Goal: Task Accomplishment & Management: Manage account settings

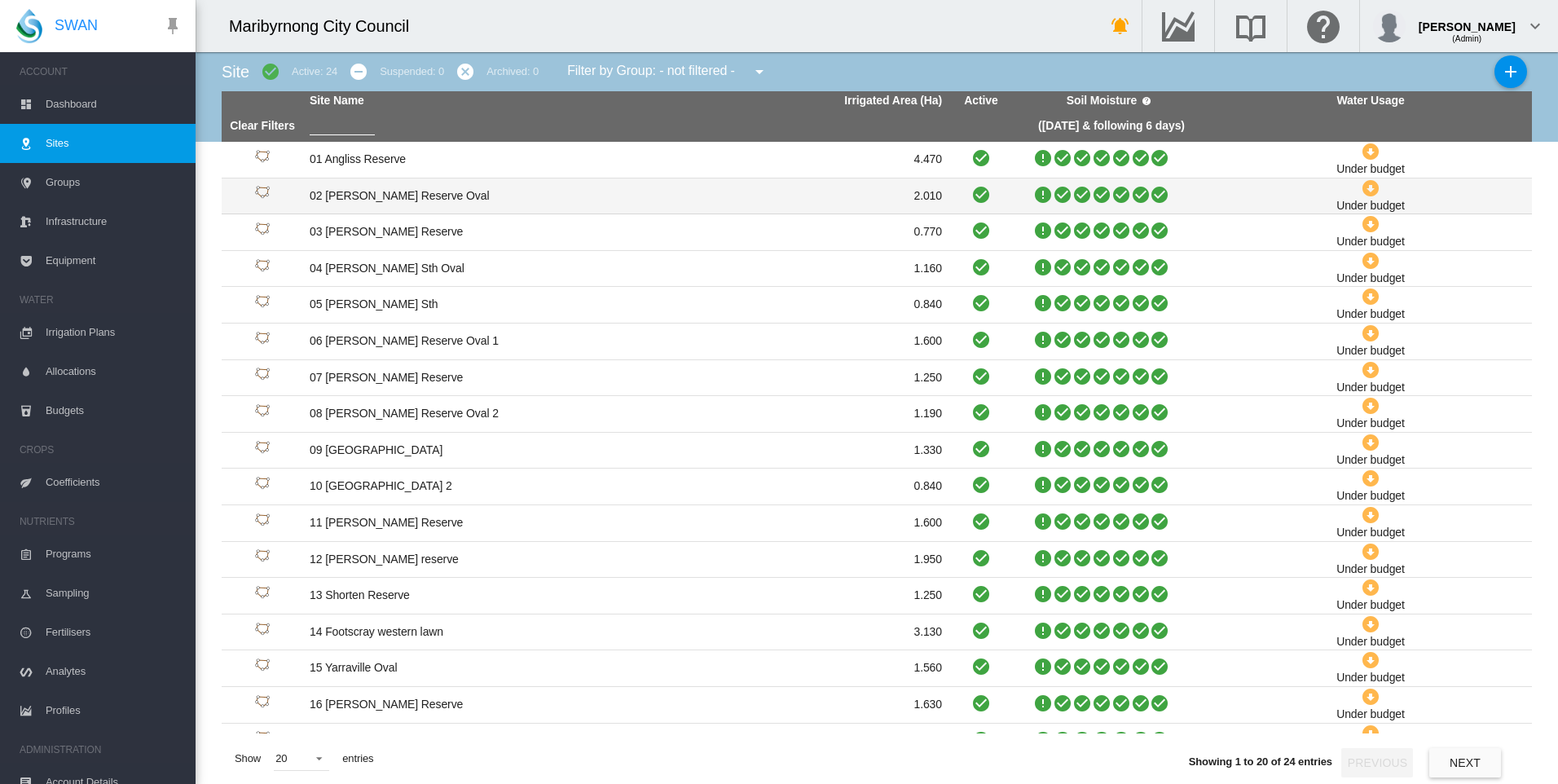
click at [374, 193] on td "02 [PERSON_NAME] Reserve Oval" at bounding box center [465, 196] width 323 height 36
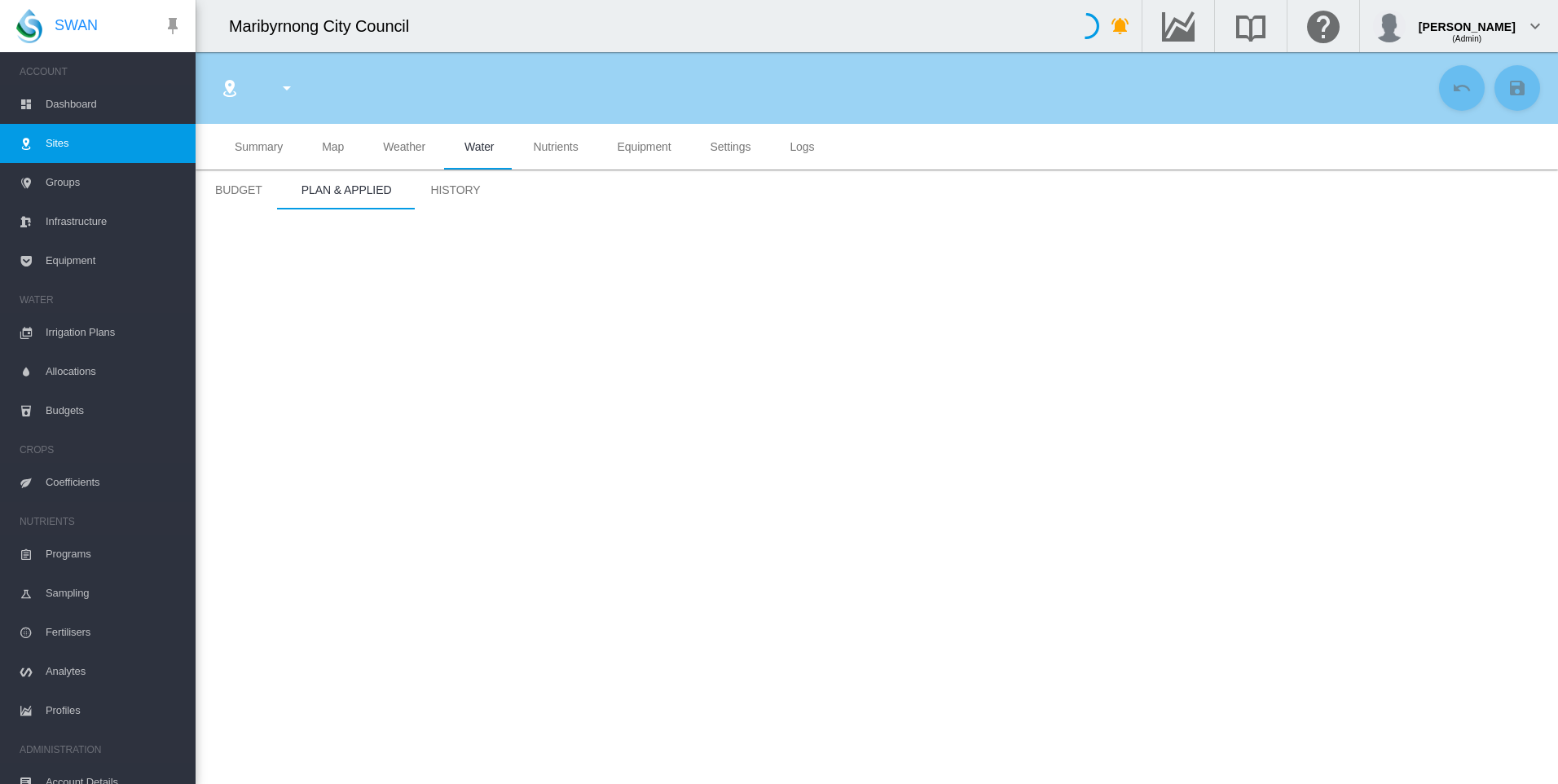
type input "**********"
type input "****"
type input "*********"
type input "**"
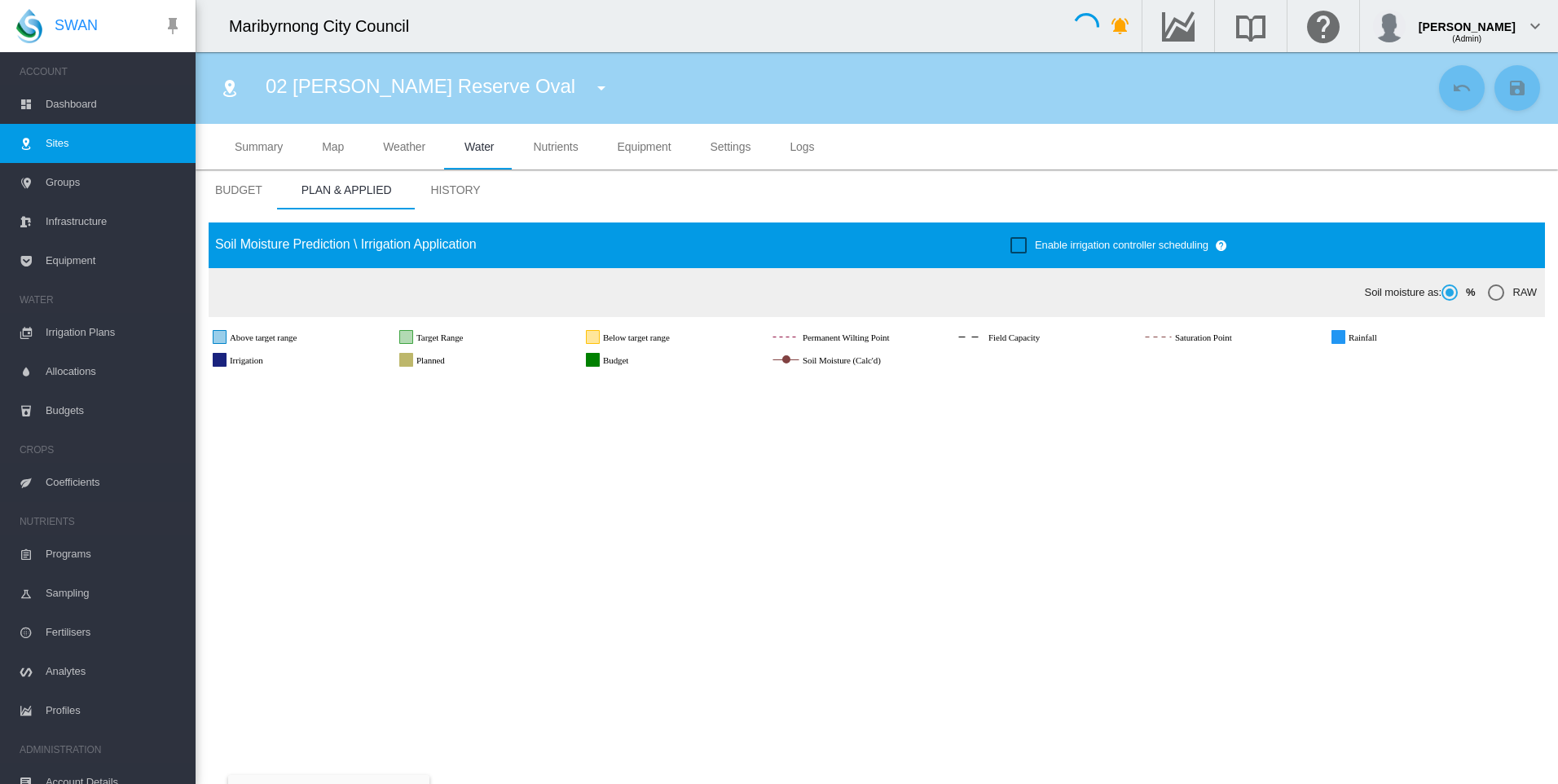
click at [336, 149] on span "Map" at bounding box center [333, 146] width 22 height 13
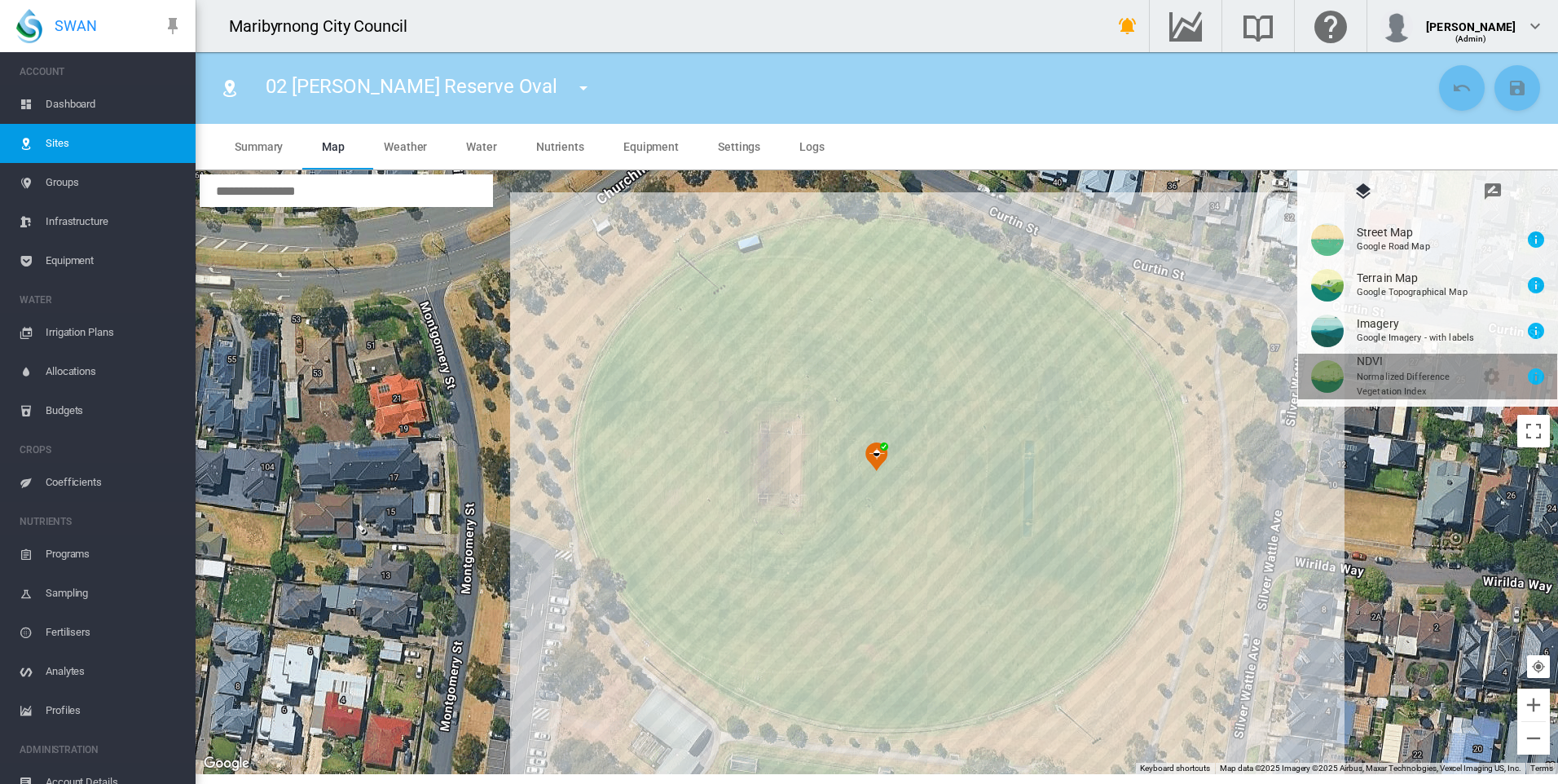
click at [1385, 373] on button "NDVI\a \a \a Normalized Difference\a \a Vegetation Index\a \a \a \a \a\a \a \a …" at bounding box center [1427, 376] width 259 height 45
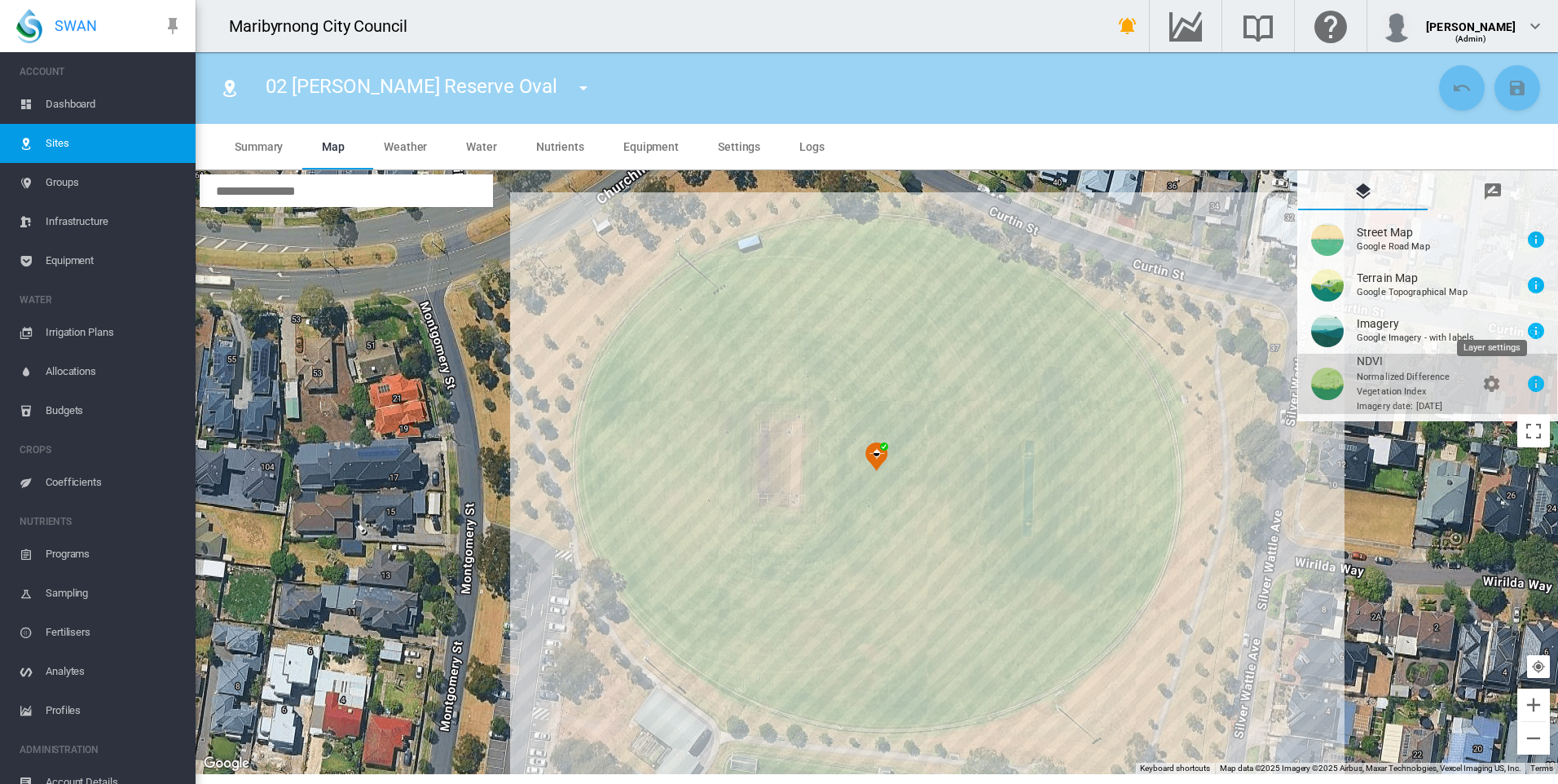
click at [1487, 379] on md-icon "icon-cog" at bounding box center [1491, 383] width 19 height 19
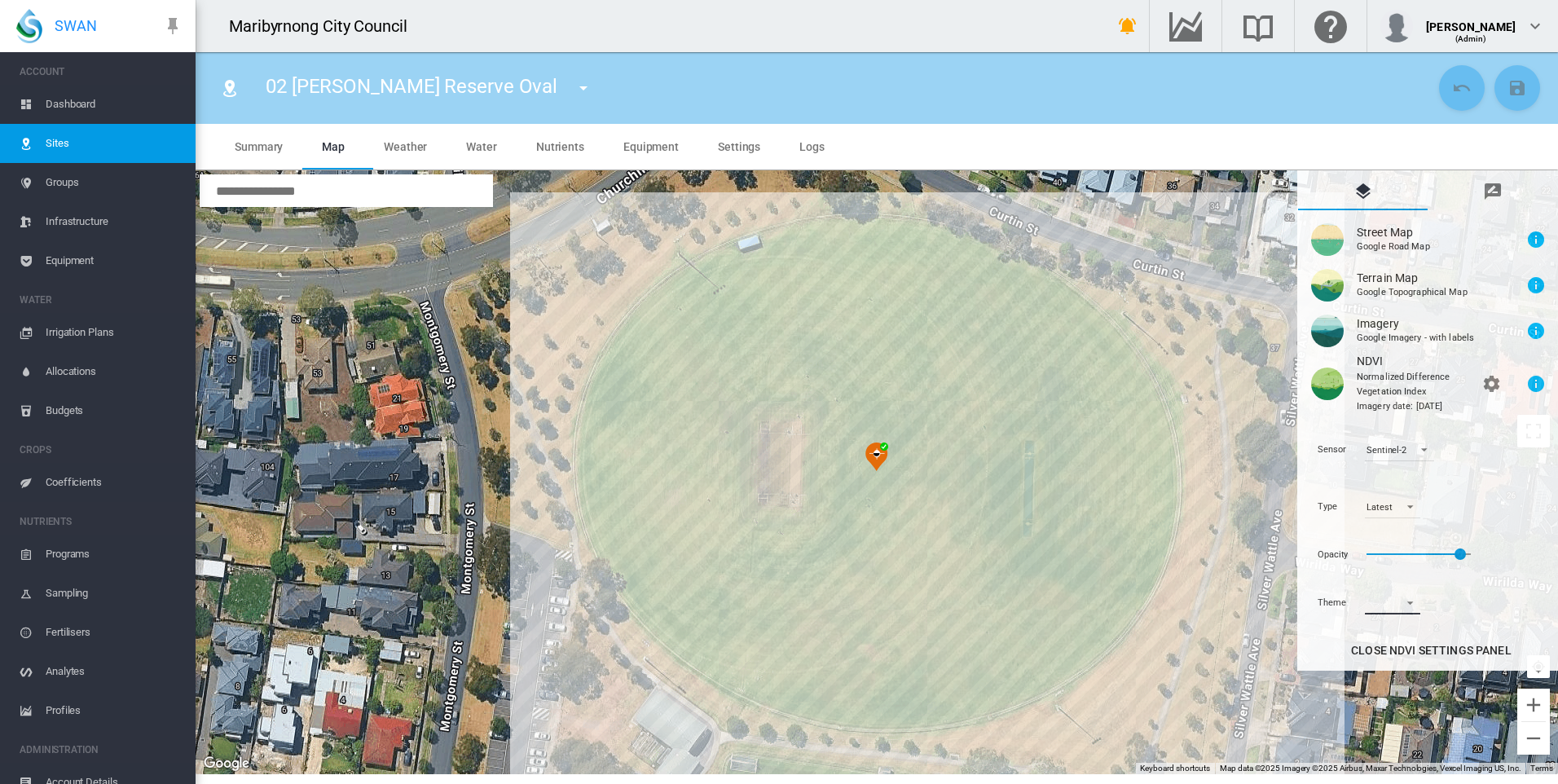
click at [1407, 604] on md-select at bounding box center [1392, 602] width 55 height 24
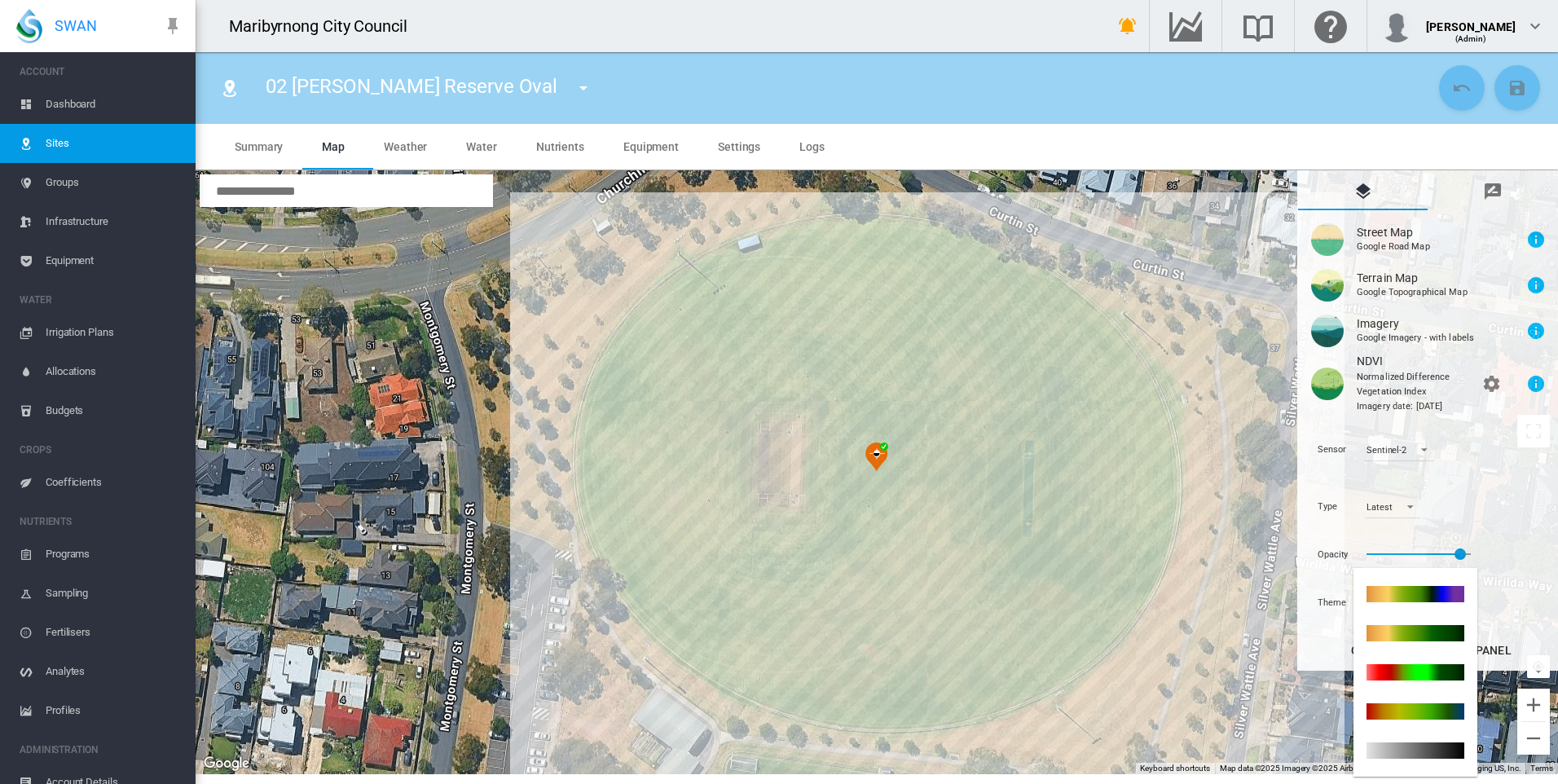
click at [1501, 597] on md-backdrop at bounding box center [779, 392] width 1558 height 784
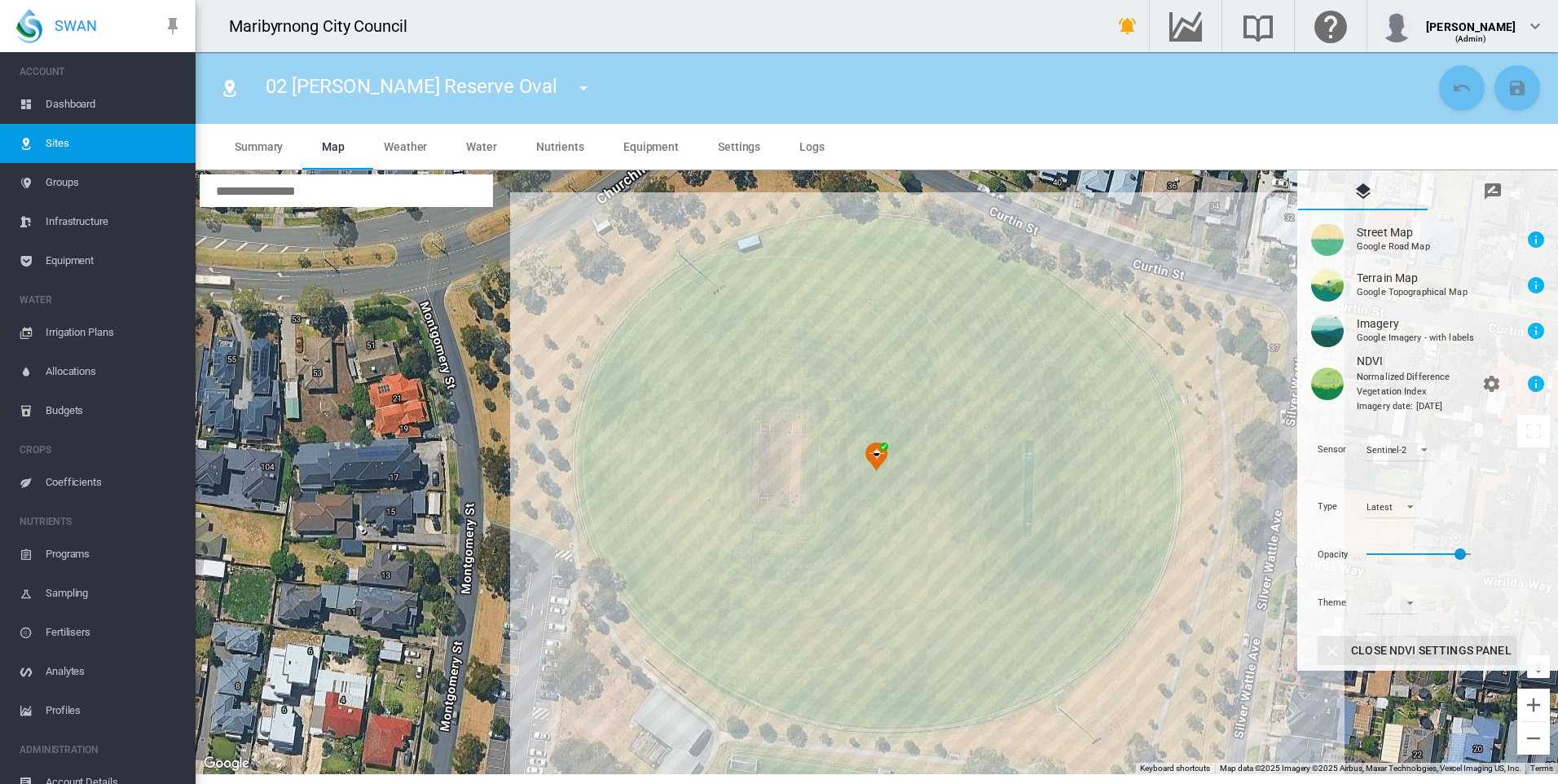
click at [1444, 652] on span "Close NDVI Settings Panel" at bounding box center [1431, 650] width 161 height 13
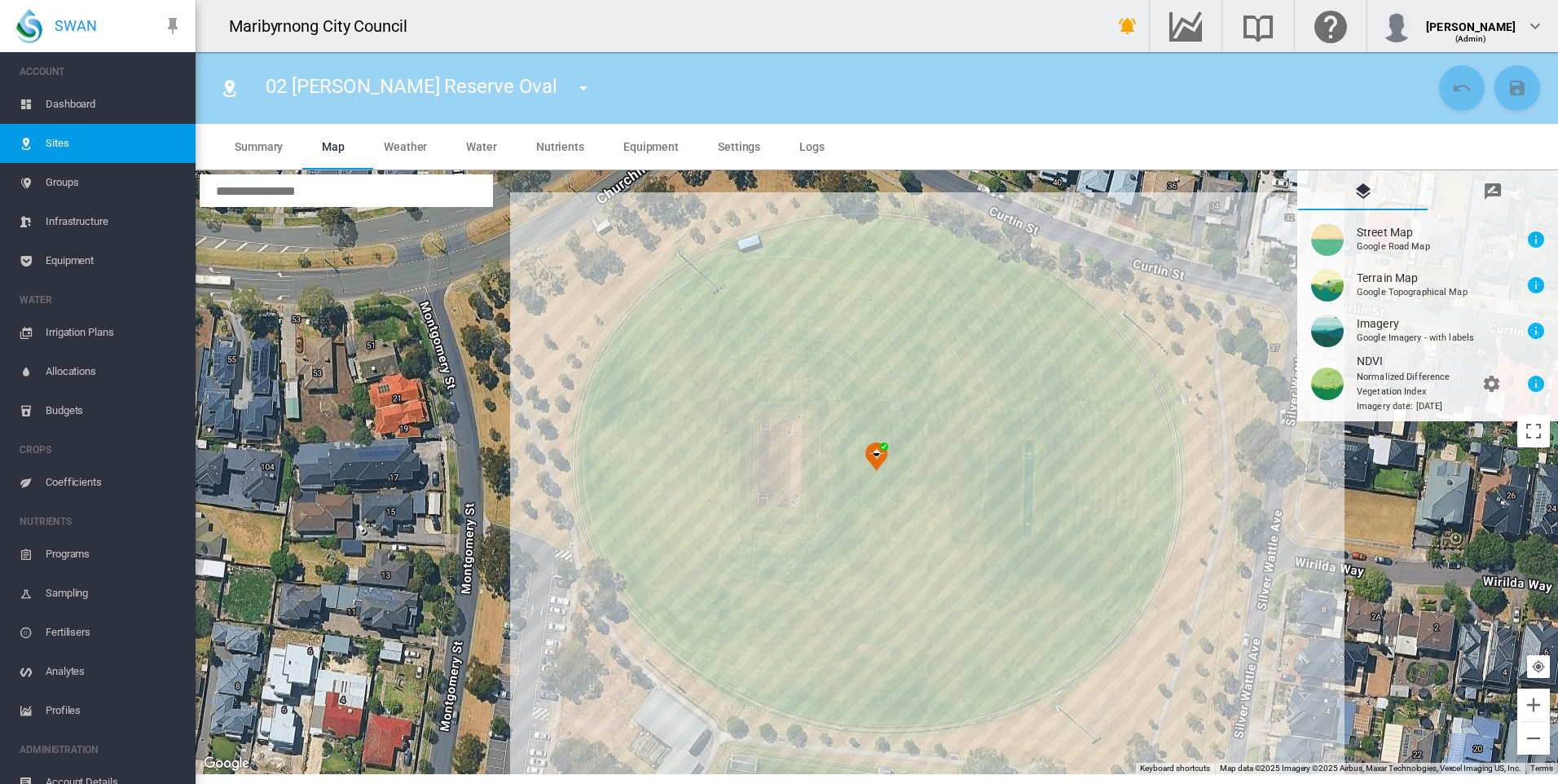
click at [75, 102] on span "Dashboard" at bounding box center [114, 104] width 137 height 39
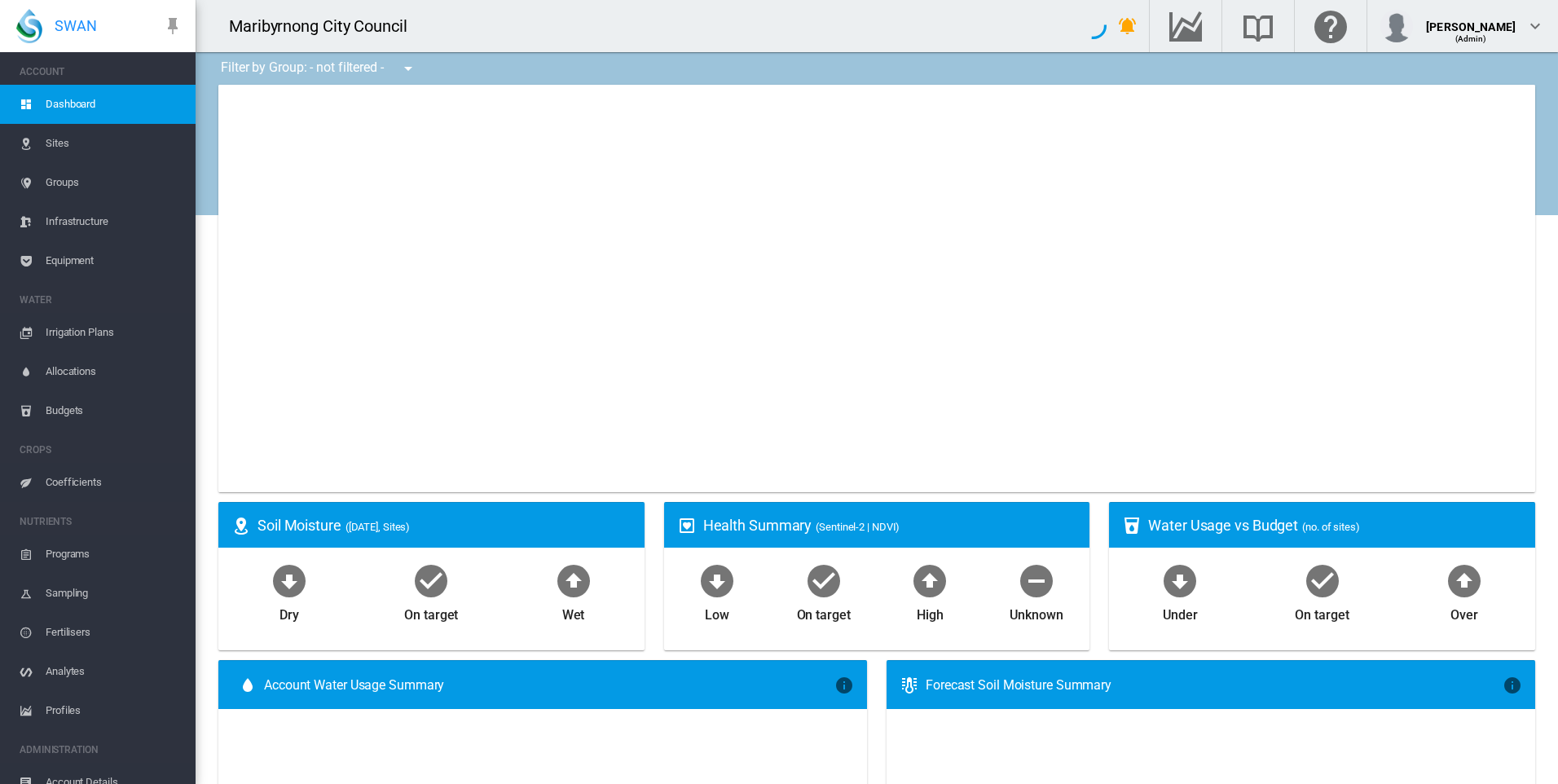
type input "**********"
select select "**********"
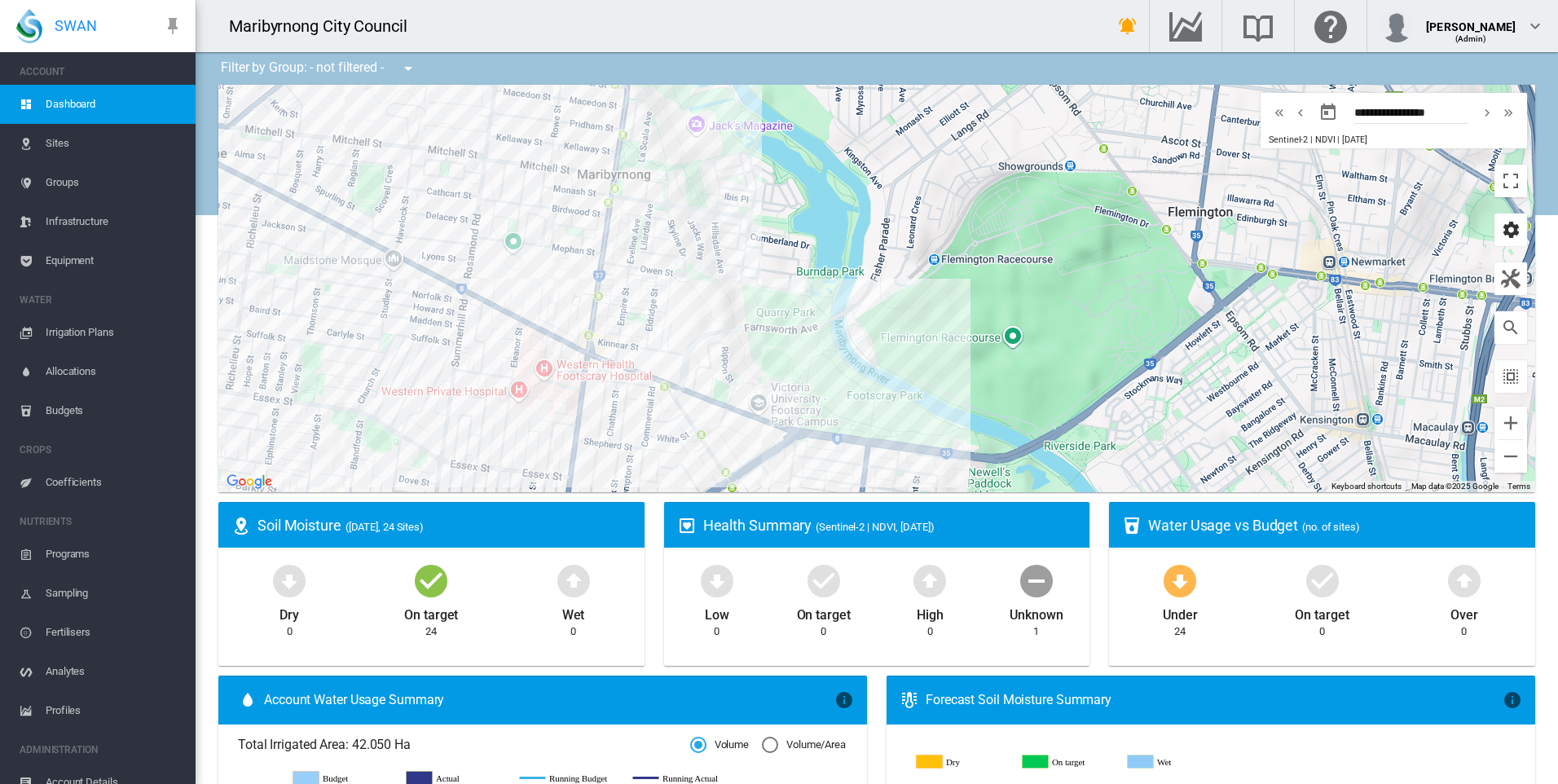
click at [1501, 230] on md-icon "icon-cog" at bounding box center [1511, 230] width 19 height 19
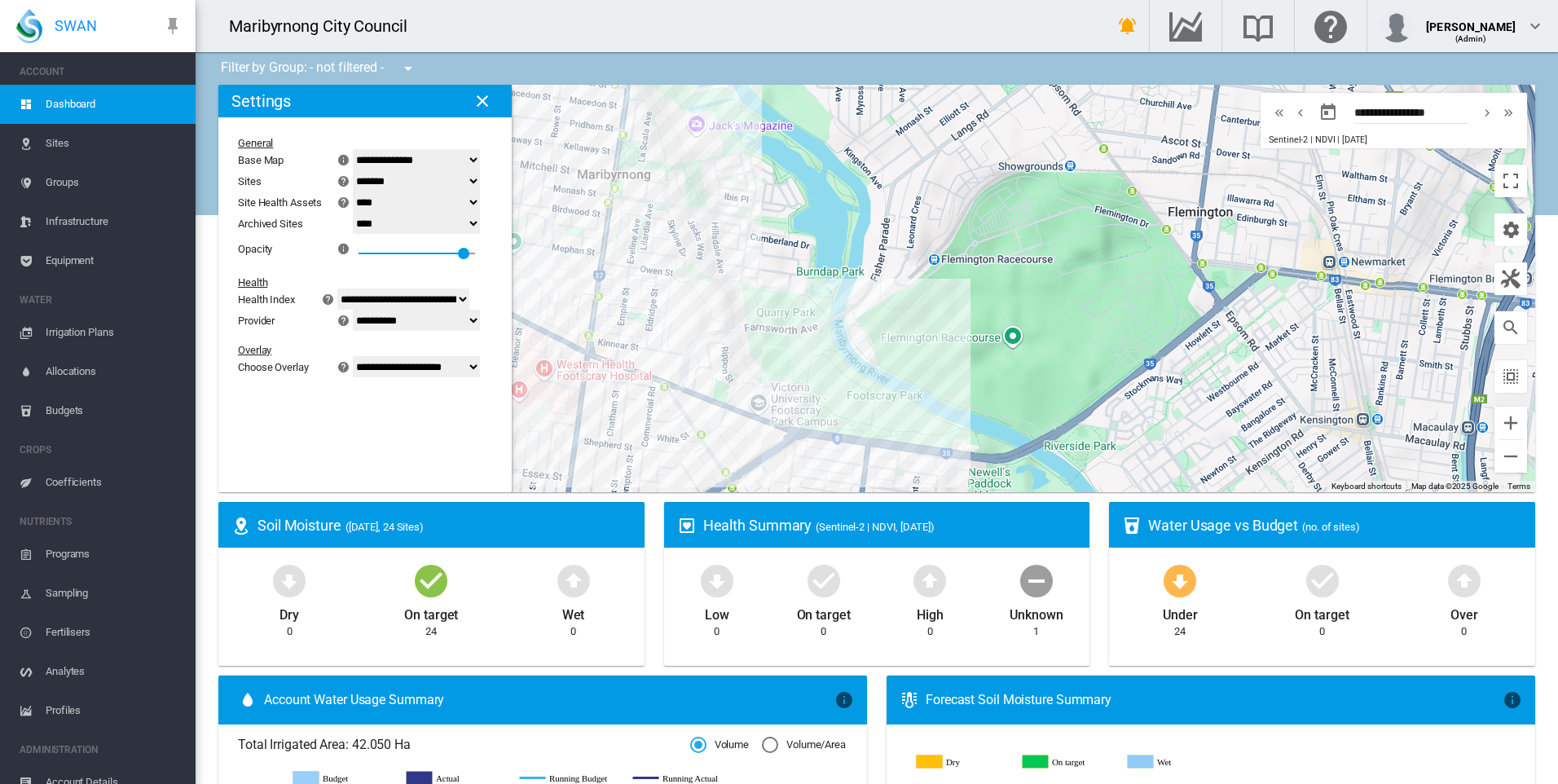
click at [399, 373] on select "**********" at bounding box center [417, 367] width 128 height 21
click at [362, 377] on select "**********" at bounding box center [417, 367] width 128 height 21
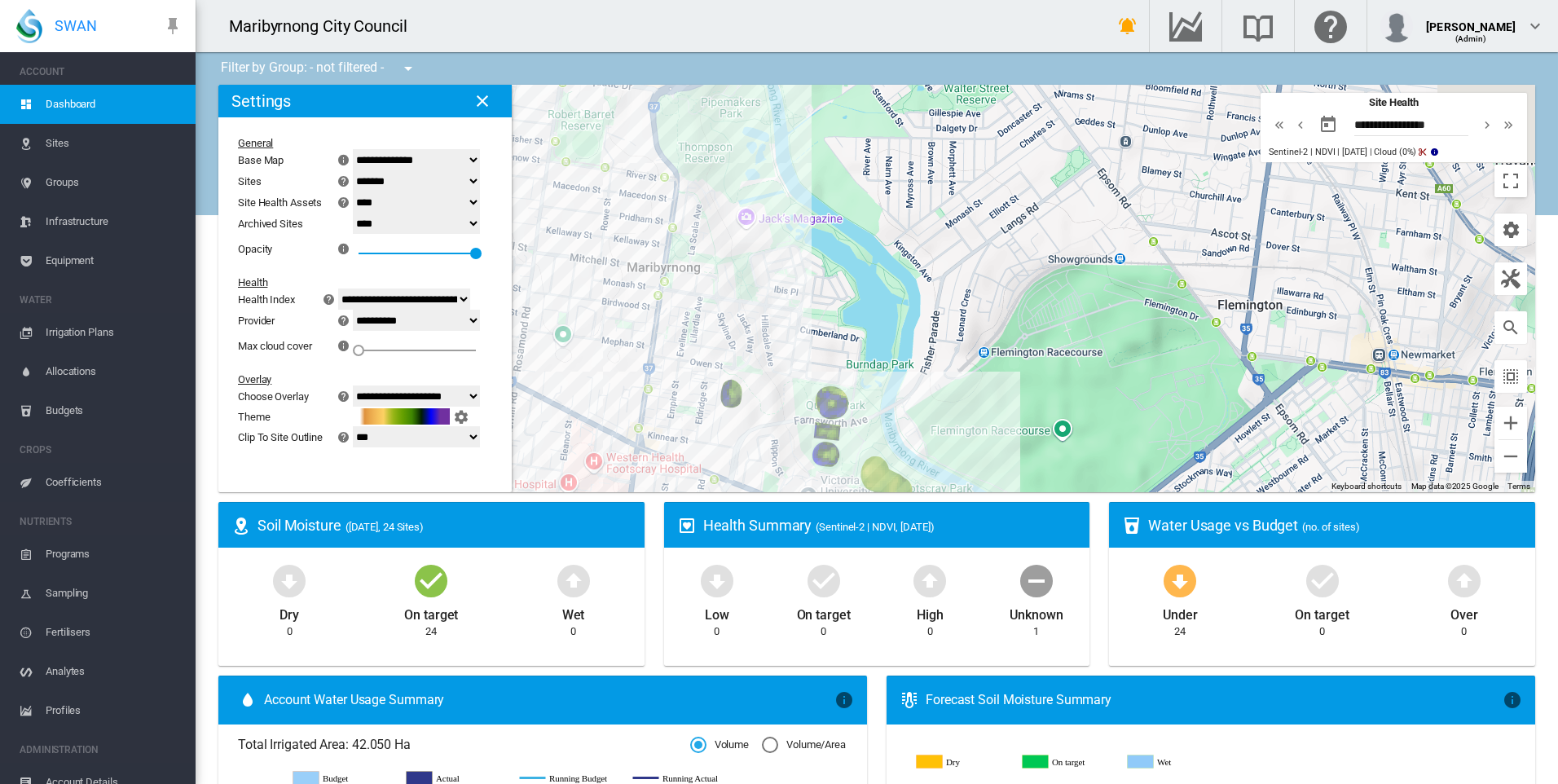
drag, startPoint x: 758, startPoint y: 416, endPoint x: 766, endPoint y: 425, distance: 12.0
click at [769, 438] on div "To navigate, press the arrow keys." at bounding box center [877, 288] width 1317 height 408
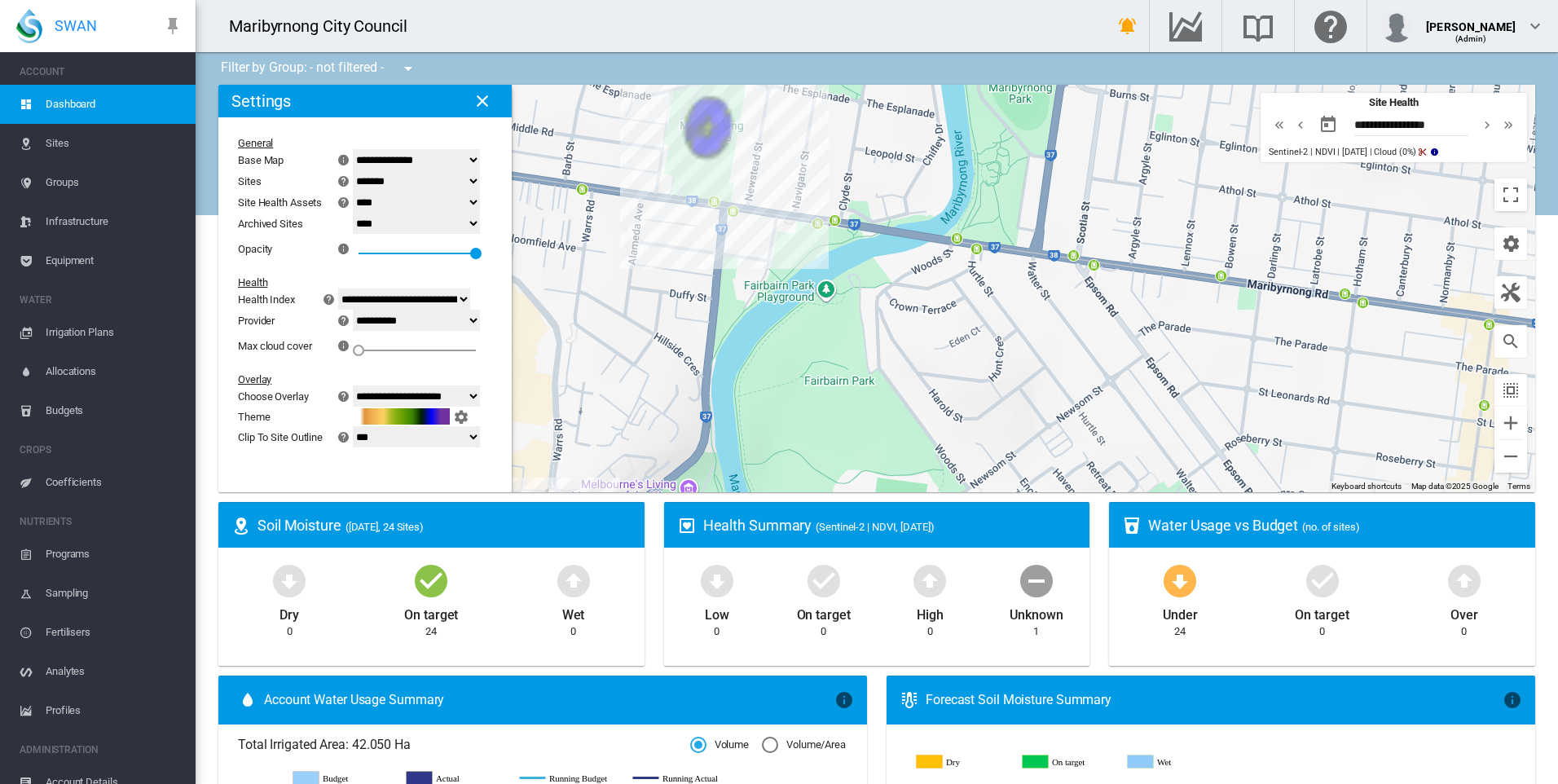
drag, startPoint x: 700, startPoint y: 182, endPoint x: 700, endPoint y: 340, distance: 158.0
click at [700, 340] on div "To navigate, press the arrow keys." at bounding box center [877, 288] width 1317 height 408
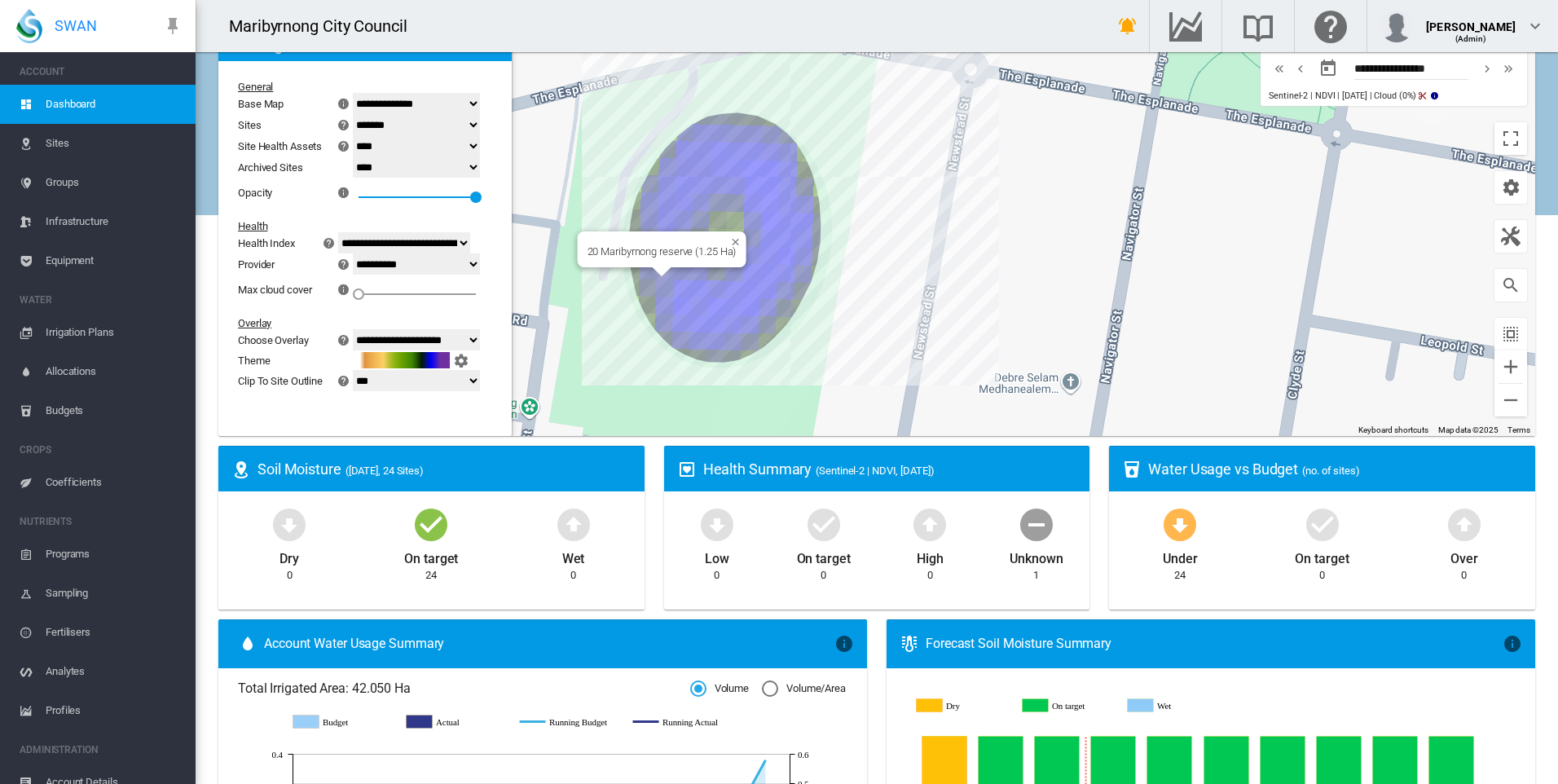
scroll to position [81, 0]
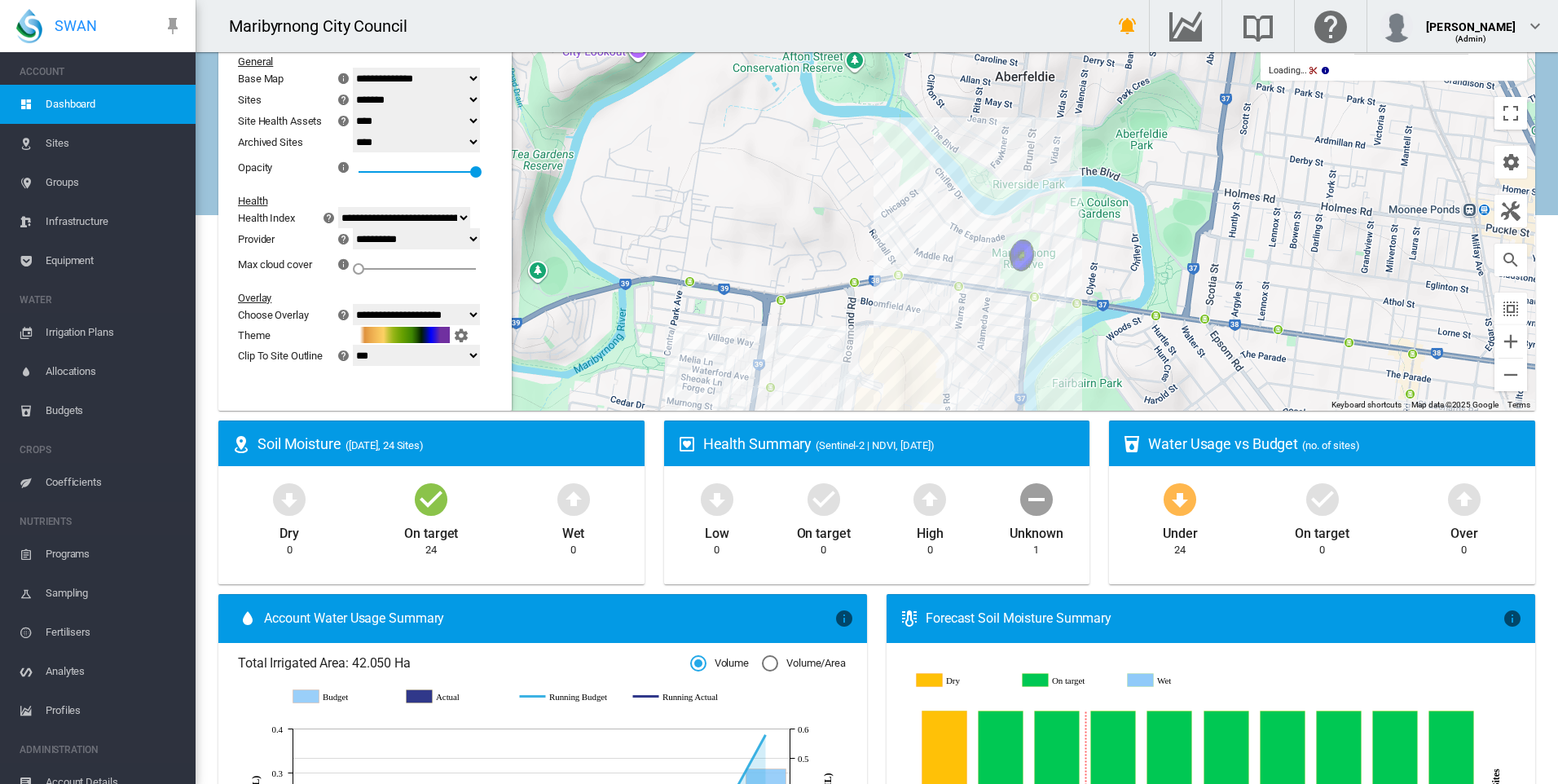
drag, startPoint x: 842, startPoint y: 262, endPoint x: 899, endPoint y: 251, distance: 58.1
click at [899, 251] on div "To navigate, press the arrow keys." at bounding box center [877, 207] width 1317 height 408
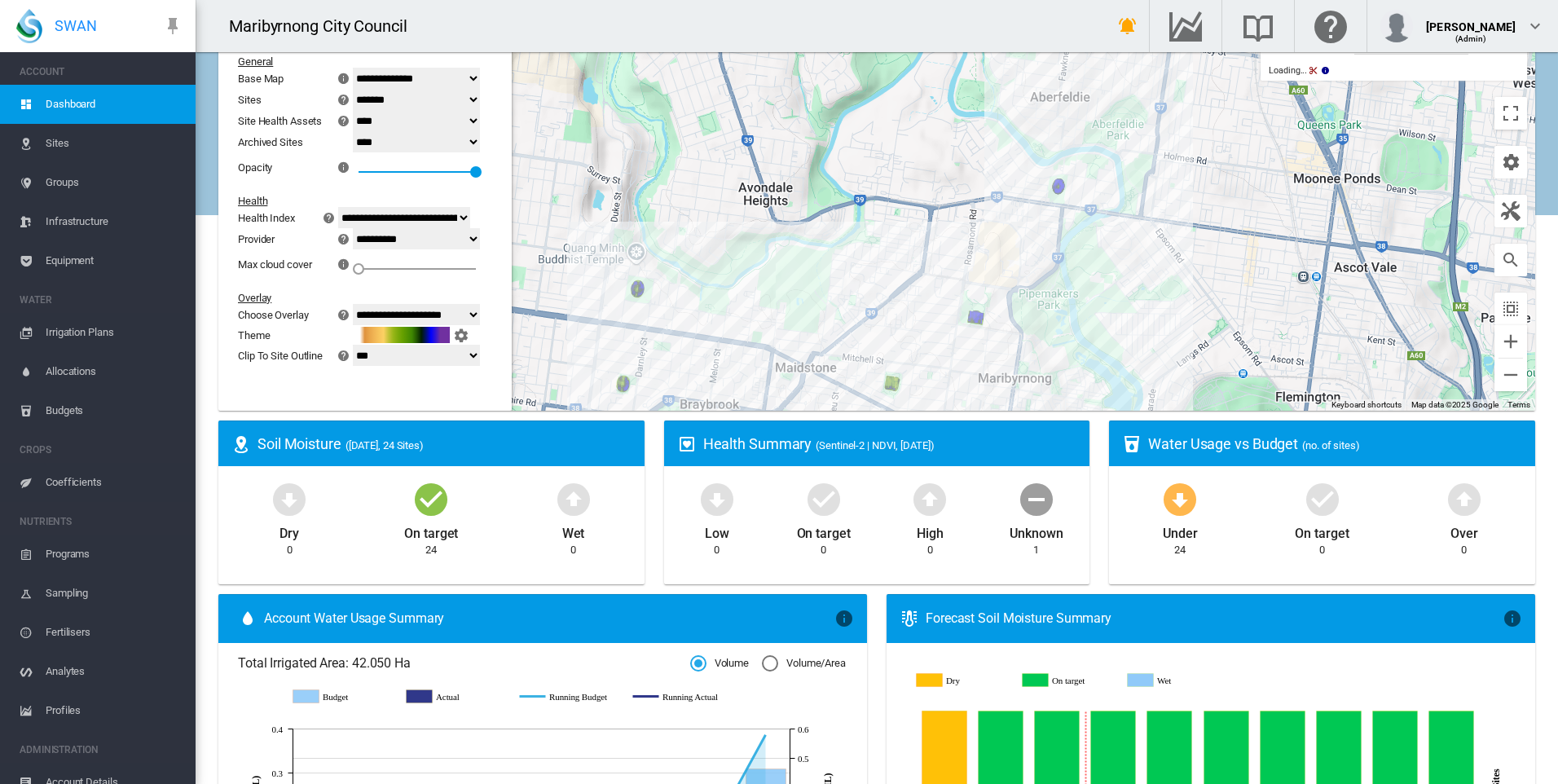
drag, startPoint x: 830, startPoint y: 325, endPoint x: 913, endPoint y: 229, distance: 126.9
click at [913, 229] on div "To navigate, press the arrow keys." at bounding box center [877, 207] width 1317 height 408
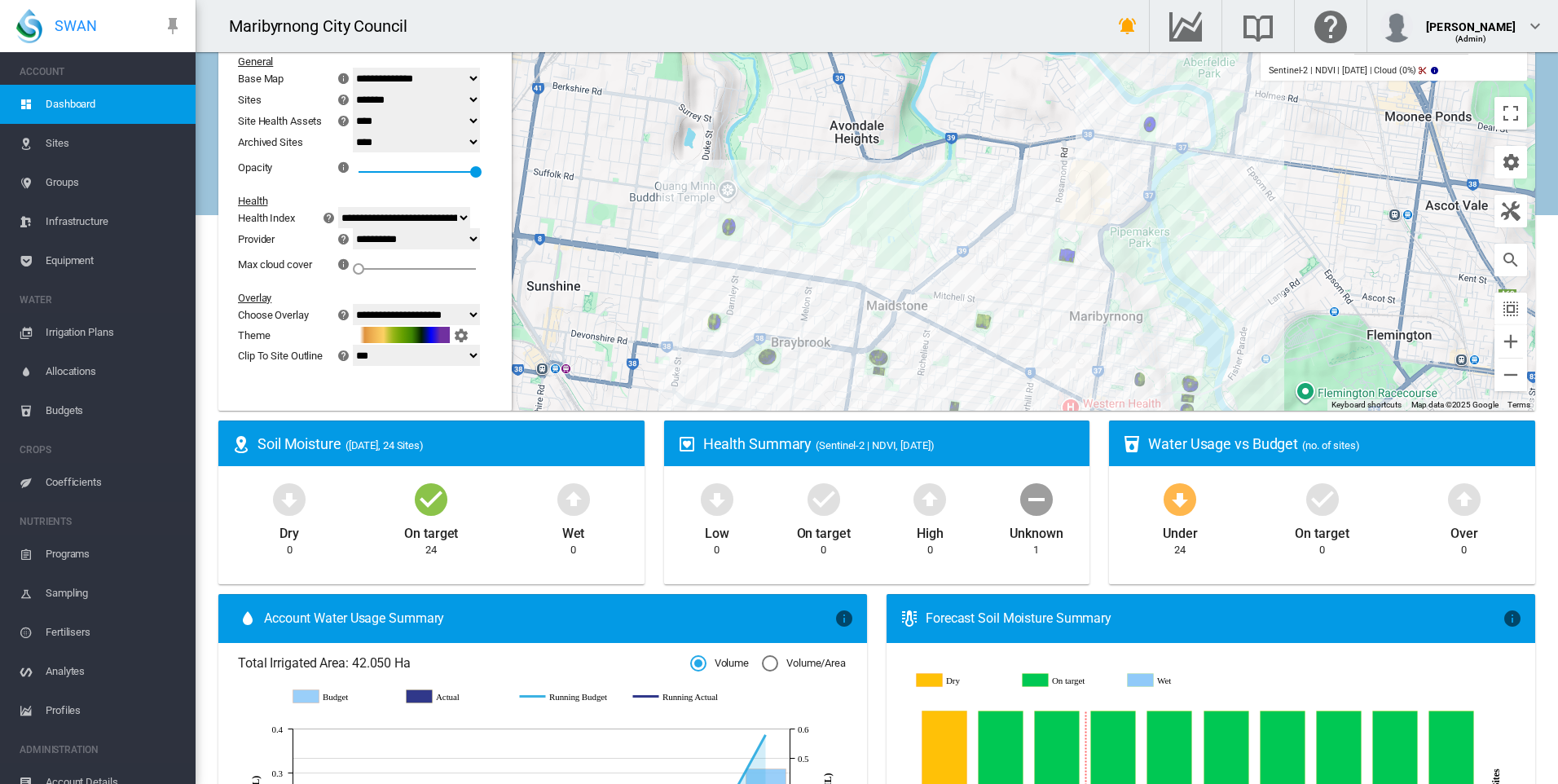
drag, startPoint x: 793, startPoint y: 263, endPoint x: 956, endPoint y: 206, distance: 172.7
click at [933, 206] on div "To navigate, press the arrow keys." at bounding box center [877, 207] width 1317 height 408
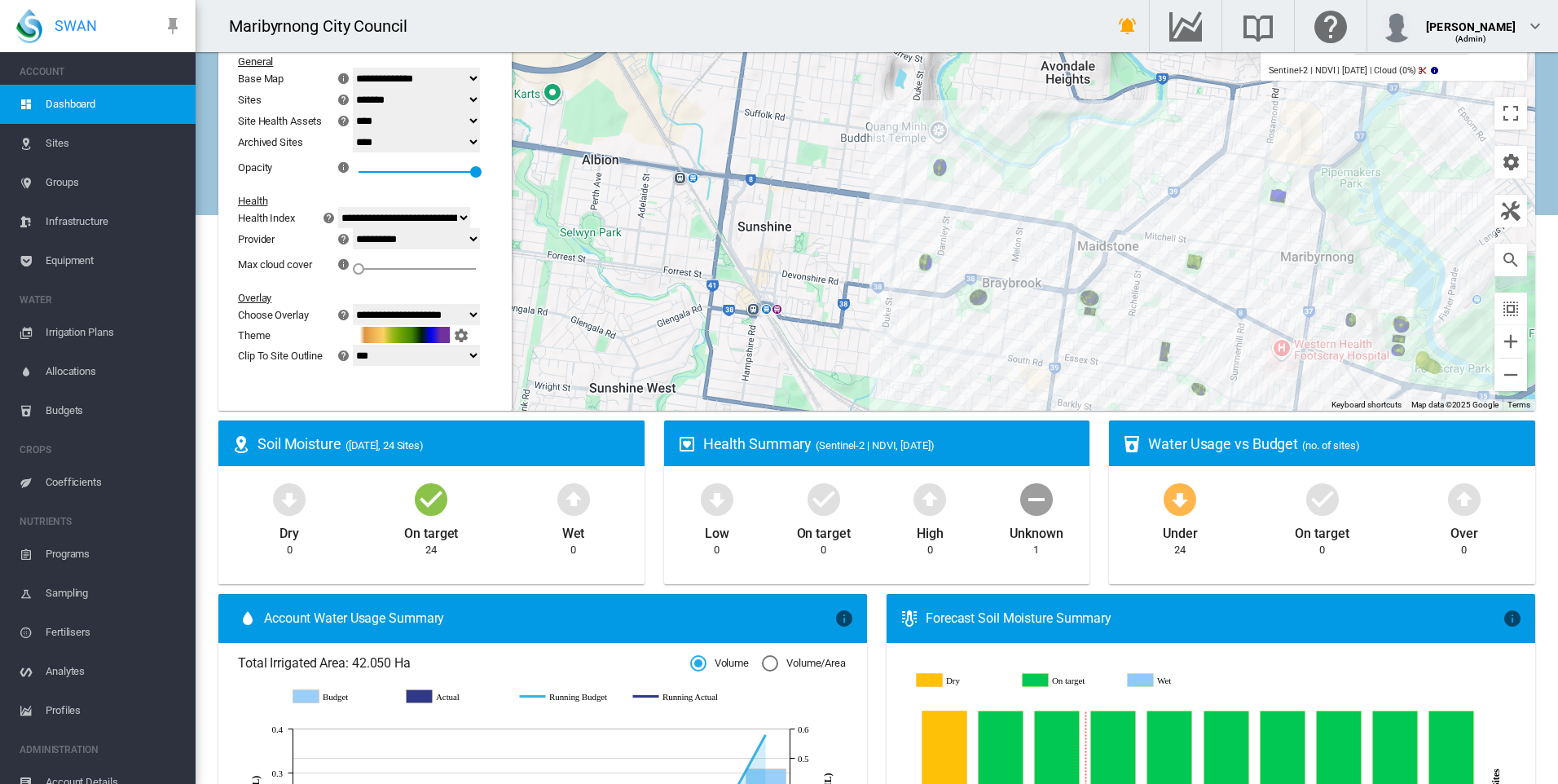
drag, startPoint x: 867, startPoint y: 287, endPoint x: 793, endPoint y: 140, distance: 164.6
click at [793, 146] on div "To navigate, press the arrow keys." at bounding box center [877, 207] width 1317 height 408
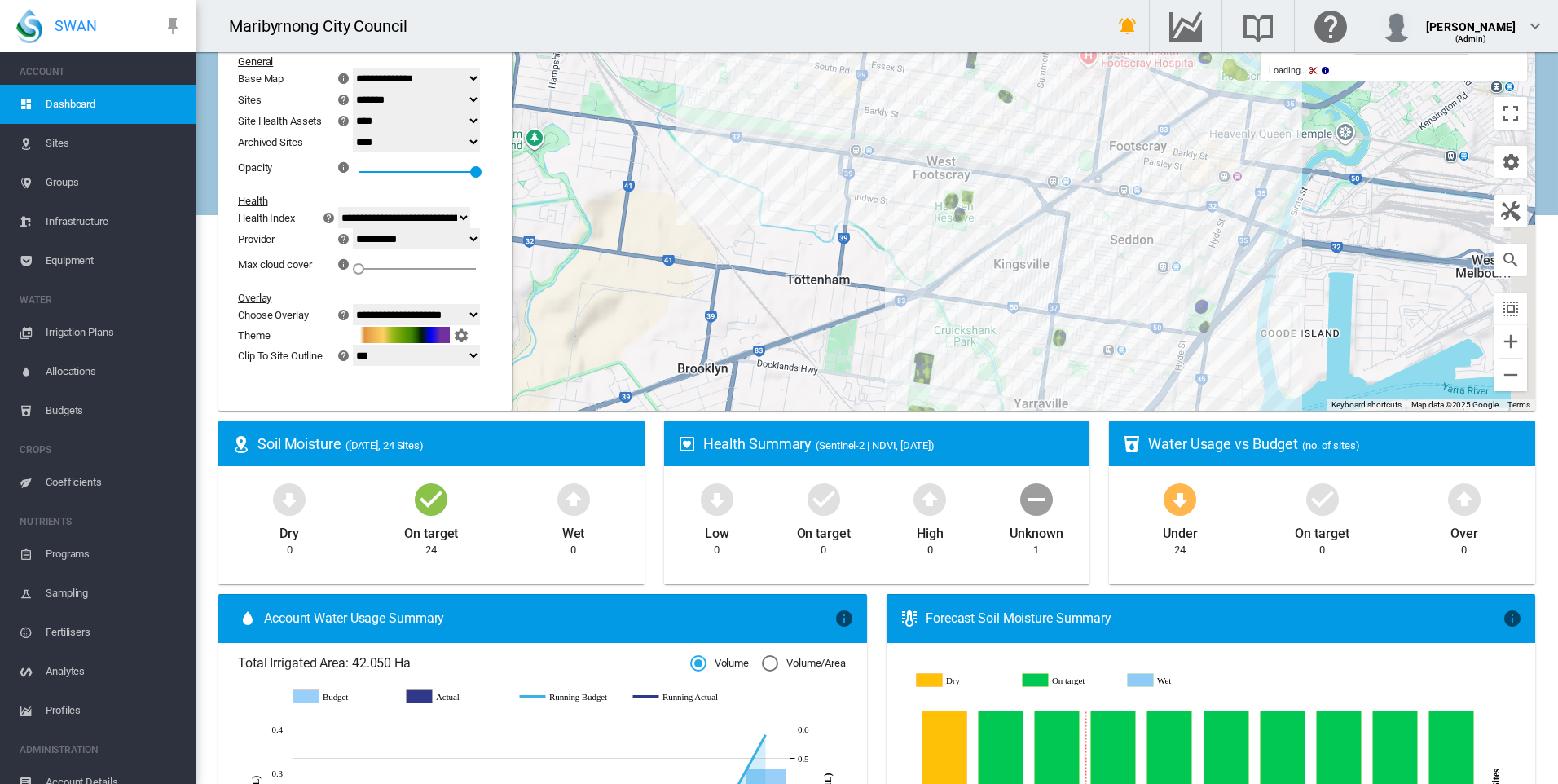
drag, startPoint x: 896, startPoint y: 269, endPoint x: 774, endPoint y: 193, distance: 143.7
click at [774, 194] on div "To navigate, press the arrow keys." at bounding box center [877, 207] width 1317 height 408
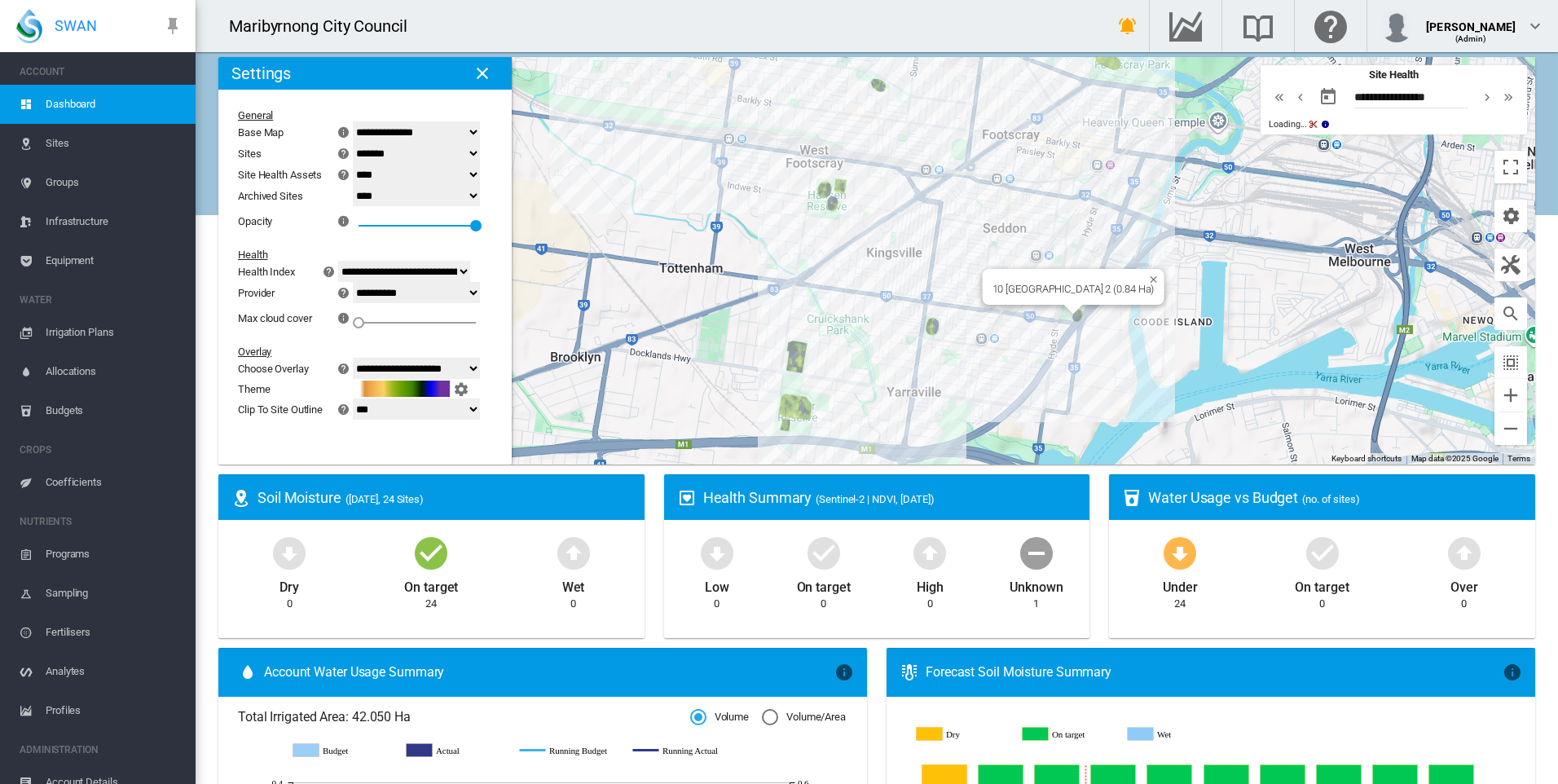
scroll to position [0, 0]
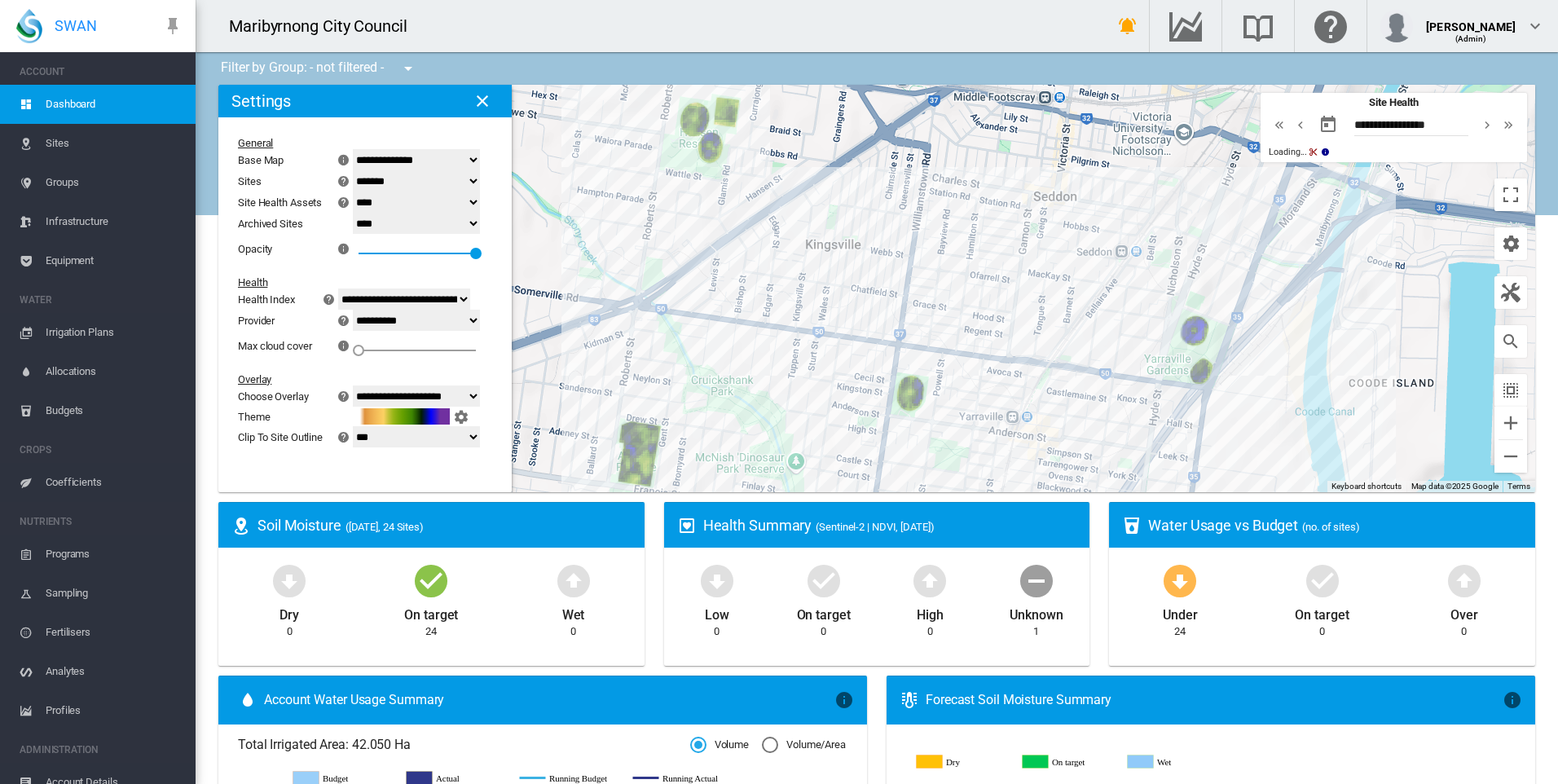
drag, startPoint x: 949, startPoint y: 311, endPoint x: 1029, endPoint y: 237, distance: 109.0
click at [1029, 237] on div "To navigate, press the arrow keys." at bounding box center [877, 288] width 1317 height 408
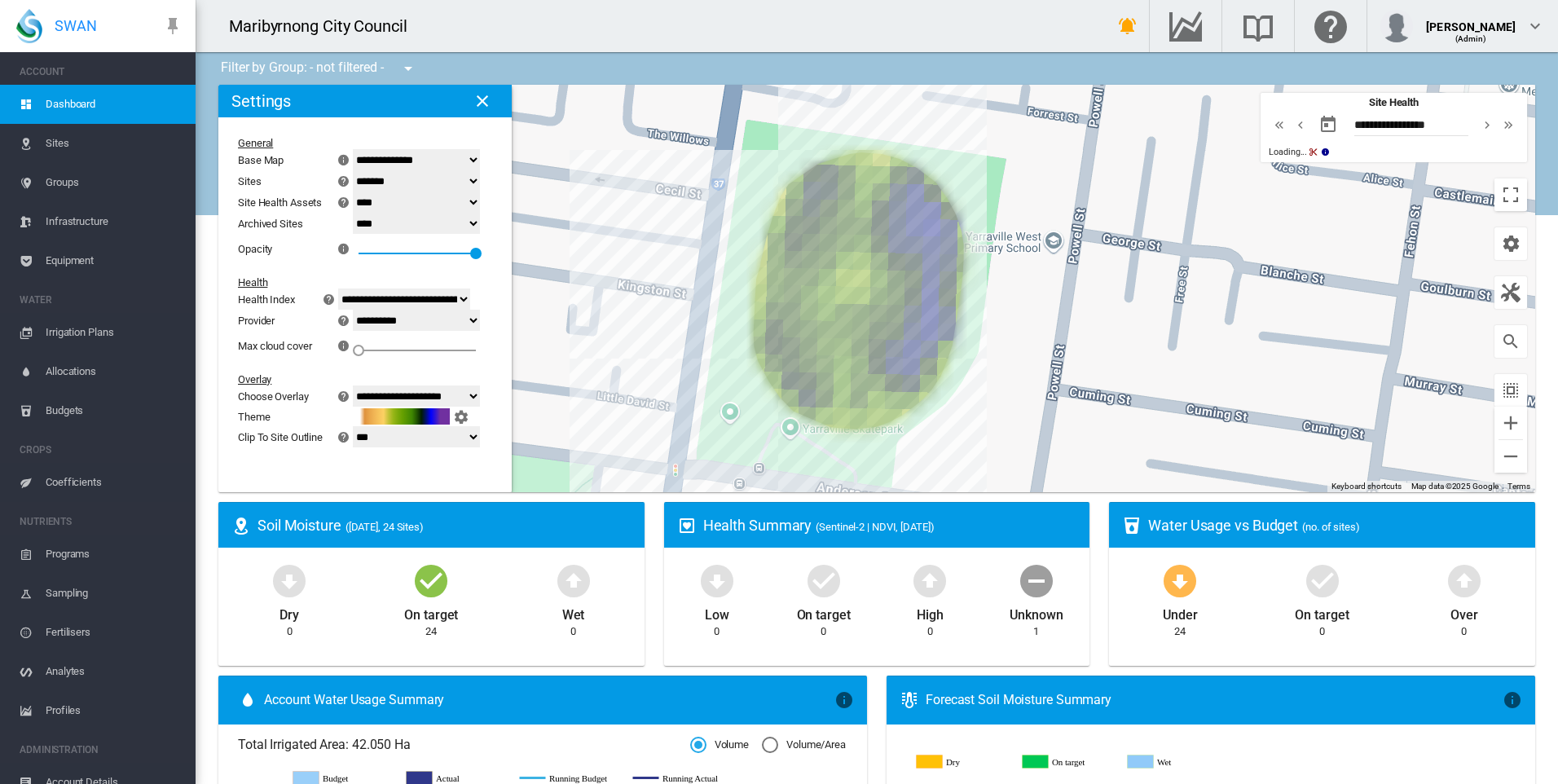
drag, startPoint x: 957, startPoint y: 327, endPoint x: 1002, endPoint y: 288, distance: 59.5
click at [1002, 288] on div "To navigate, press the arrow keys." at bounding box center [877, 288] width 1317 height 408
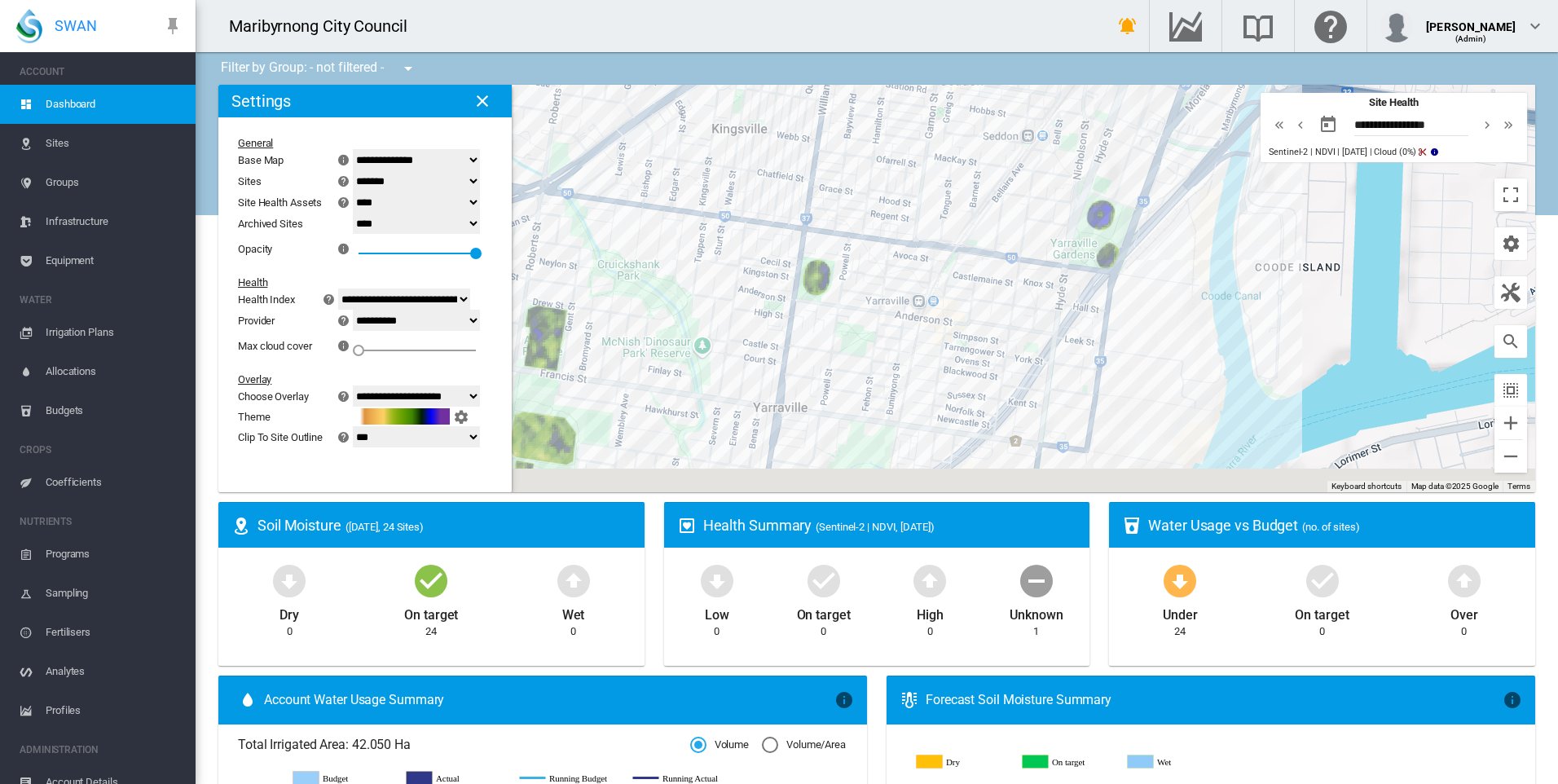
drag, startPoint x: 756, startPoint y: 364, endPoint x: 753, endPoint y: 213, distance: 151.0
click at [753, 213] on div "To navigate, press the arrow keys." at bounding box center [877, 288] width 1317 height 408
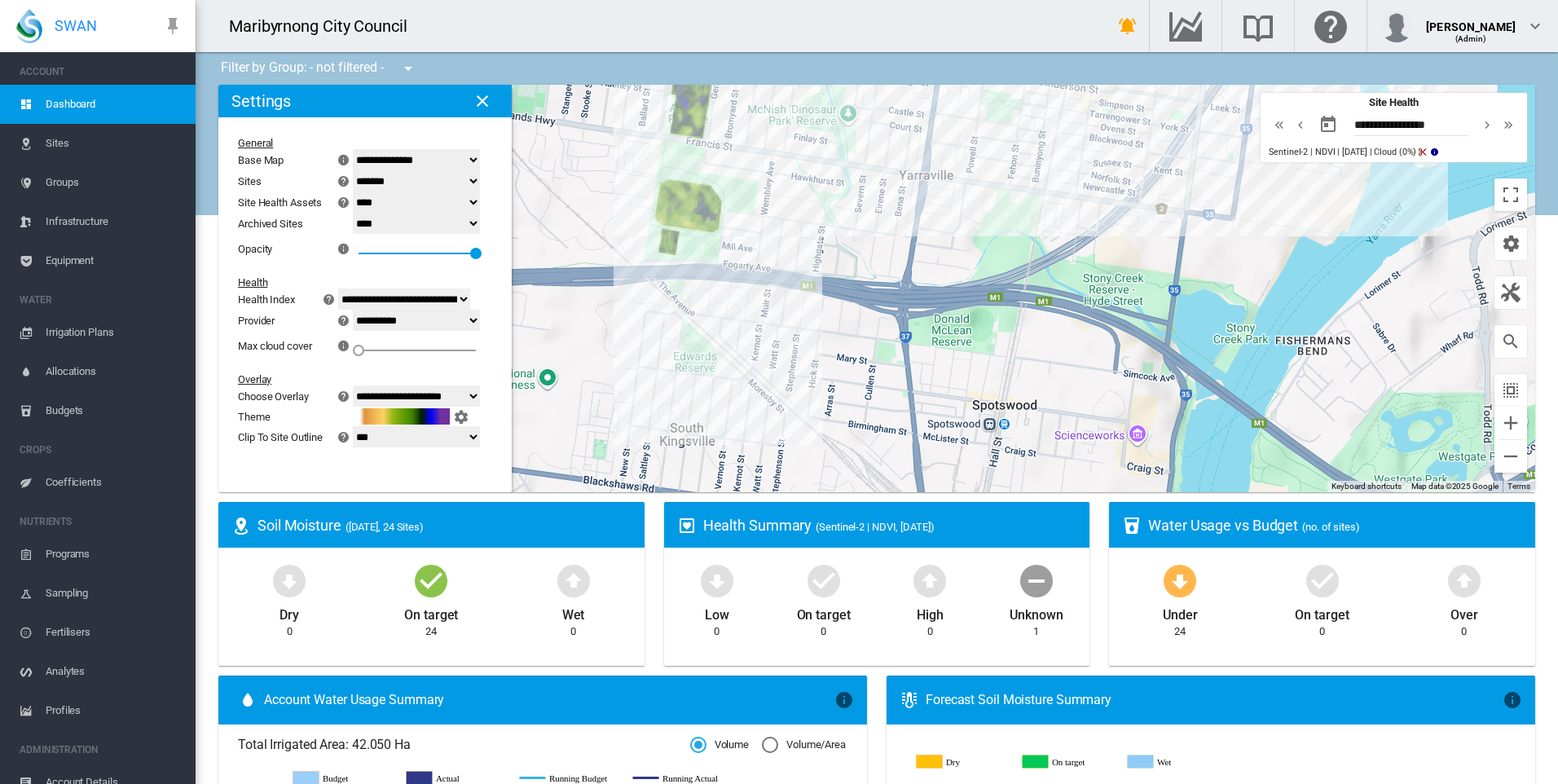
drag, startPoint x: 717, startPoint y: 269, endPoint x: 887, endPoint y: 264, distance: 170.1
click at [889, 264] on div "To navigate, press the arrow keys." at bounding box center [877, 288] width 1317 height 408
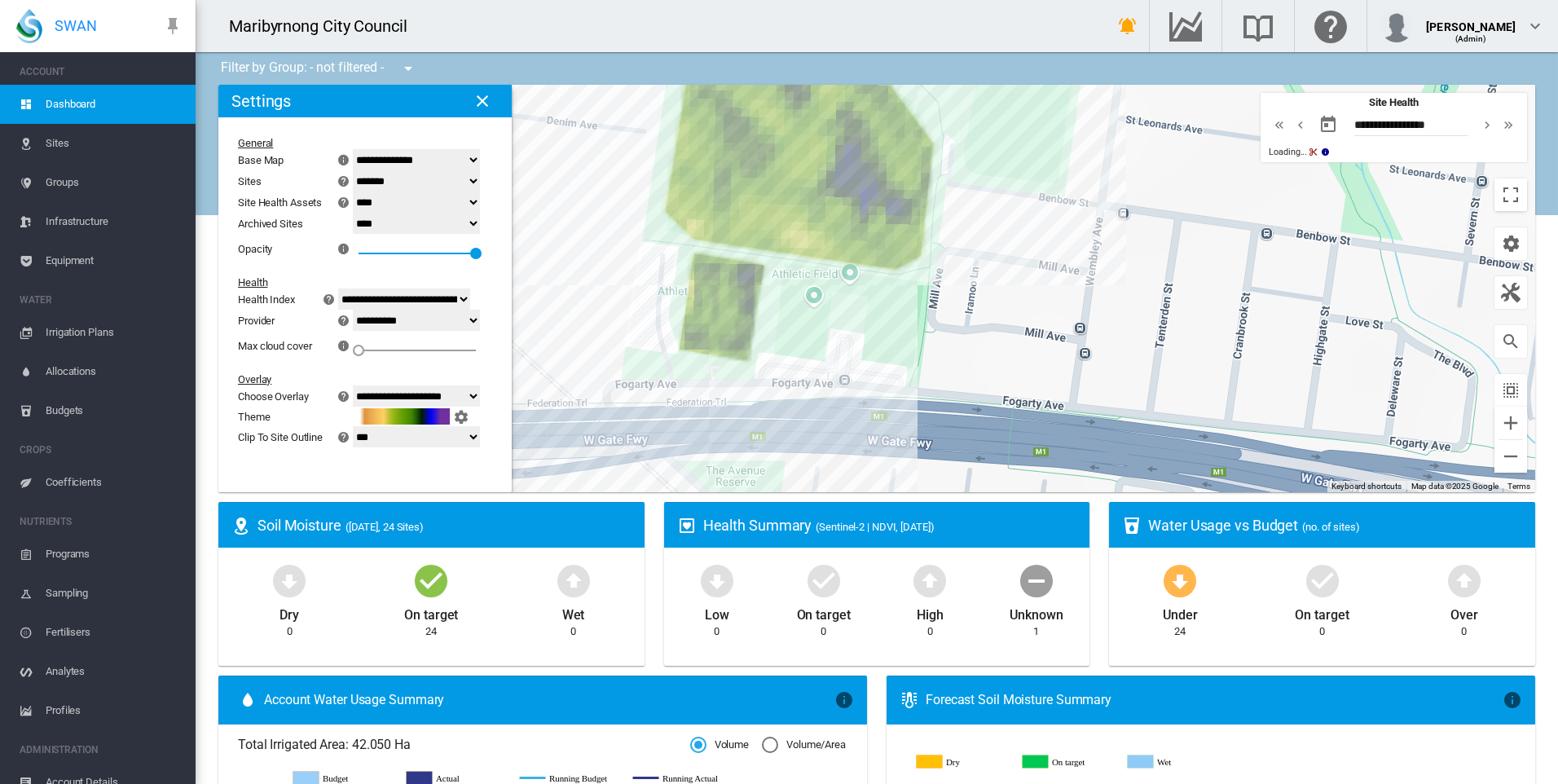
drag, startPoint x: 658, startPoint y: 218, endPoint x: 648, endPoint y: 302, distance: 84.6
click at [644, 300] on div "To navigate, press the arrow keys." at bounding box center [877, 288] width 1317 height 408
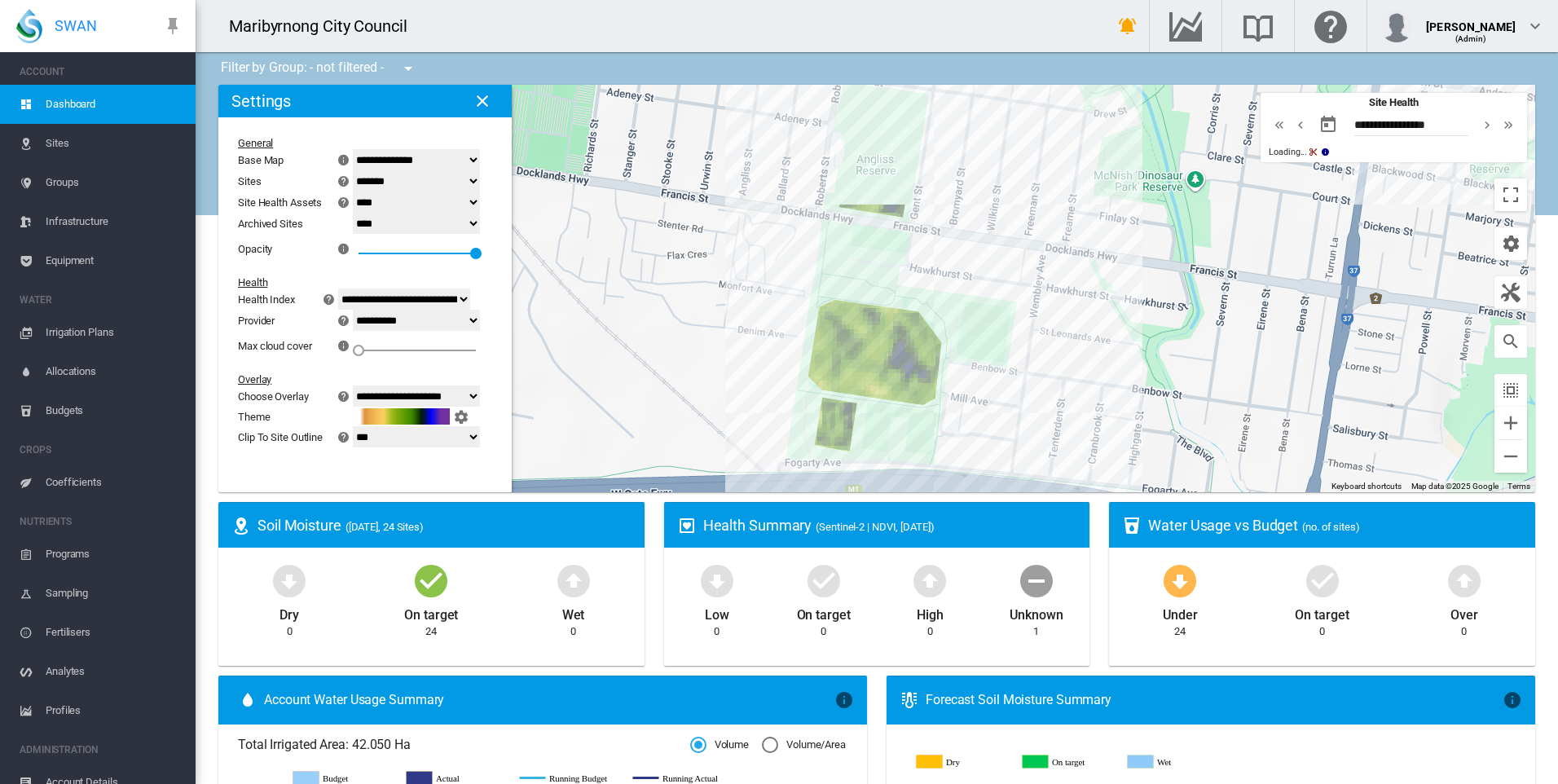
drag, startPoint x: 969, startPoint y: 303, endPoint x: 957, endPoint y: 335, distance: 34.2
click at [960, 336] on div "To navigate, press the arrow keys." at bounding box center [877, 288] width 1317 height 408
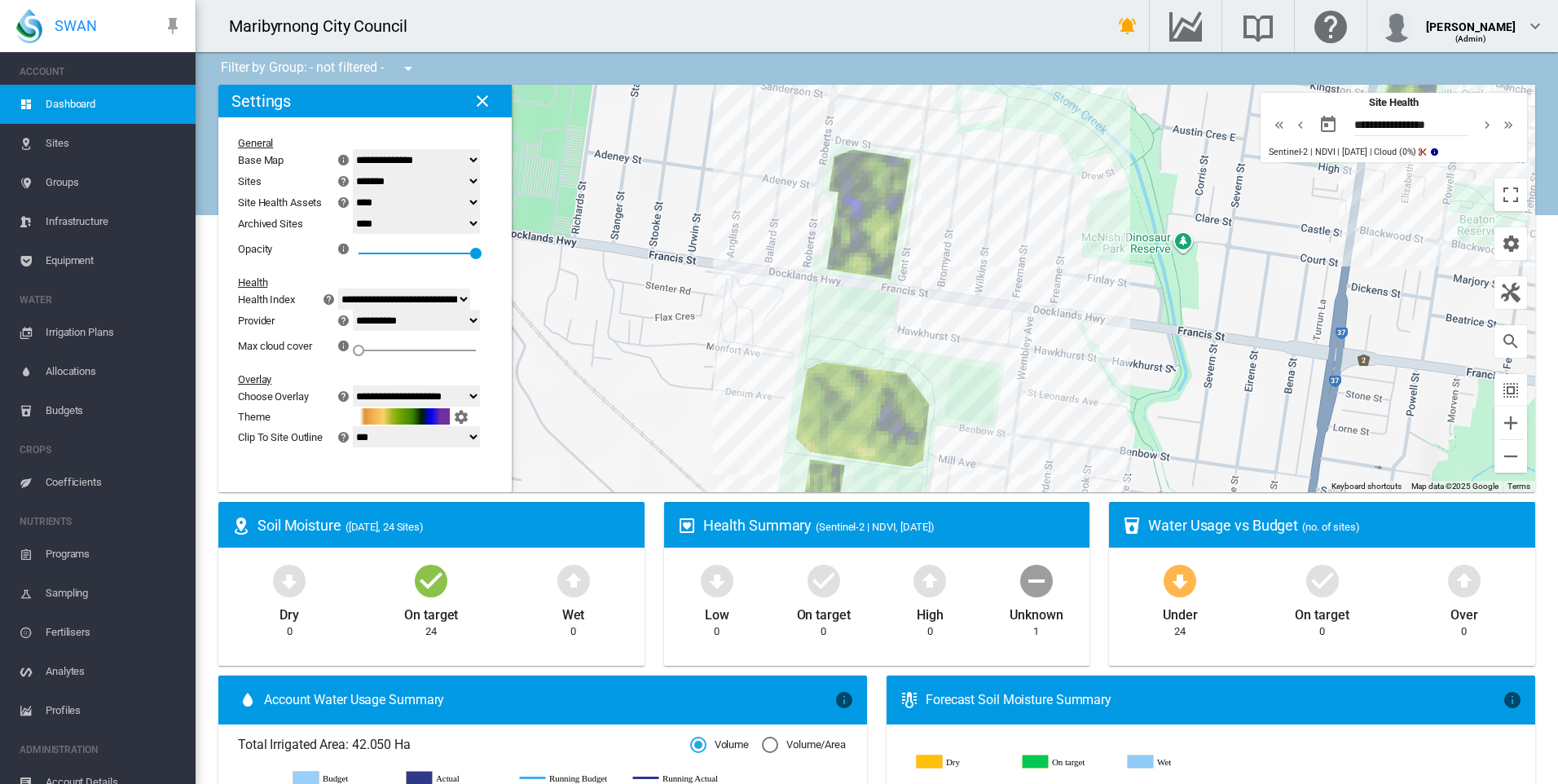
drag, startPoint x: 985, startPoint y: 205, endPoint x: 976, endPoint y: 285, distance: 80.5
click at [976, 285] on div "To navigate, press the arrow keys." at bounding box center [877, 288] width 1317 height 408
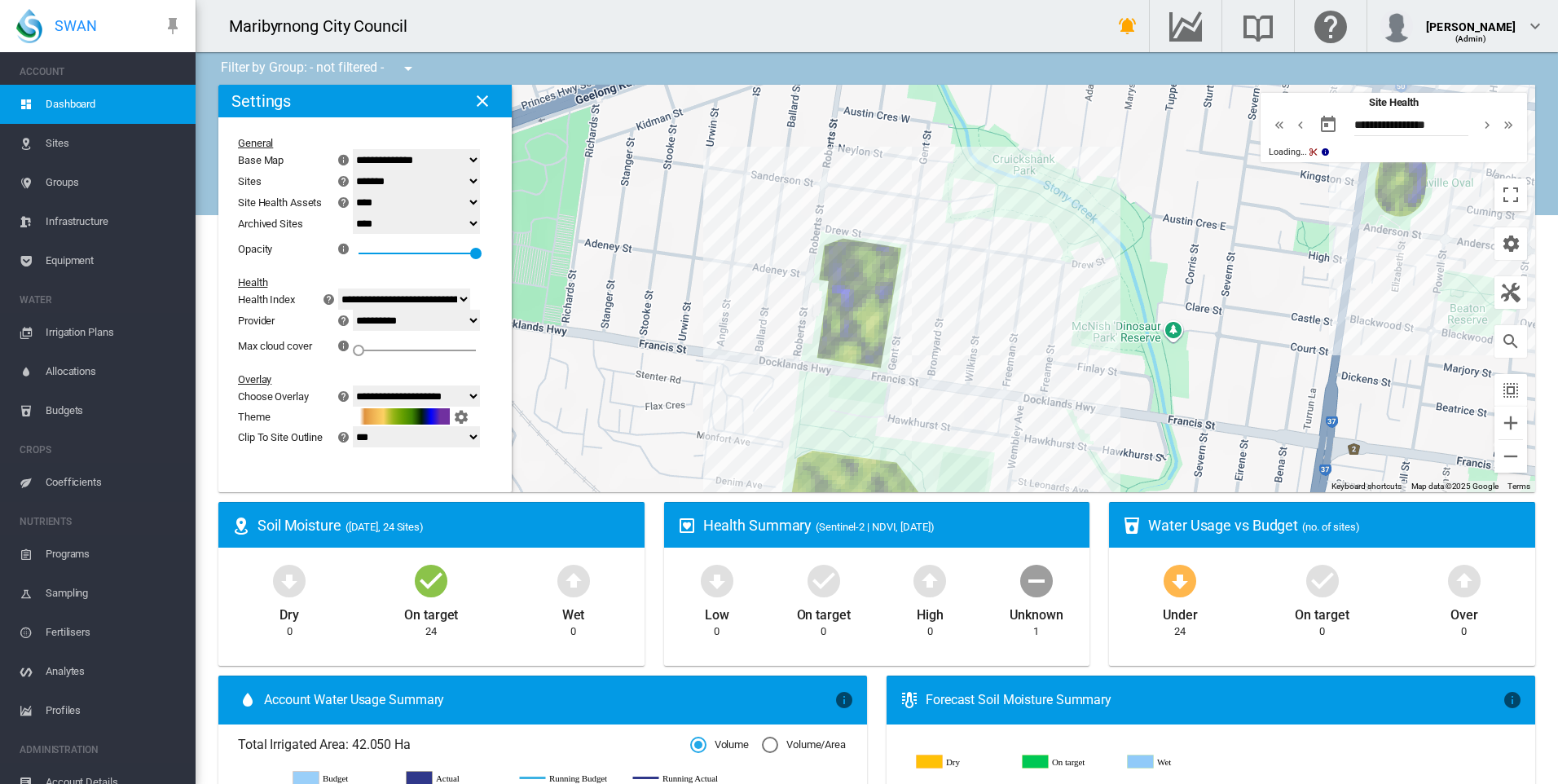
drag, startPoint x: 970, startPoint y: 258, endPoint x: 962, endPoint y: 329, distance: 71.4
click at [967, 342] on div "To navigate, press the arrow keys." at bounding box center [877, 288] width 1317 height 408
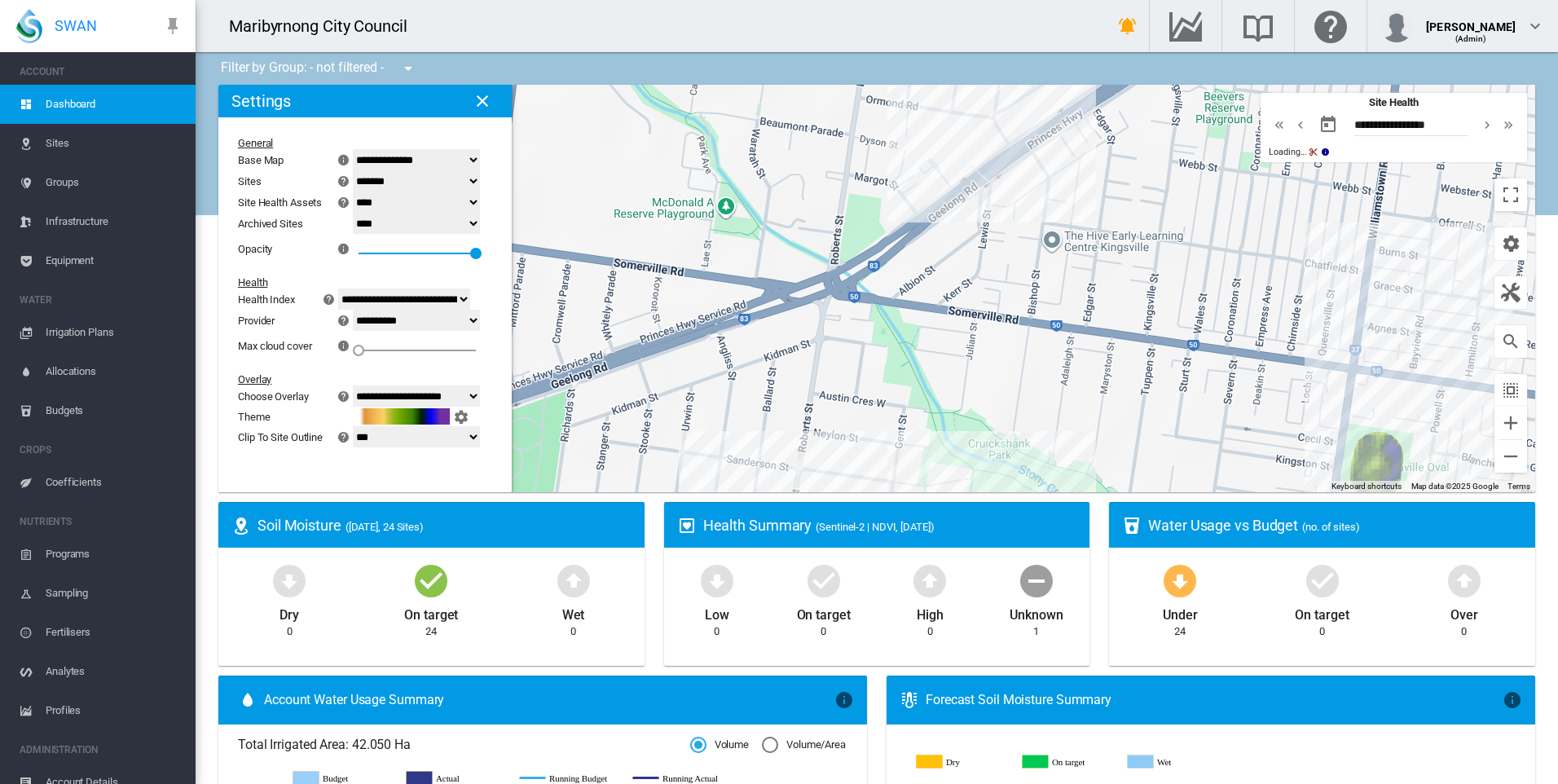
drag, startPoint x: 915, startPoint y: 292, endPoint x: 903, endPoint y: 323, distance: 33.2
click at [904, 322] on div "To navigate, press the arrow keys." at bounding box center [877, 288] width 1317 height 408
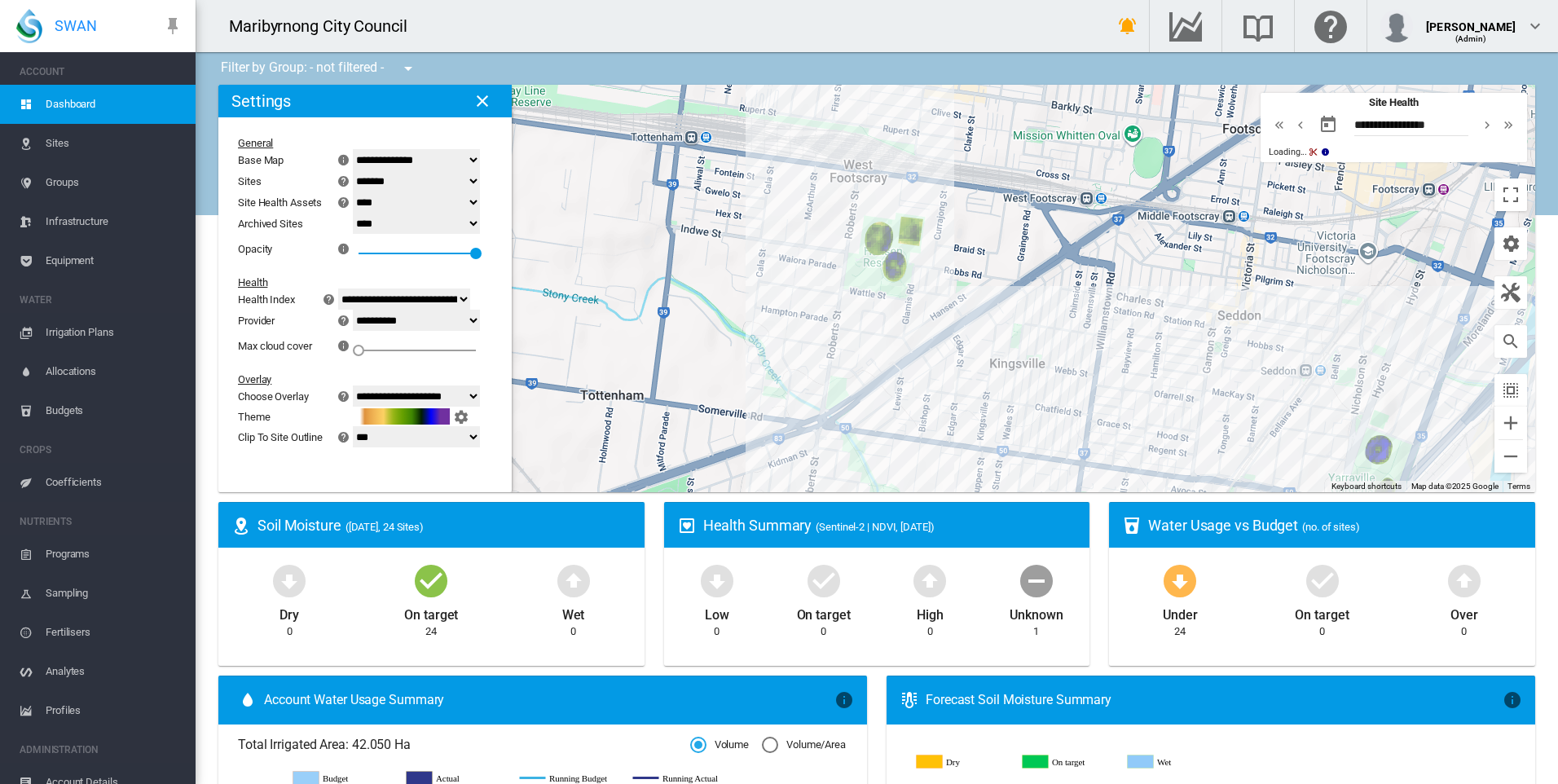
drag, startPoint x: 840, startPoint y: 318, endPoint x: 821, endPoint y: 344, distance: 32.2
click at [829, 334] on div "To navigate, press the arrow keys." at bounding box center [877, 288] width 1317 height 408
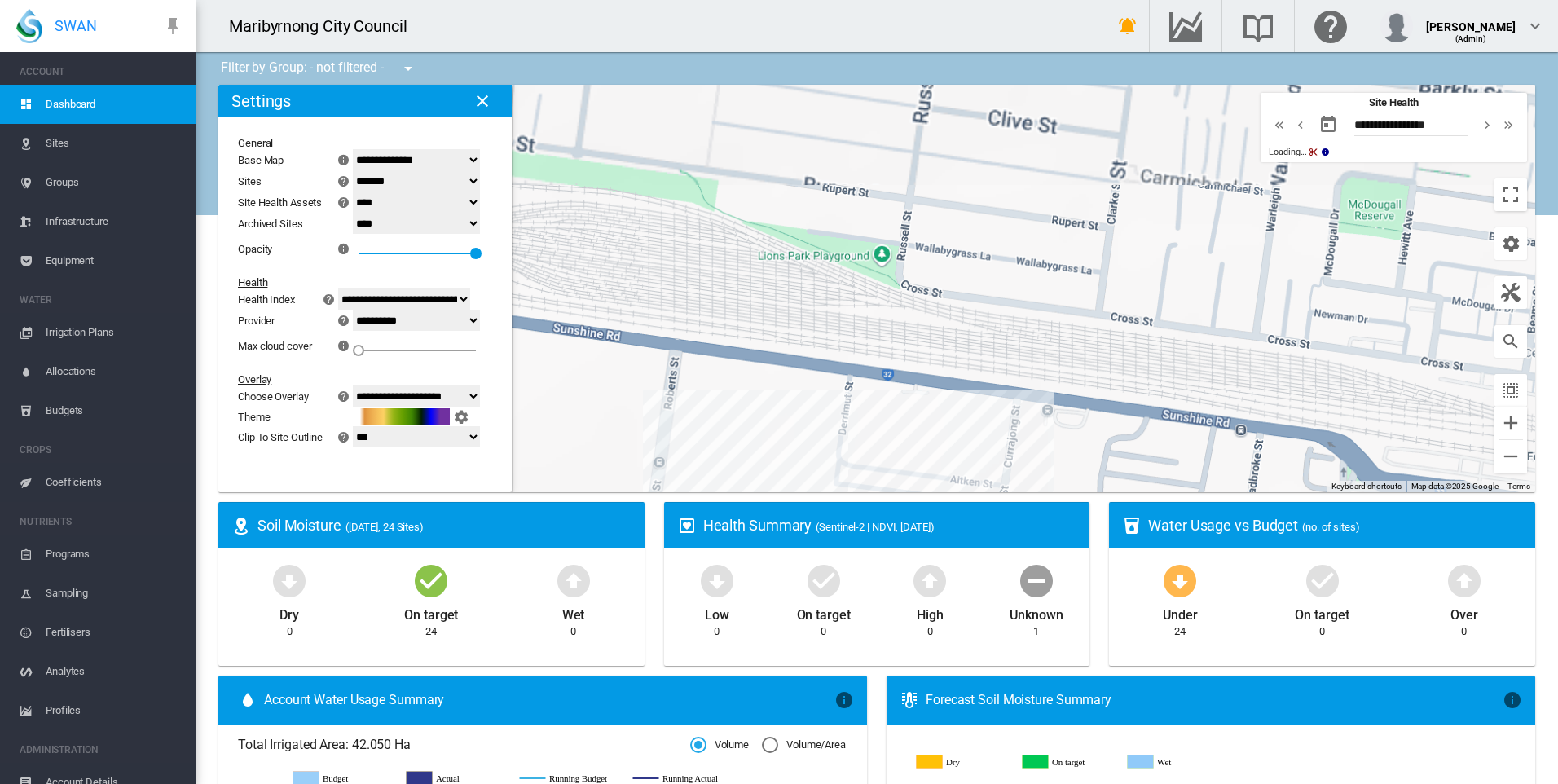
drag, startPoint x: 849, startPoint y: 385, endPoint x: 871, endPoint y: 176, distance: 210.2
click at [870, 225] on div "To navigate, press the arrow keys." at bounding box center [877, 288] width 1317 height 408
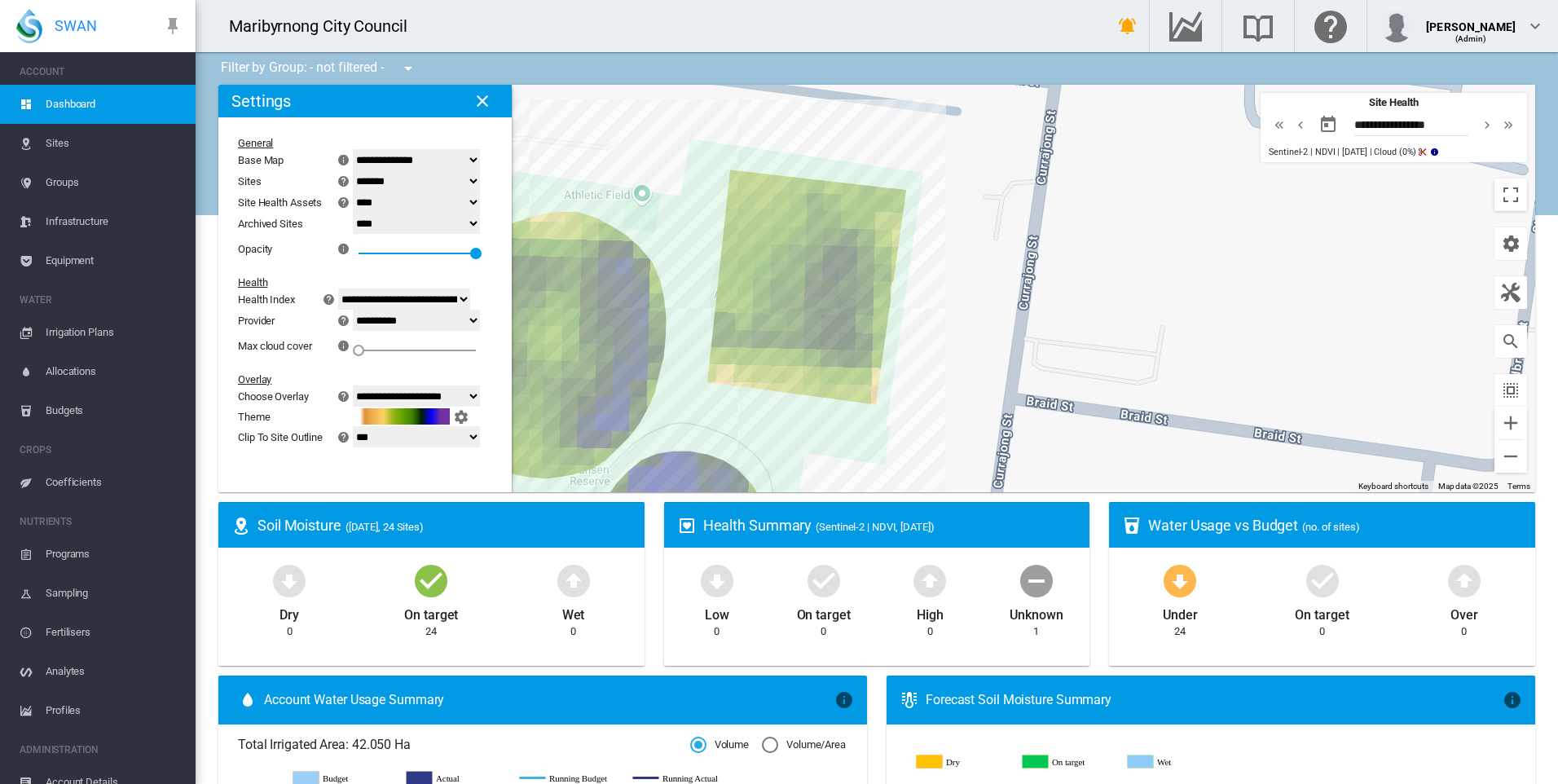
drag, startPoint x: 948, startPoint y: 389, endPoint x: 1012, endPoint y: 196, distance: 203.3
click at [1010, 201] on div "To navigate, press the arrow keys." at bounding box center [877, 288] width 1317 height 408
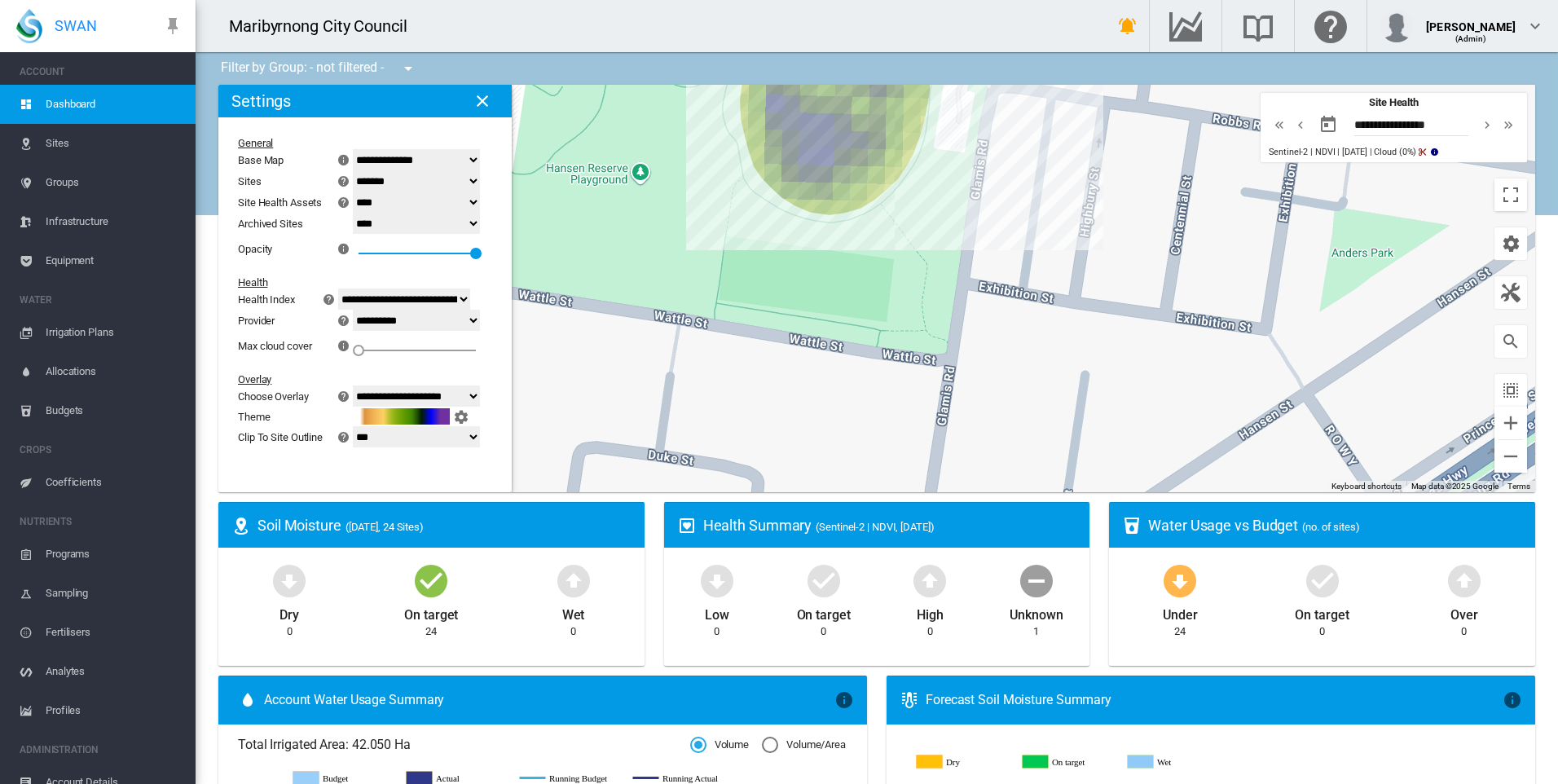
drag, startPoint x: 1011, startPoint y: 214, endPoint x: 993, endPoint y: 376, distance: 163.0
click at [993, 376] on div "To navigate, press the arrow keys." at bounding box center [877, 288] width 1317 height 408
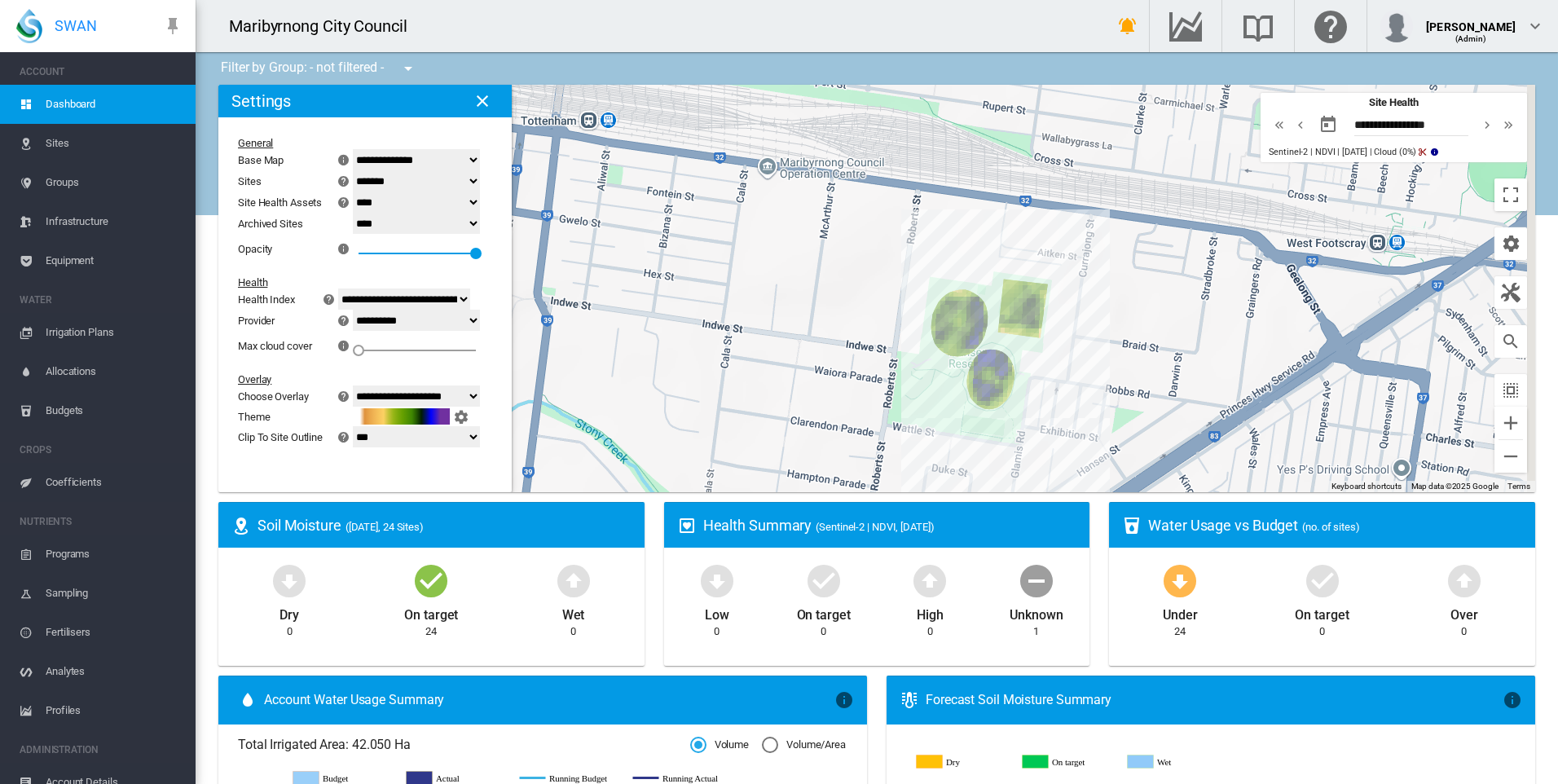
drag, startPoint x: 1075, startPoint y: 354, endPoint x: 1050, endPoint y: 402, distance: 54.1
click at [1065, 388] on div "To navigate, press the arrow keys." at bounding box center [877, 288] width 1317 height 408
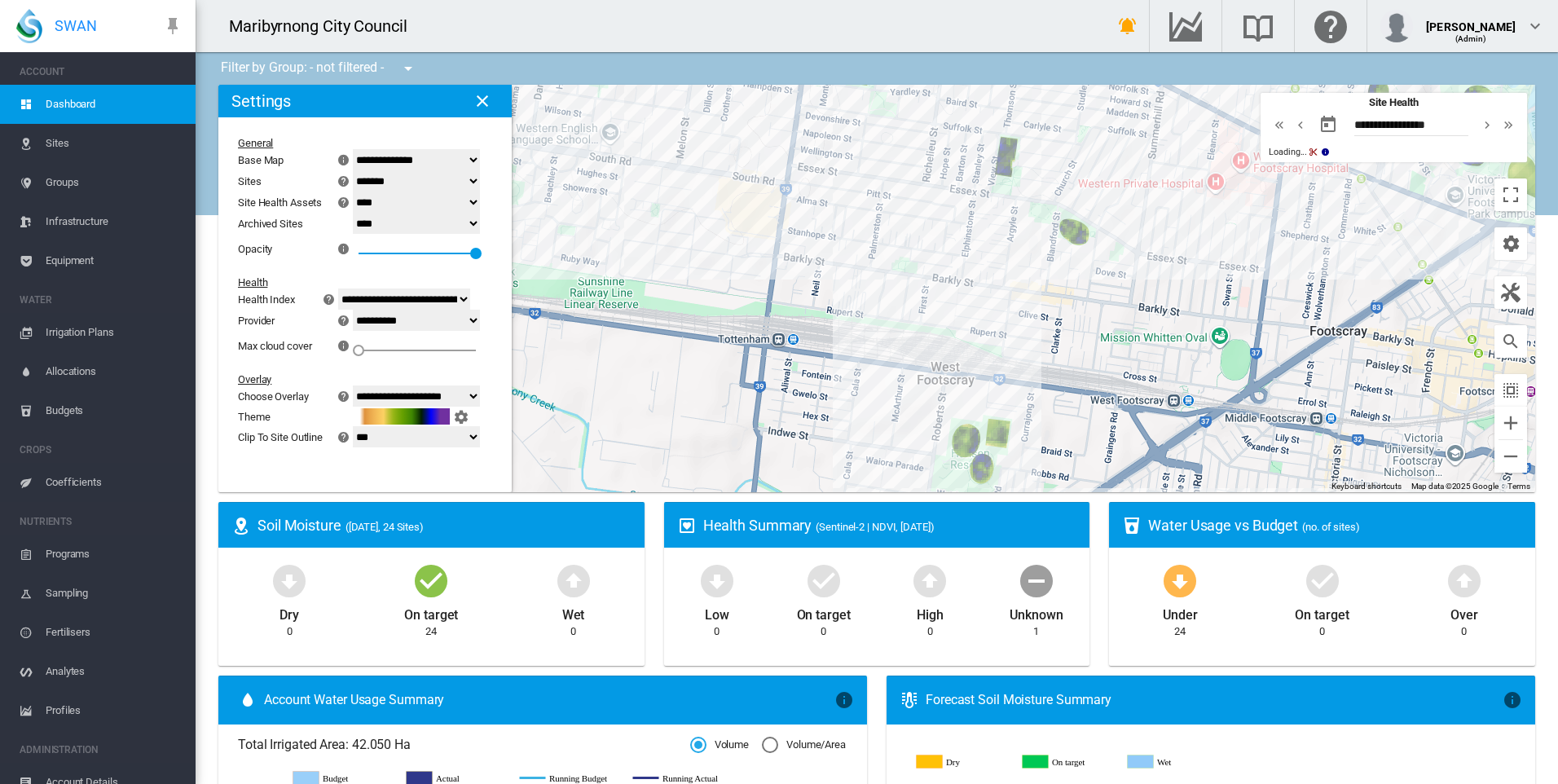
drag, startPoint x: 998, startPoint y: 200, endPoint x: 994, endPoint y: 310, distance: 110.1
click at [994, 310] on div "To navigate, press the arrow keys." at bounding box center [877, 288] width 1317 height 408
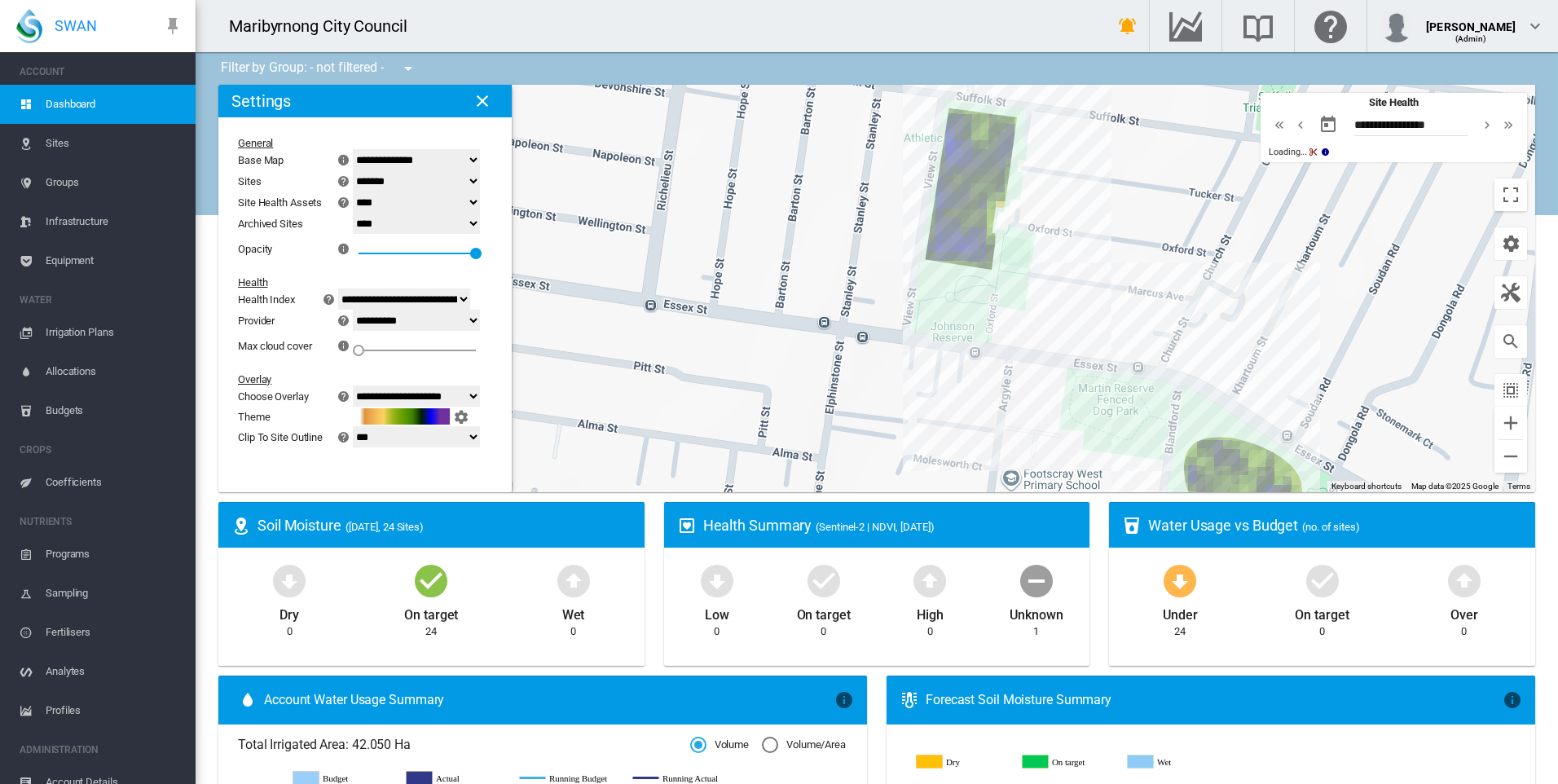
drag, startPoint x: 1051, startPoint y: 189, endPoint x: 1091, endPoint y: 234, distance: 60.2
click at [1091, 234] on div "To navigate, press the arrow keys." at bounding box center [877, 288] width 1317 height 408
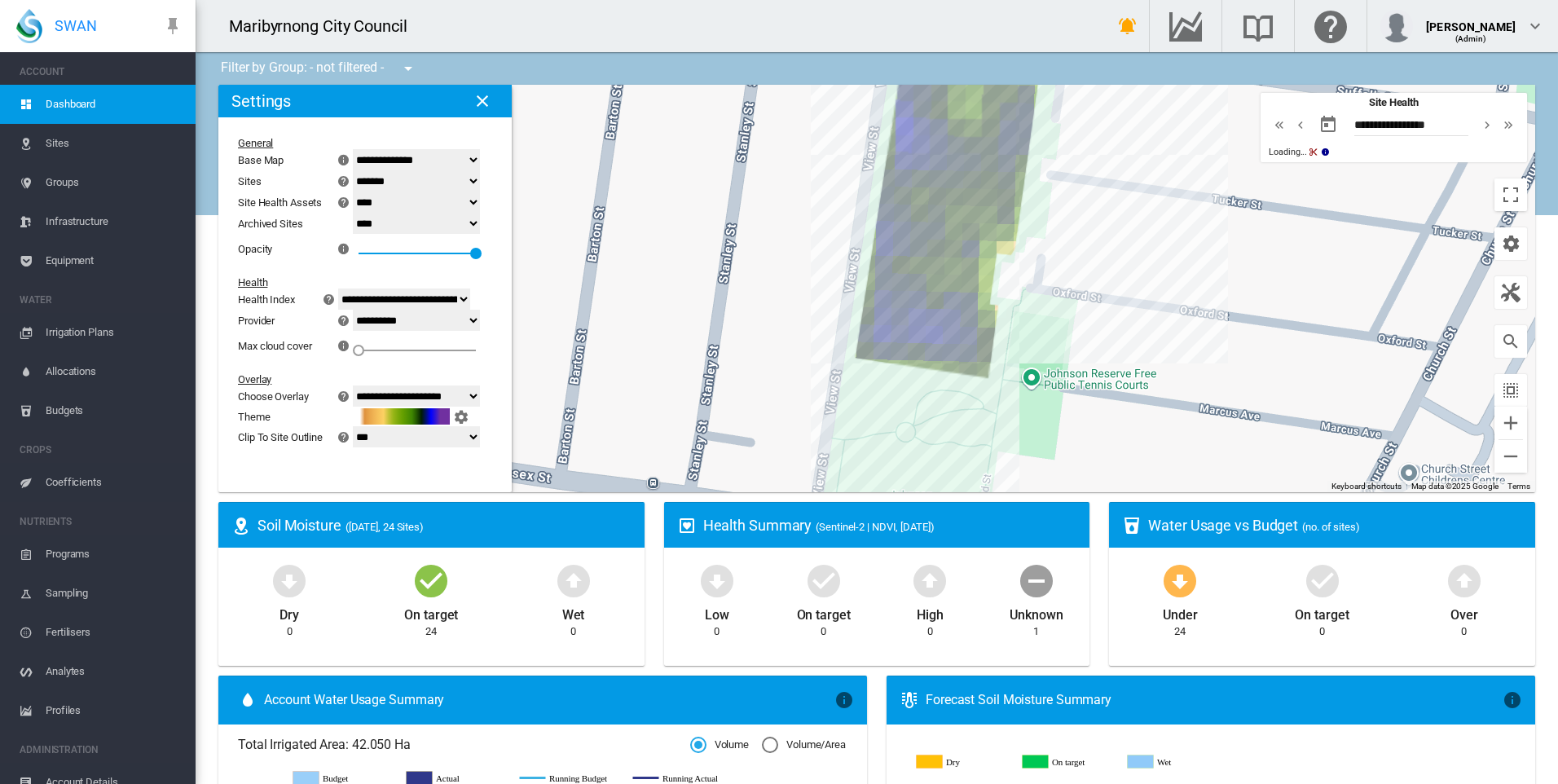
click at [1060, 413] on div "To navigate, press the arrow keys." at bounding box center [877, 288] width 1317 height 408
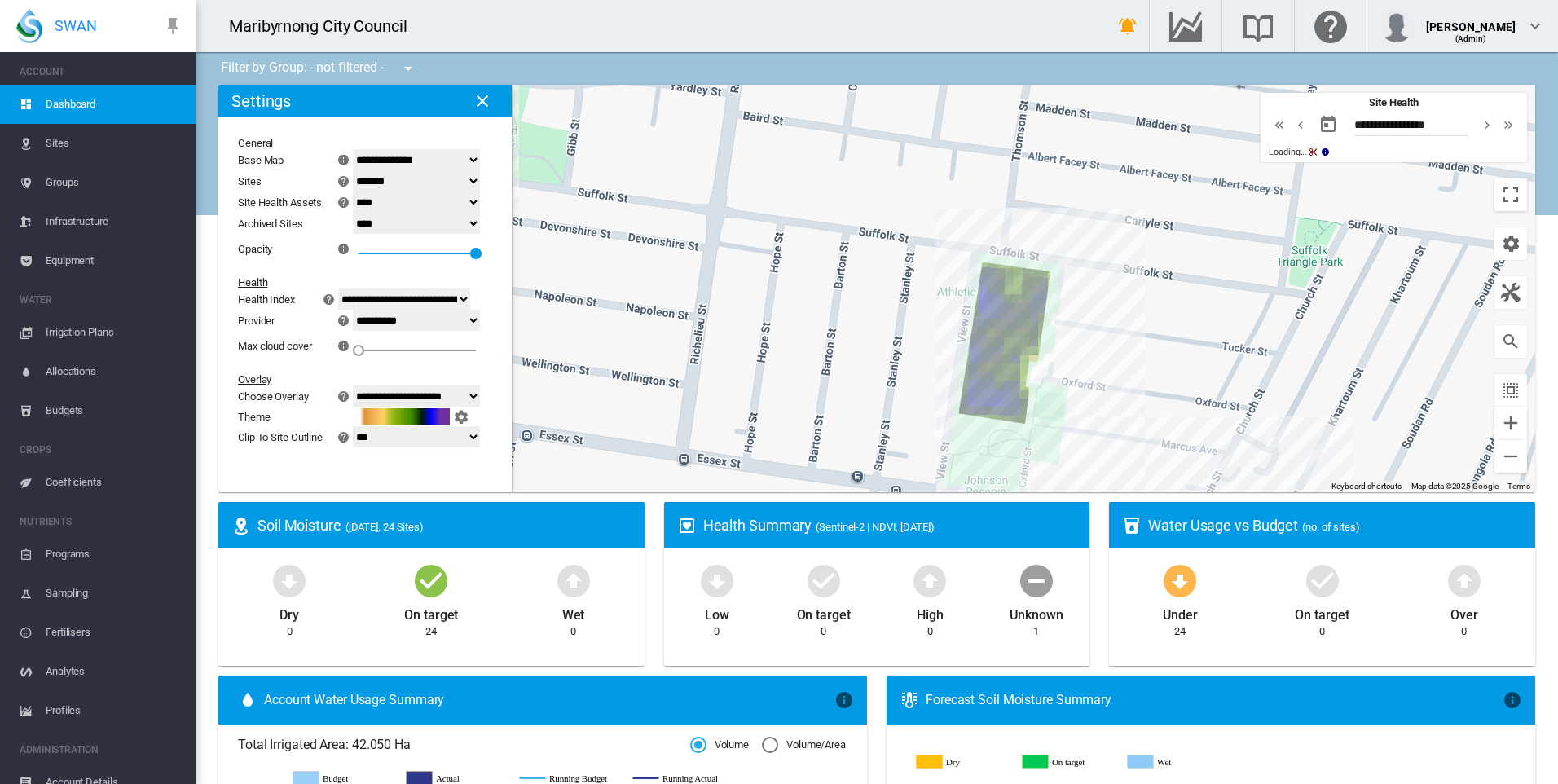
click at [467, 395] on select "**********" at bounding box center [417, 395] width 128 height 21
click at [362, 385] on select "**********" at bounding box center [417, 395] width 128 height 21
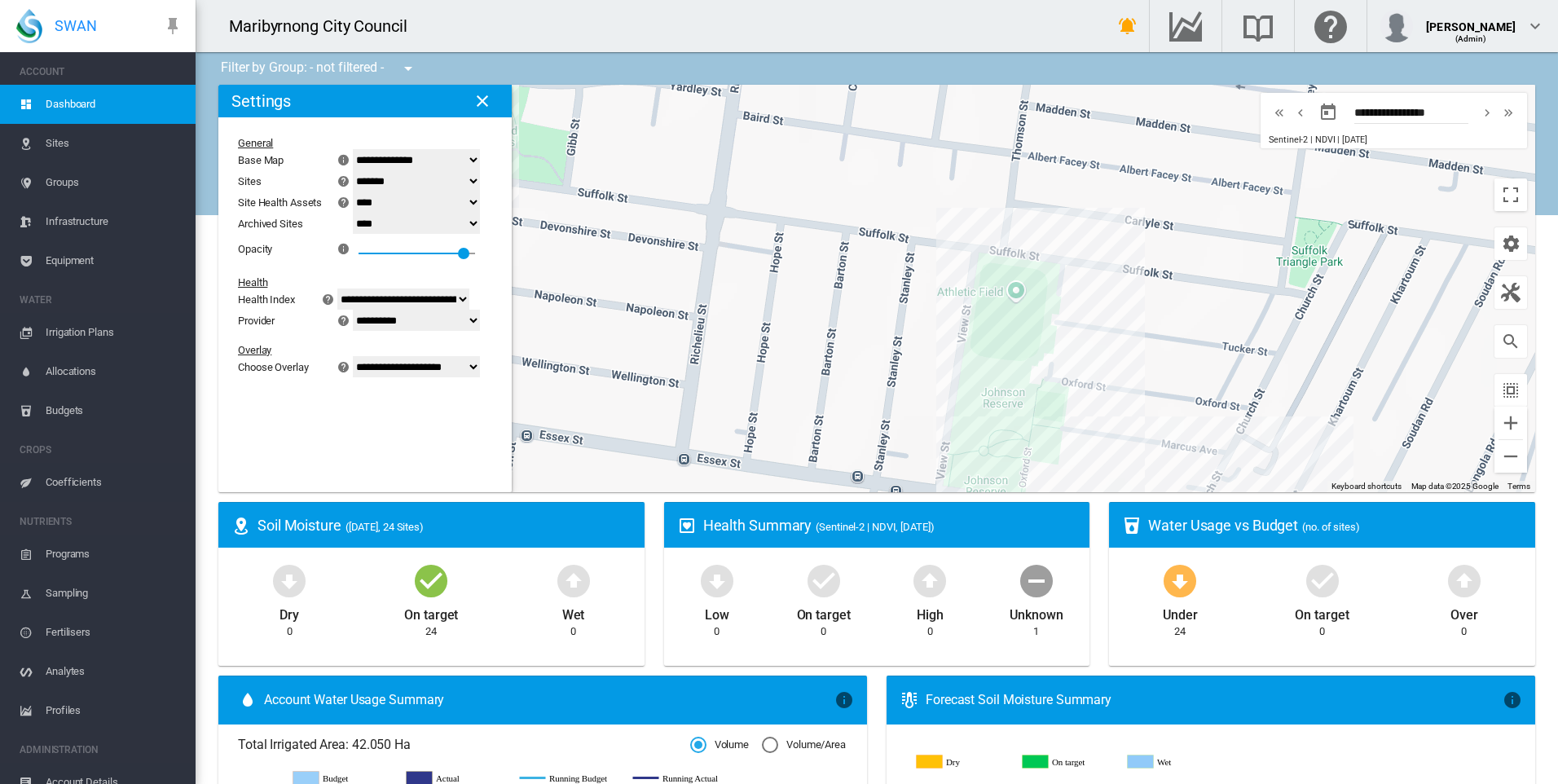
click at [465, 360] on select "**********" at bounding box center [417, 367] width 128 height 21
select select "********"
click at [362, 377] on select "**********" at bounding box center [417, 367] width 128 height 21
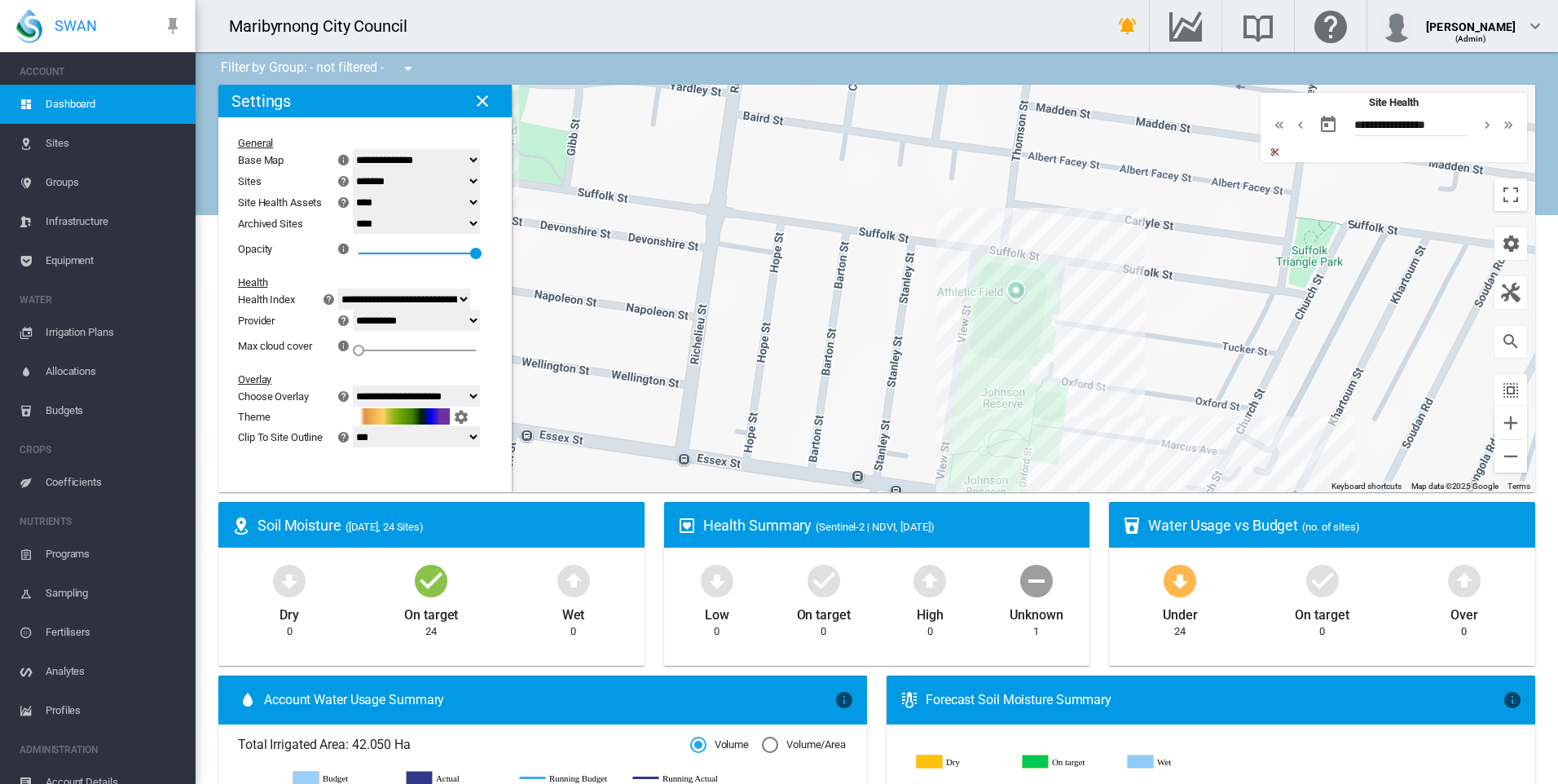
click at [450, 419] on div at bounding box center [403, 416] width 94 height 17
click at [471, 416] on md-icon "icon-cog" at bounding box center [461, 416] width 19 height 19
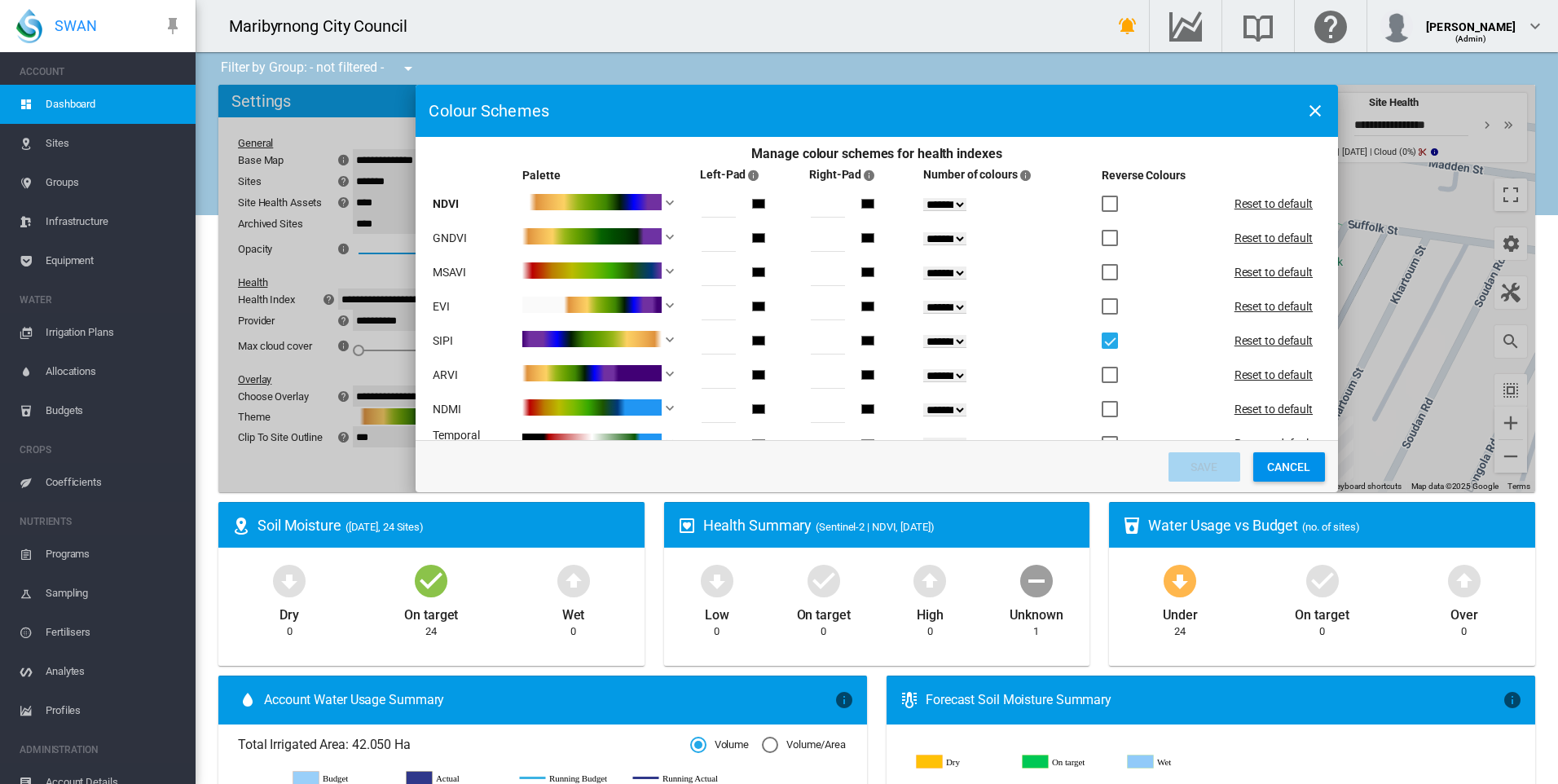
click at [1279, 468] on button "Cancel" at bounding box center [1289, 467] width 72 height 30
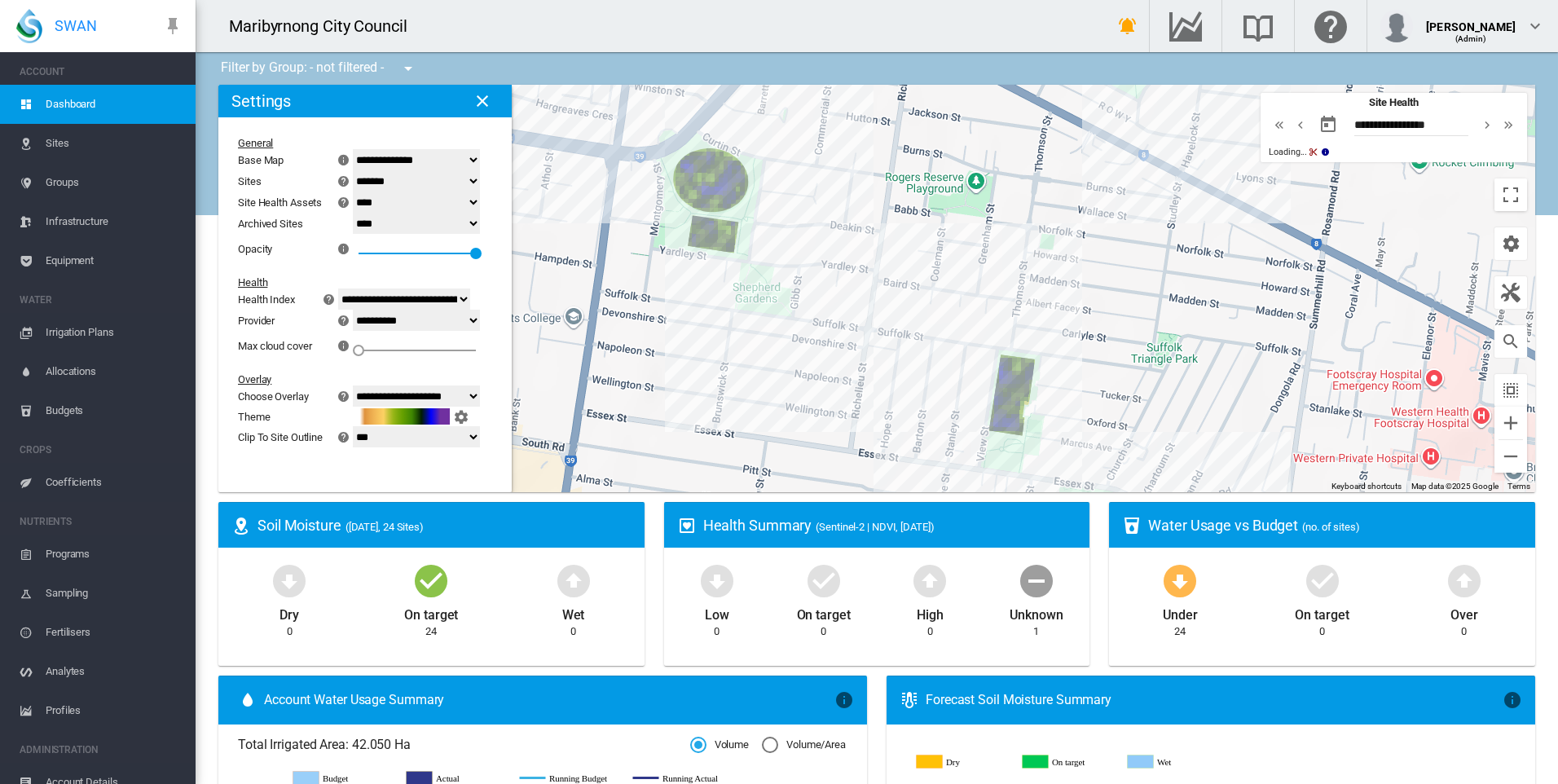
drag, startPoint x: 712, startPoint y: 285, endPoint x: 808, endPoint y: 395, distance: 146.0
click at [807, 392] on div "To navigate, press the arrow keys." at bounding box center [877, 288] width 1317 height 408
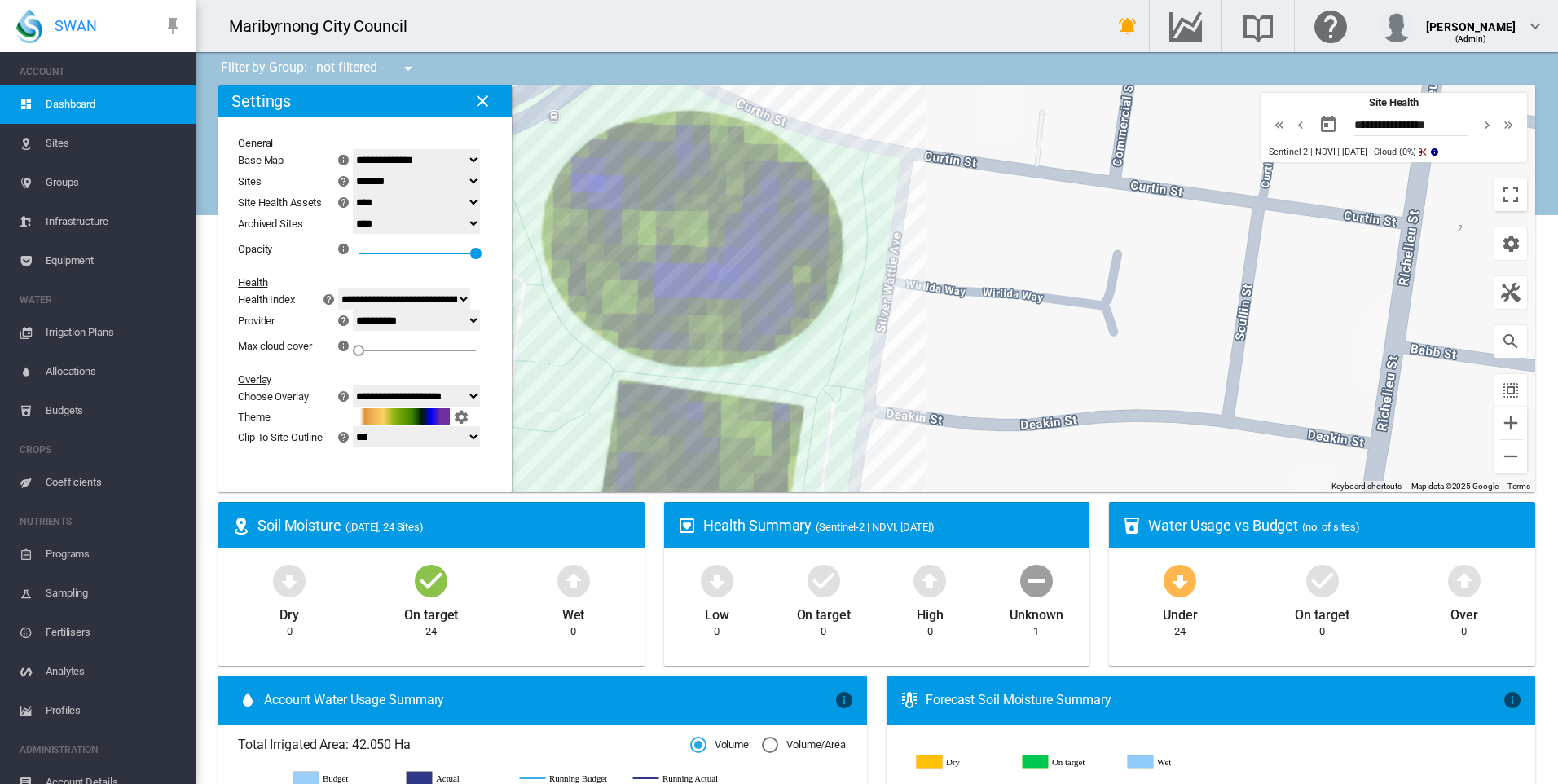
drag, startPoint x: 848, startPoint y: 354, endPoint x: 838, endPoint y: 310, distance: 45.1
click at [872, 286] on div "To navigate, press the arrow keys." at bounding box center [877, 288] width 1317 height 408
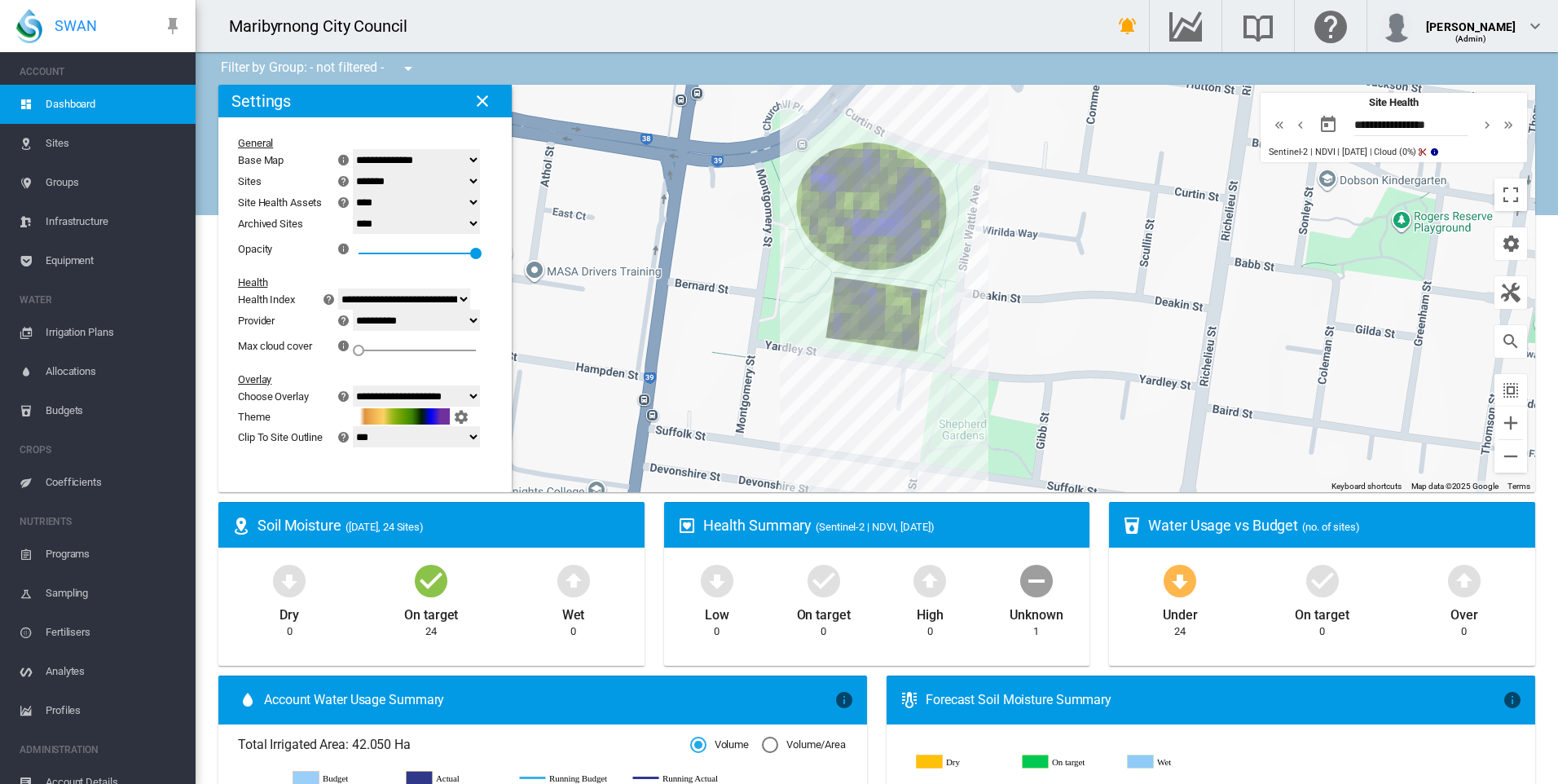
drag, startPoint x: 1066, startPoint y: 263, endPoint x: 986, endPoint y: 406, distance: 163.9
click at [984, 407] on div "To navigate, press the arrow keys." at bounding box center [877, 288] width 1317 height 408
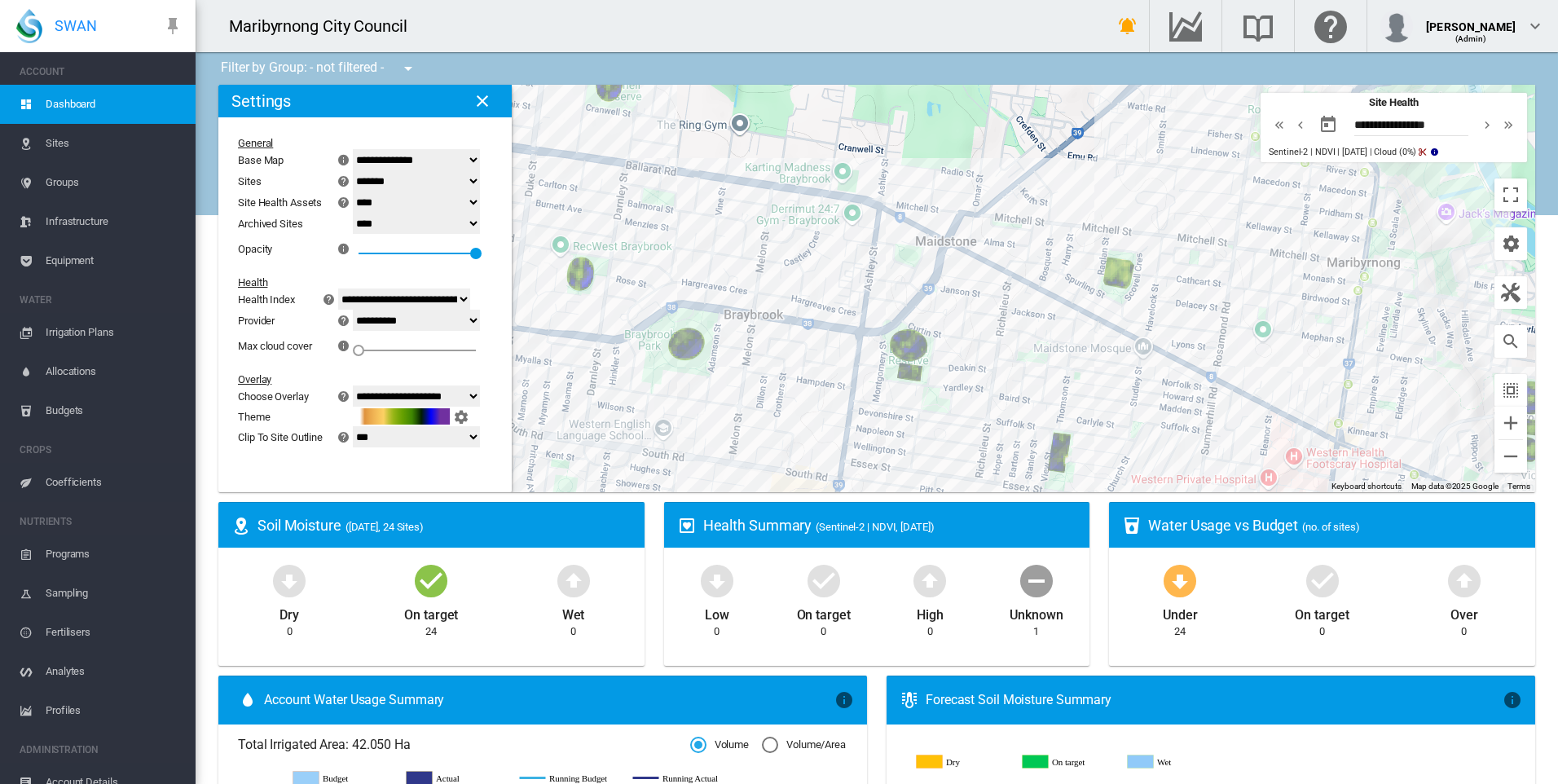
drag, startPoint x: 972, startPoint y: 252, endPoint x: 956, endPoint y: 394, distance: 142.9
click at [957, 390] on div "To navigate, press the arrow keys." at bounding box center [877, 288] width 1317 height 408
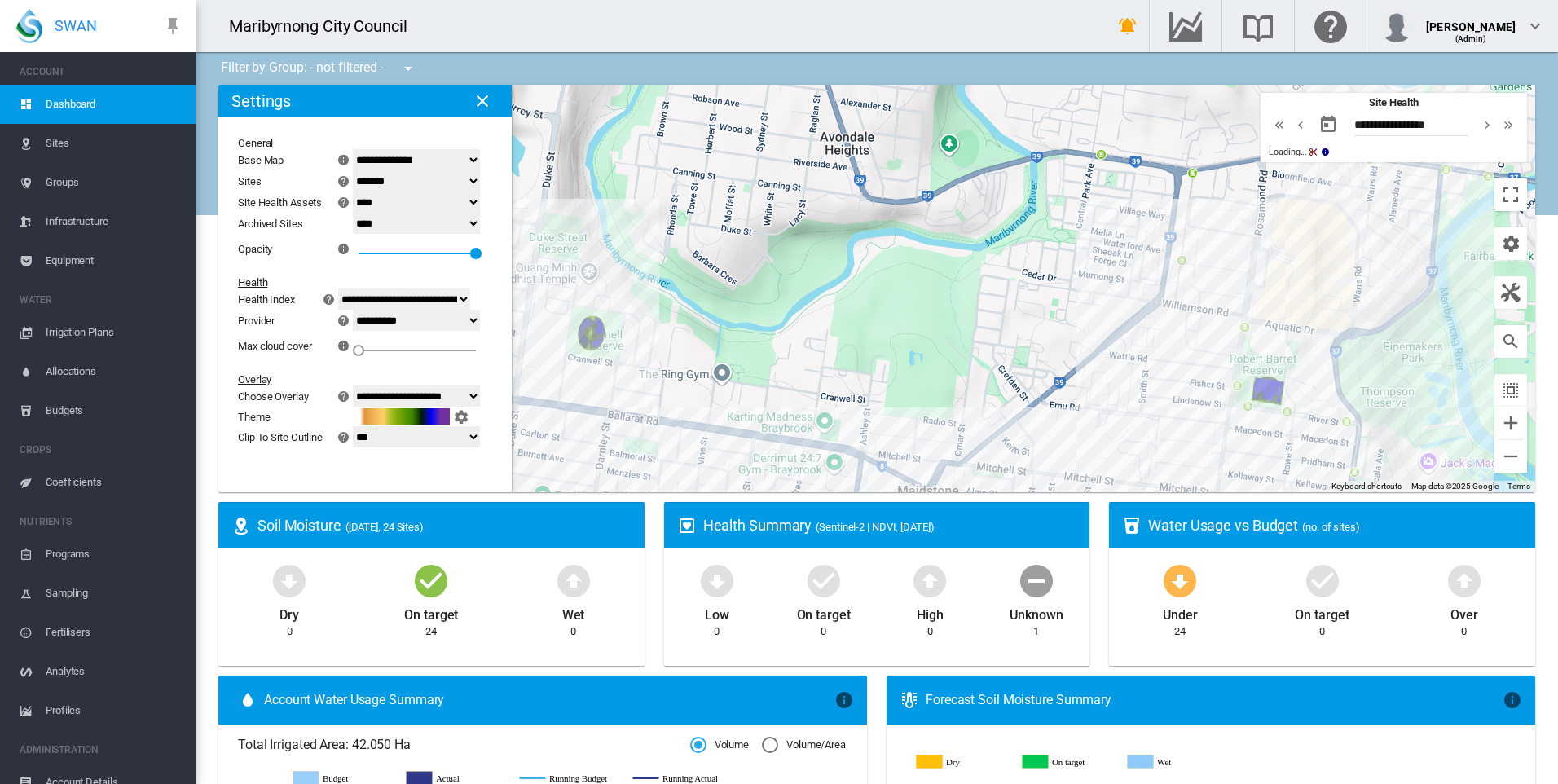
drag, startPoint x: 1082, startPoint y: 385, endPoint x: 1015, endPoint y: 263, distance: 139.2
click at [1016, 268] on div "To navigate, press the arrow keys." at bounding box center [877, 288] width 1317 height 408
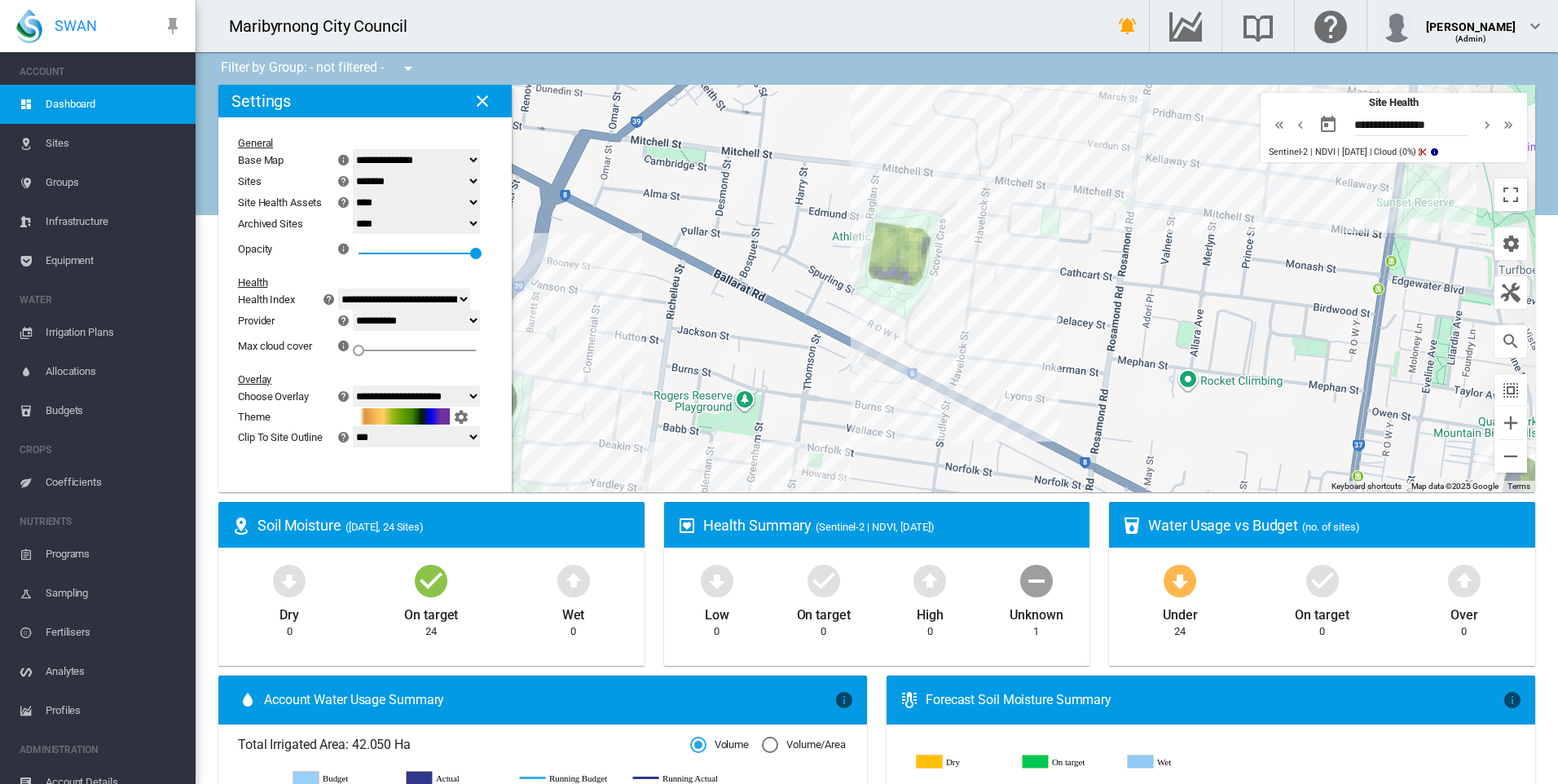
drag, startPoint x: 912, startPoint y: 183, endPoint x: 986, endPoint y: 327, distance: 161.9
click at [986, 327] on div "To navigate, press the arrow keys." at bounding box center [877, 288] width 1317 height 408
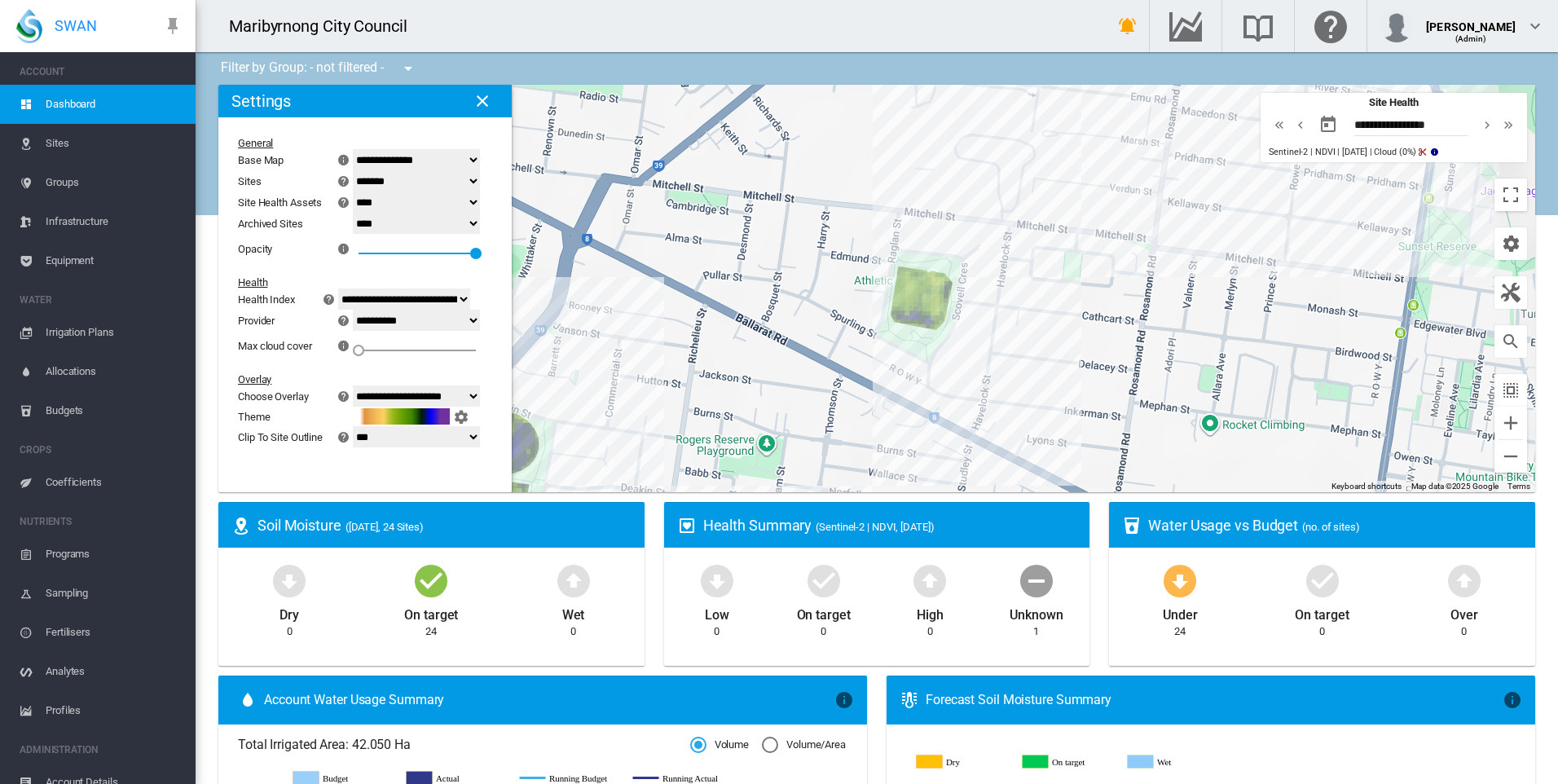
drag, startPoint x: 1037, startPoint y: 241, endPoint x: 909, endPoint y: 361, distance: 175.5
click at [913, 360] on div "To navigate, press the arrow keys." at bounding box center [877, 288] width 1317 height 408
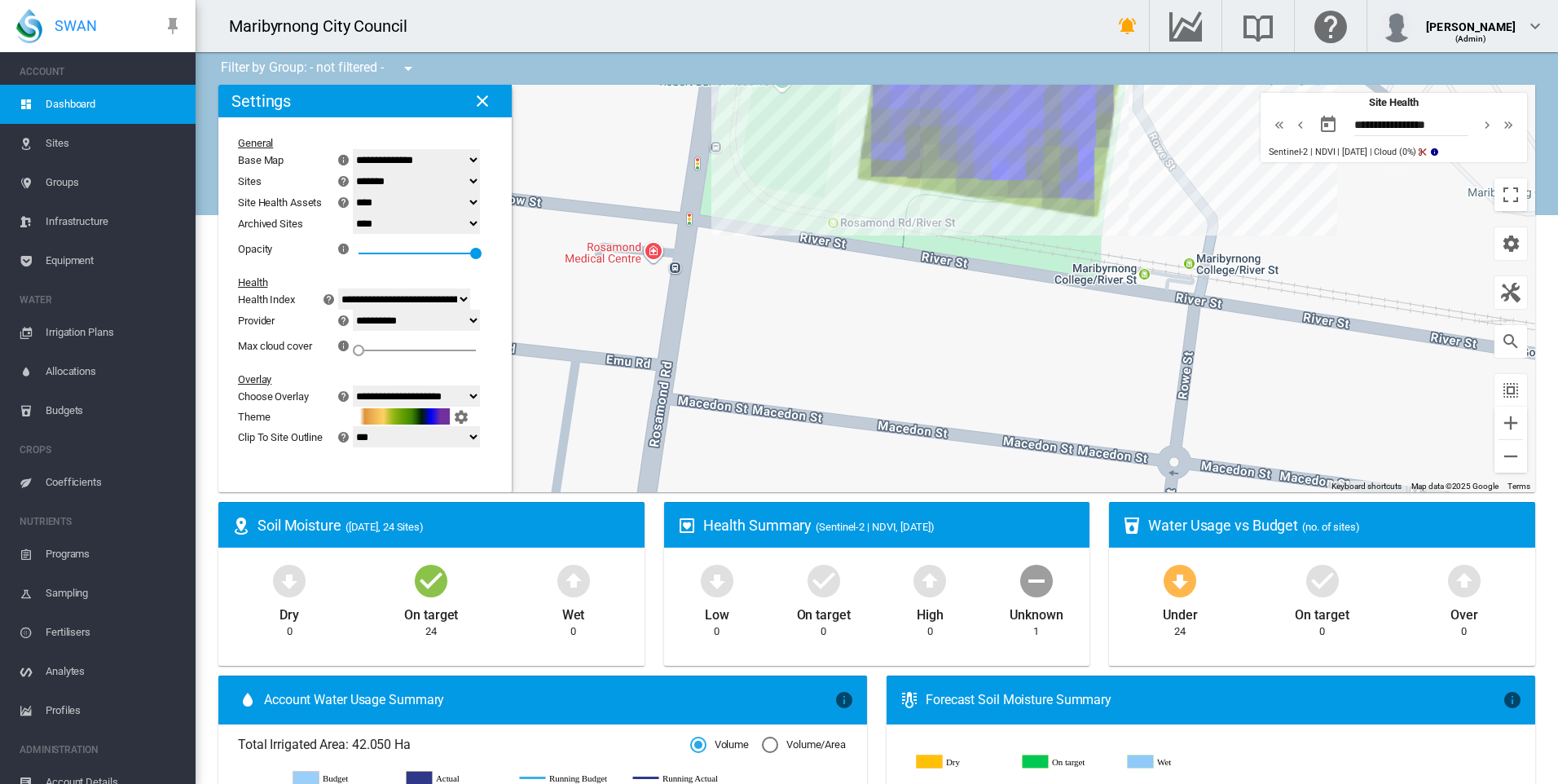
drag, startPoint x: 895, startPoint y: 320, endPoint x: 850, endPoint y: 471, distance: 157.6
click at [850, 471] on div "To navigate, press the arrow keys." at bounding box center [877, 288] width 1317 height 408
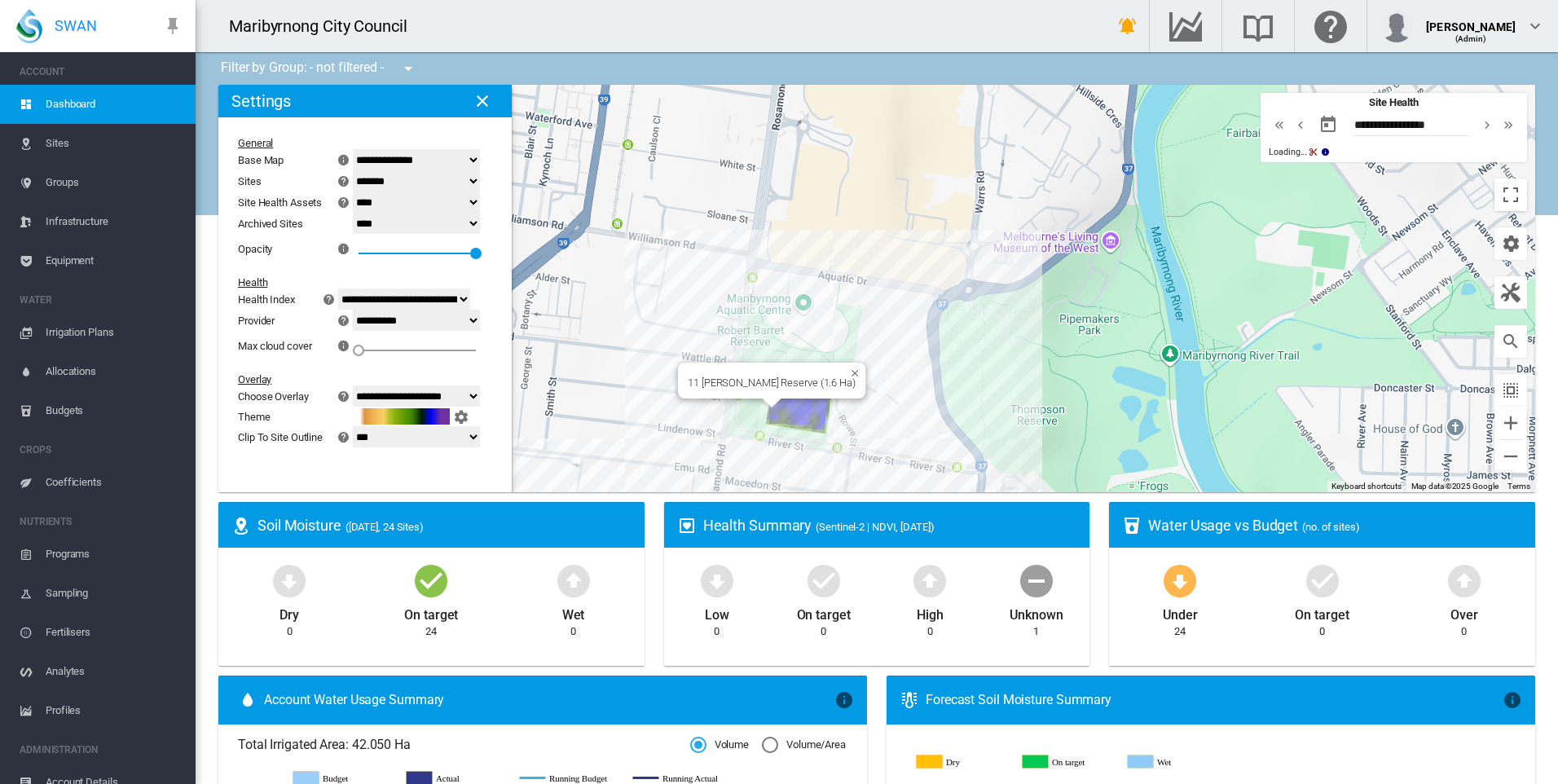
click at [785, 402] on div "To navigate, press the arrow keys. 11 [PERSON_NAME] Reserve (1.6 Ha)" at bounding box center [877, 288] width 1317 height 408
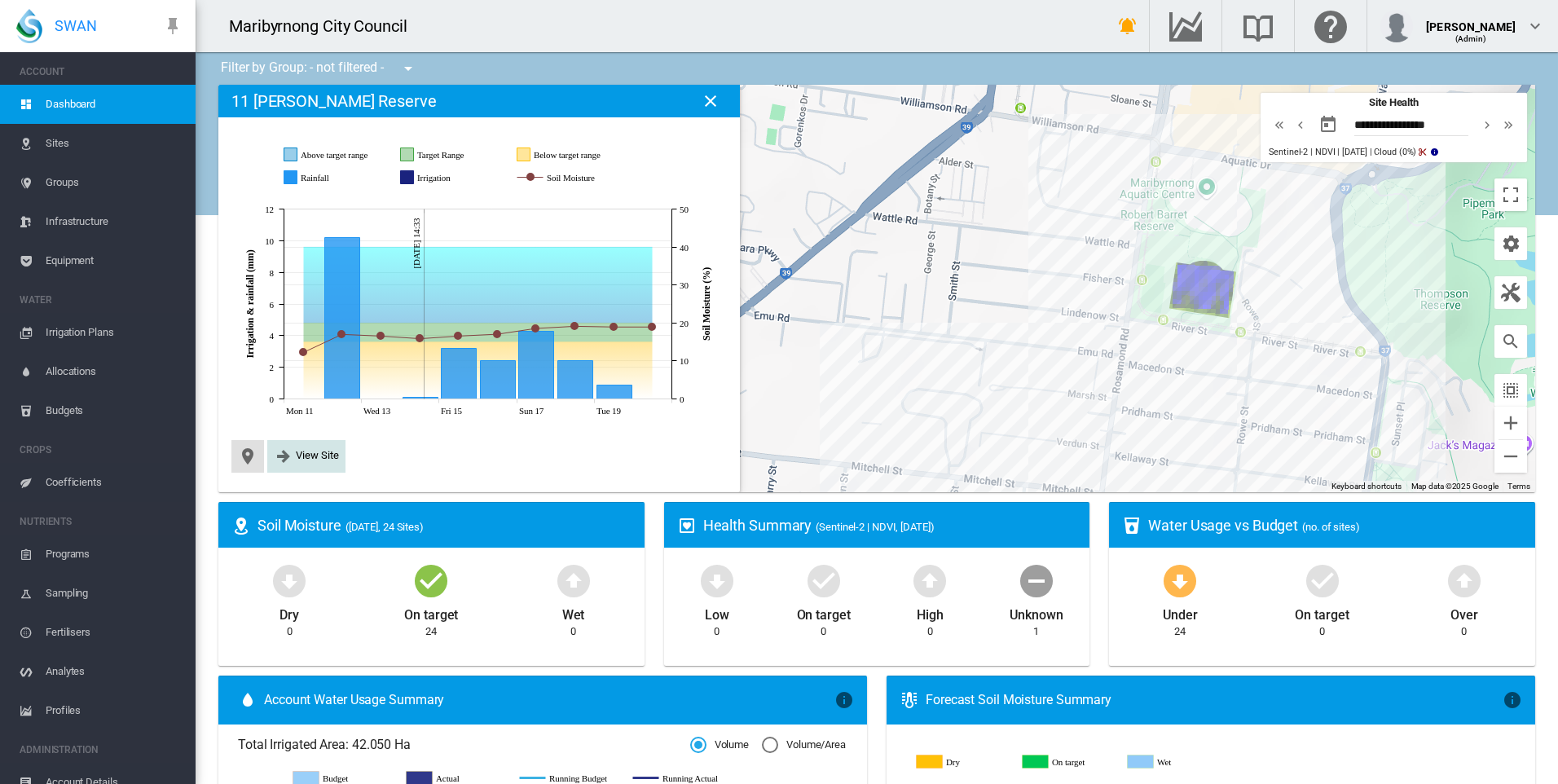
click at [314, 451] on span "View Site" at bounding box center [317, 455] width 43 height 12
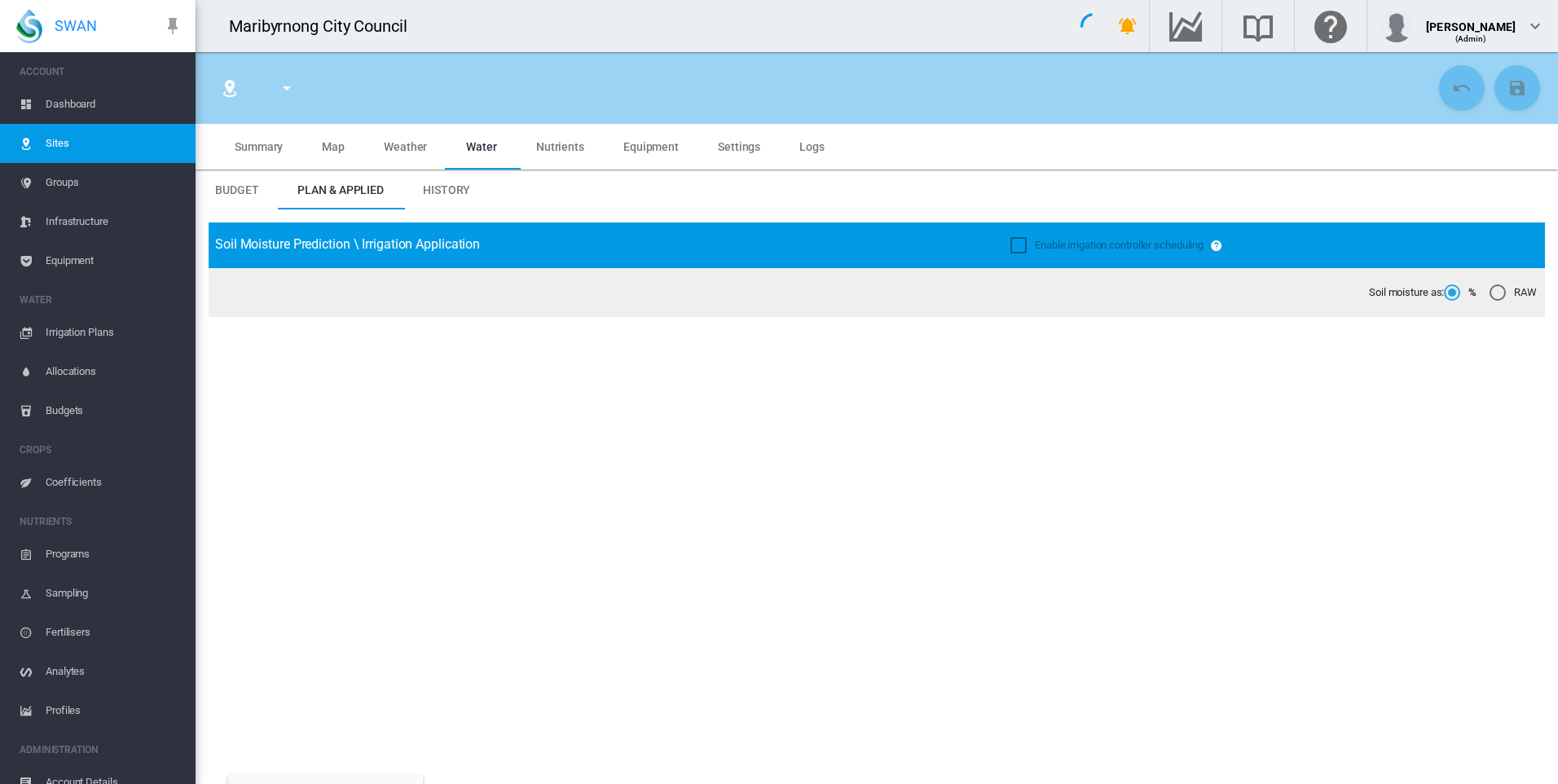
type input "**********"
type input "***"
type input "*********"
type input "**"
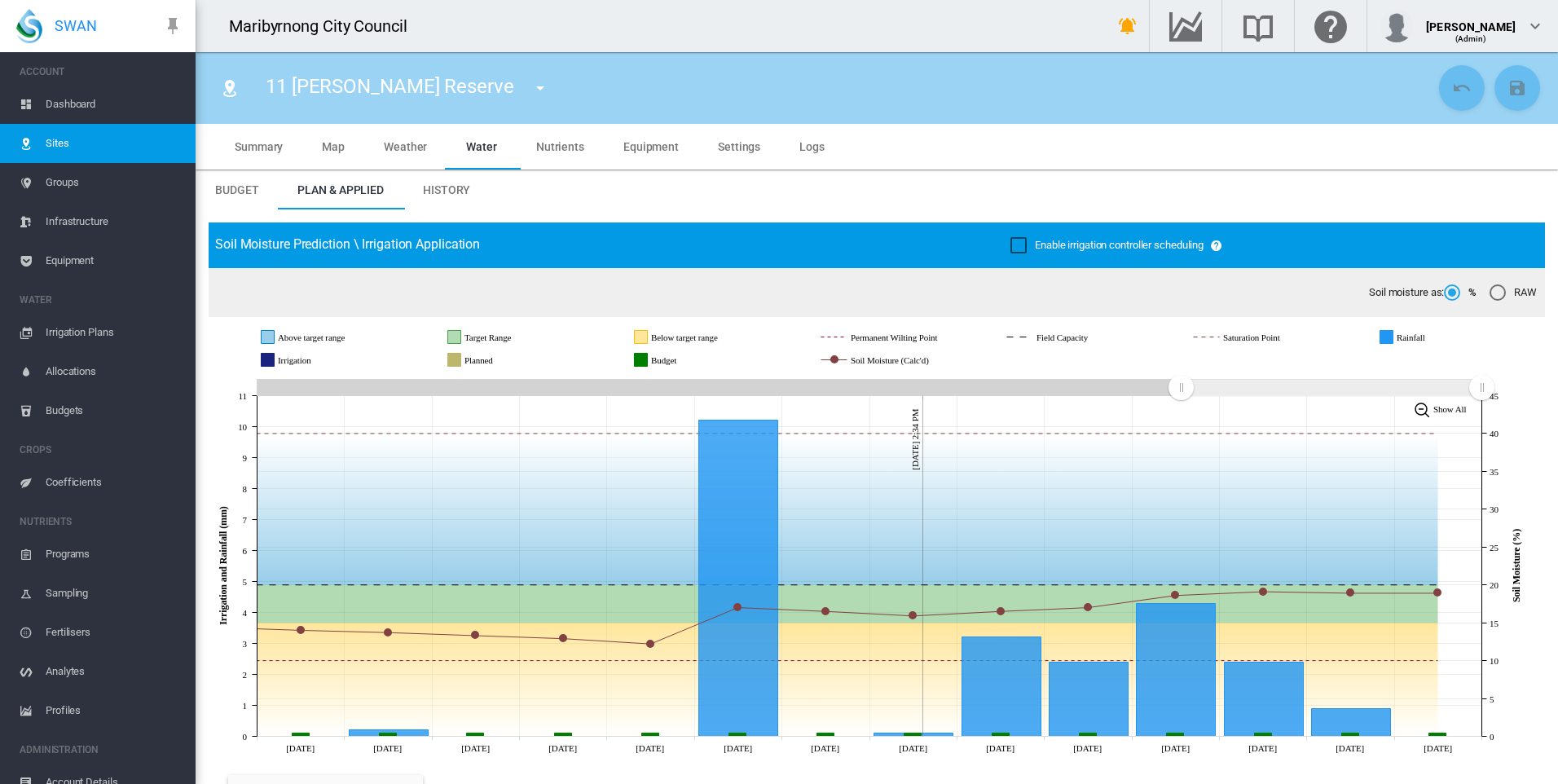
click at [1010, 247] on div "Enable irrigation controller scheduling" at bounding box center [1018, 245] width 17 height 17
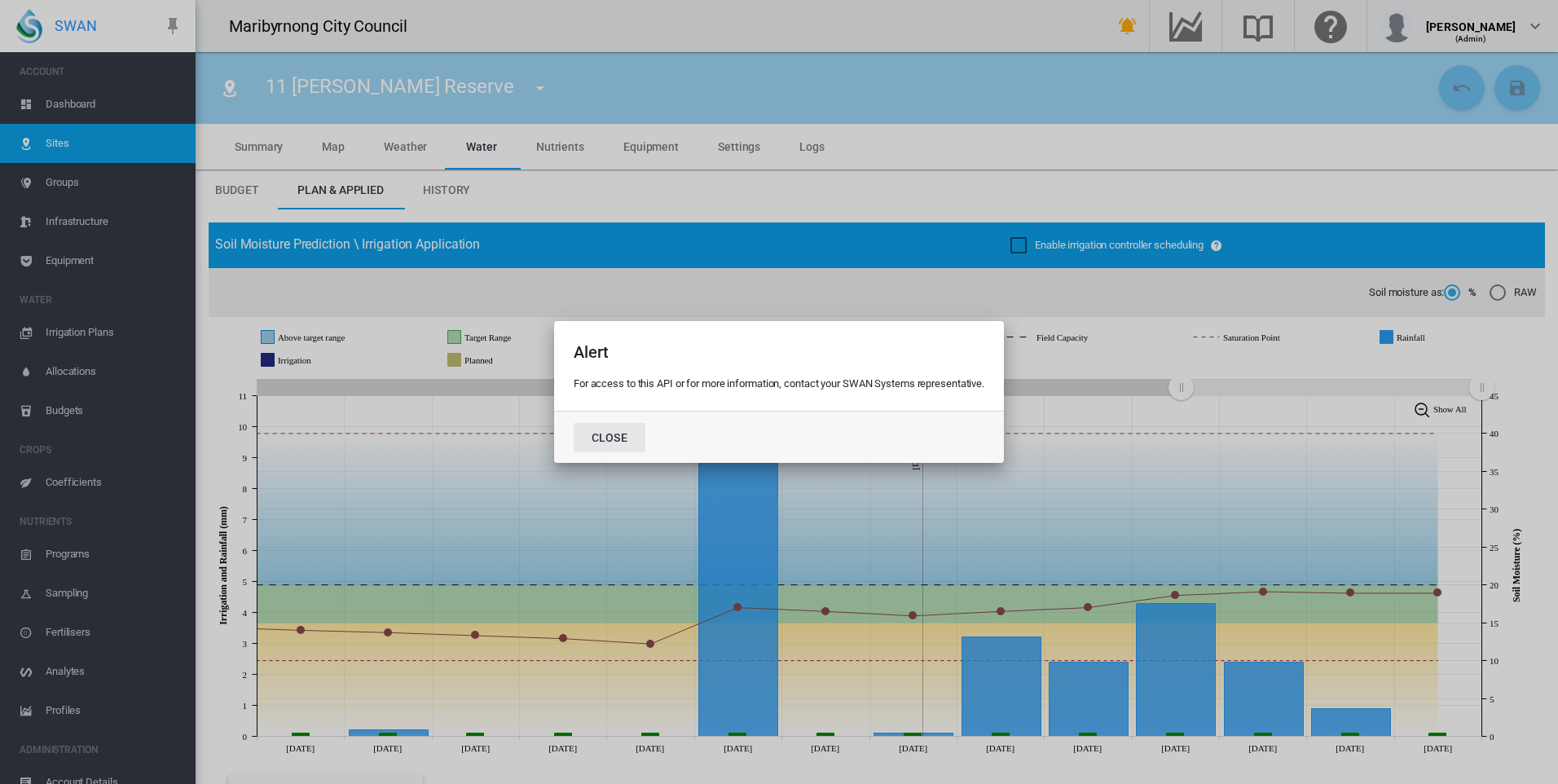
click at [606, 443] on button "Close" at bounding box center [610, 437] width 72 height 30
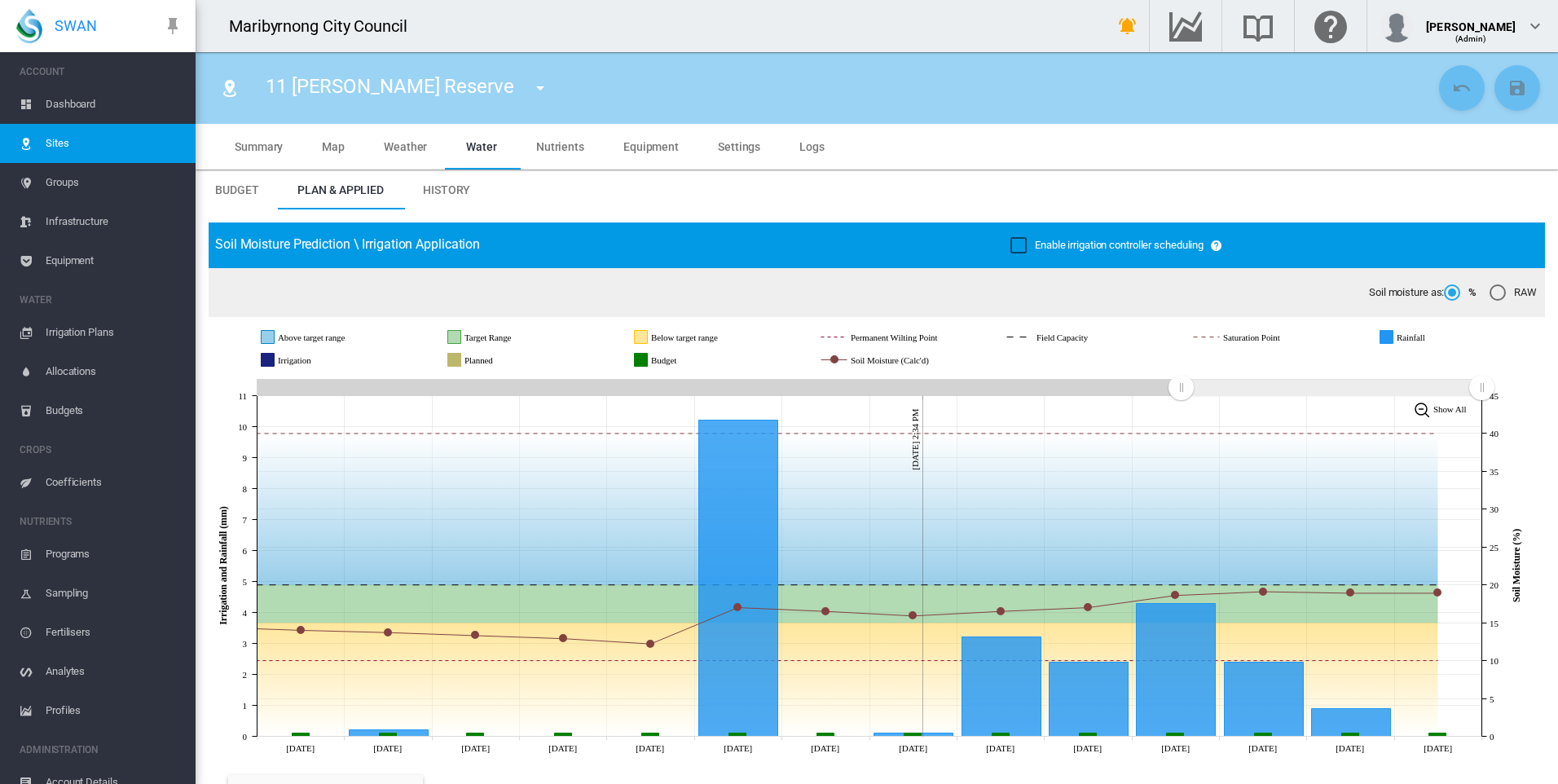
click at [1490, 297] on div "RAW" at bounding box center [1498, 292] width 17 height 17
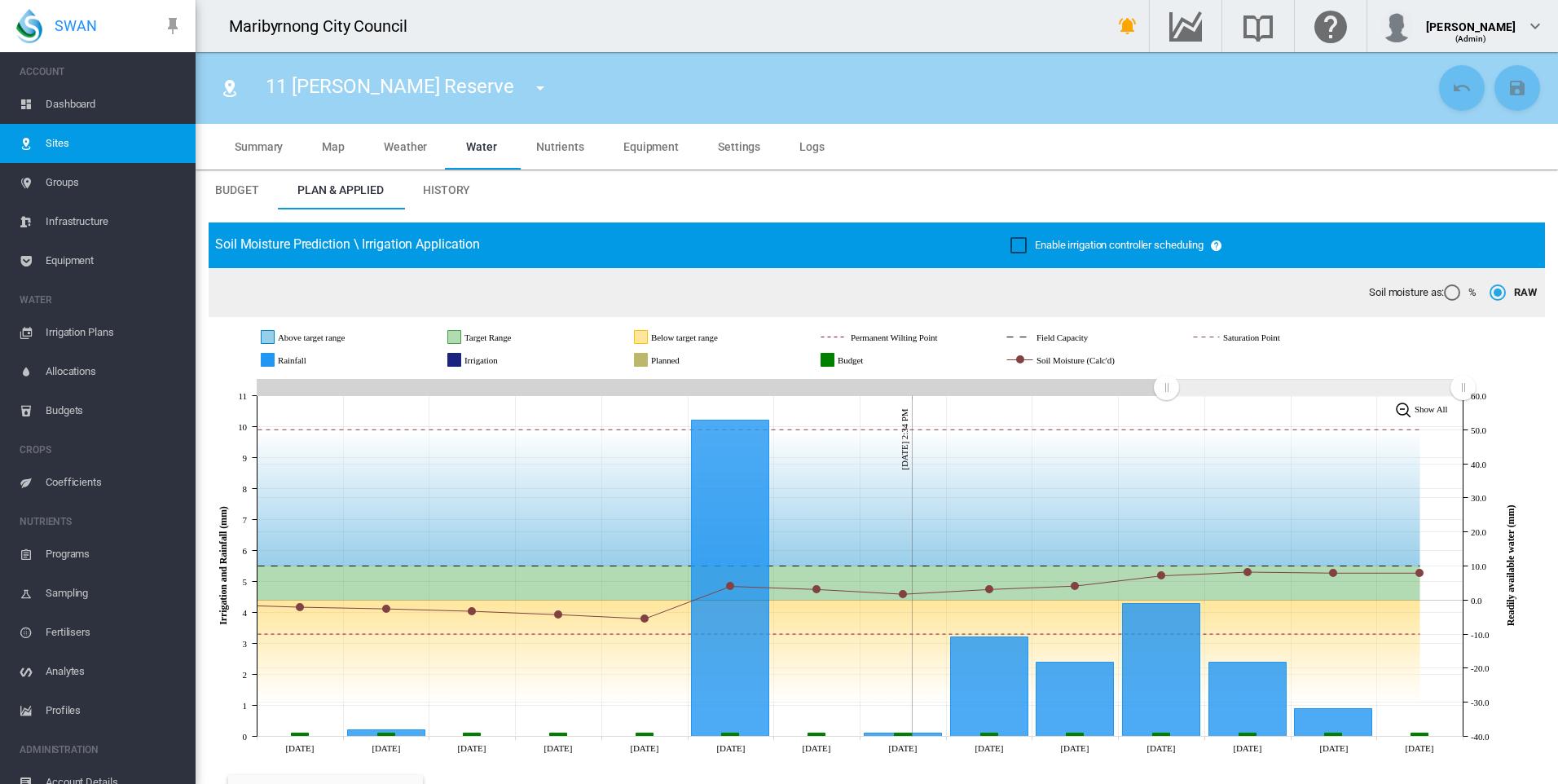
click at [1447, 291] on div "%" at bounding box center [1451, 292] width 17 height 17
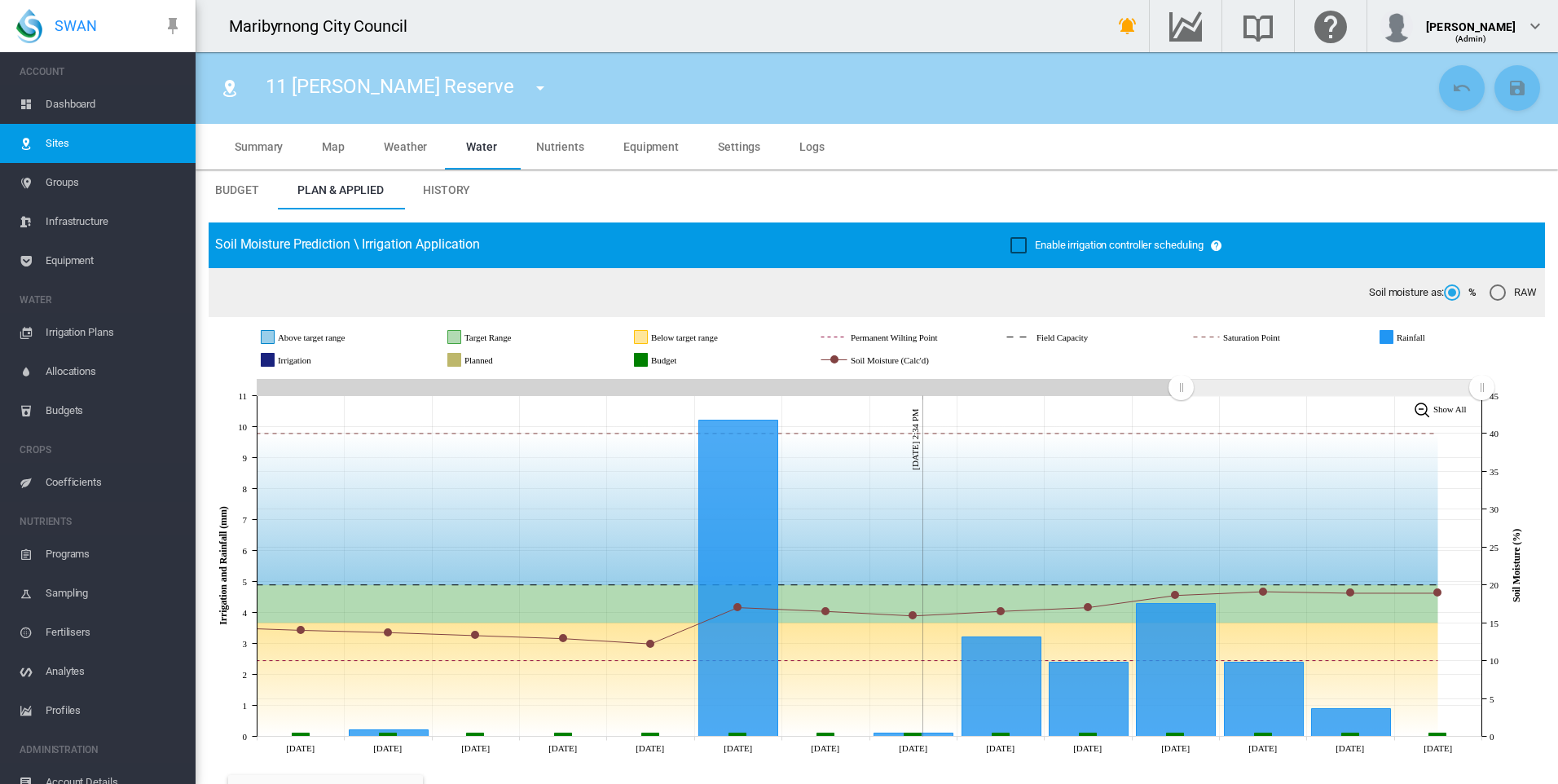
click at [1490, 285] on div "RAW" at bounding box center [1498, 292] width 17 height 17
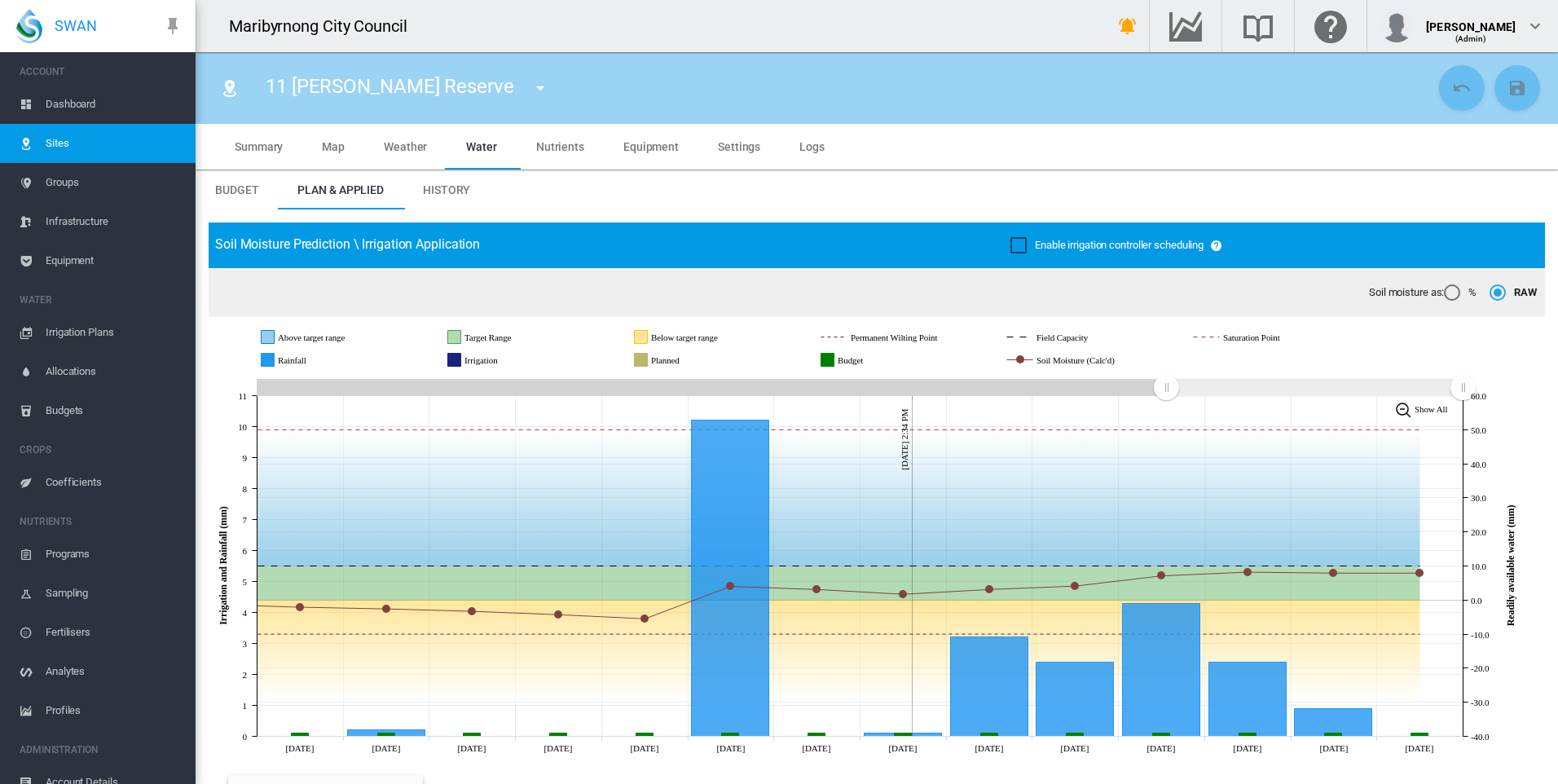
click at [1444, 290] on div "%" at bounding box center [1451, 292] width 17 height 17
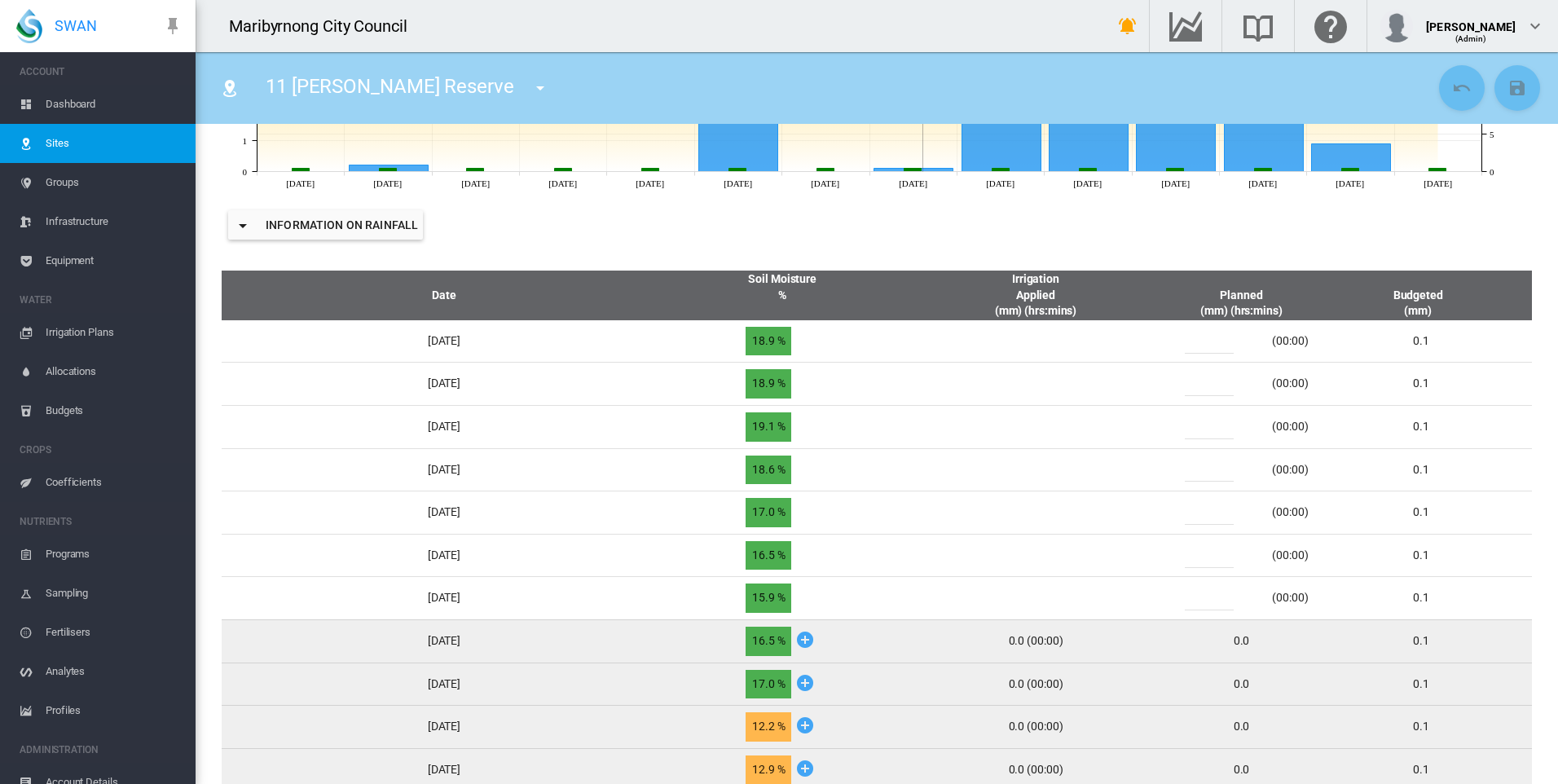
scroll to position [570, 0]
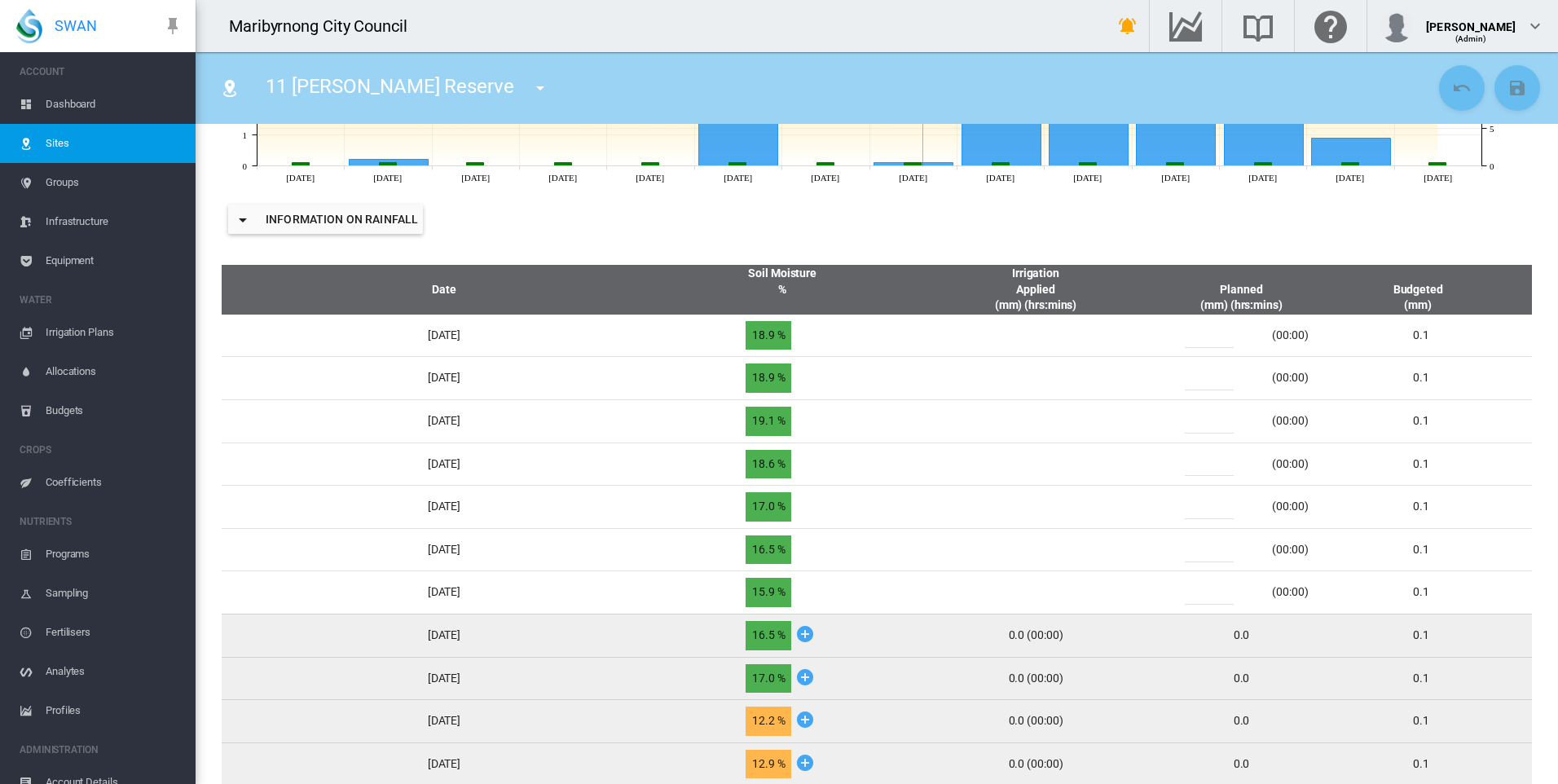
click at [796, 636] on icon at bounding box center [805, 633] width 19 height 20
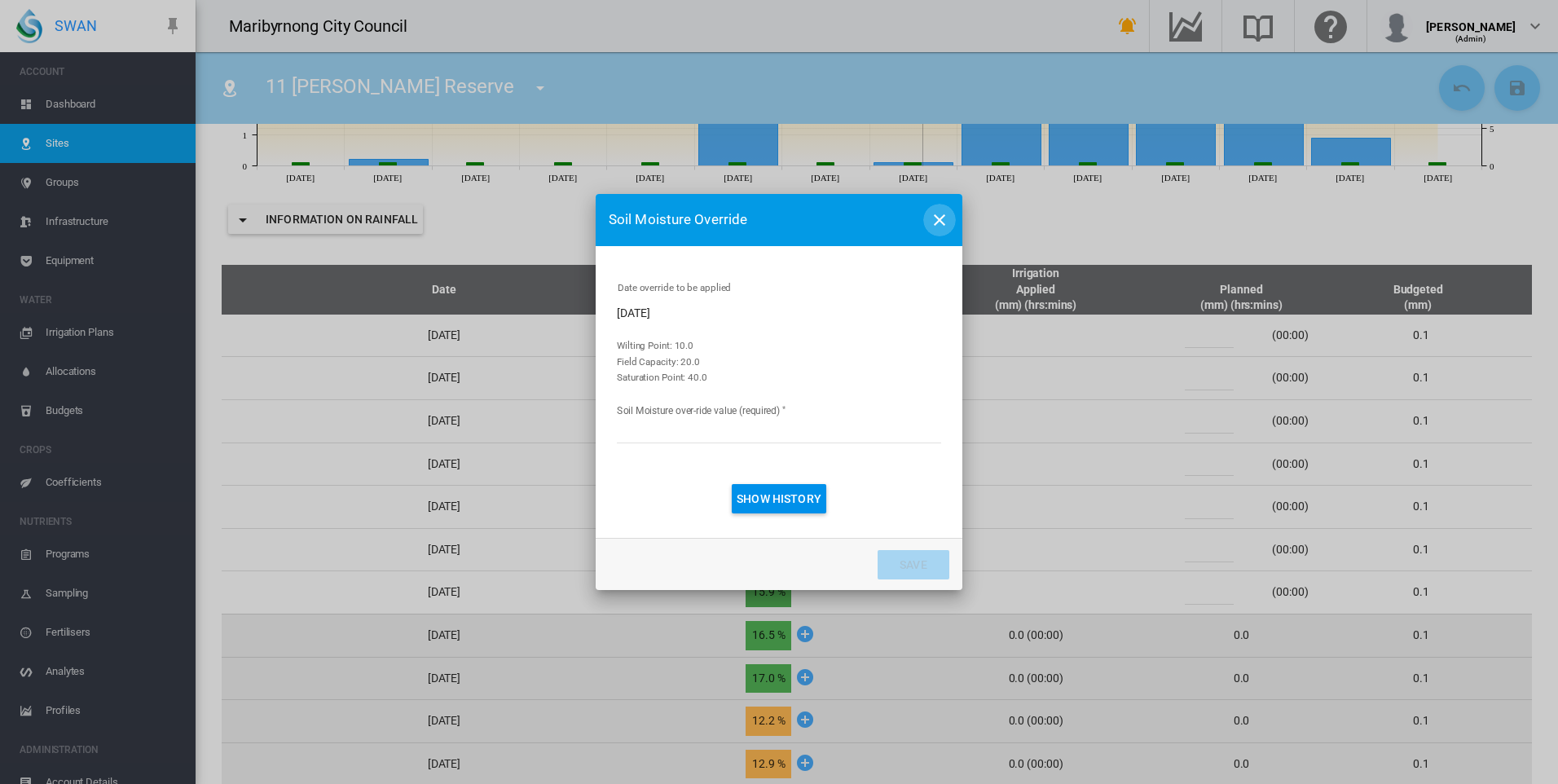
click at [944, 217] on md-icon "icon-close" at bounding box center [940, 220] width 19 height 19
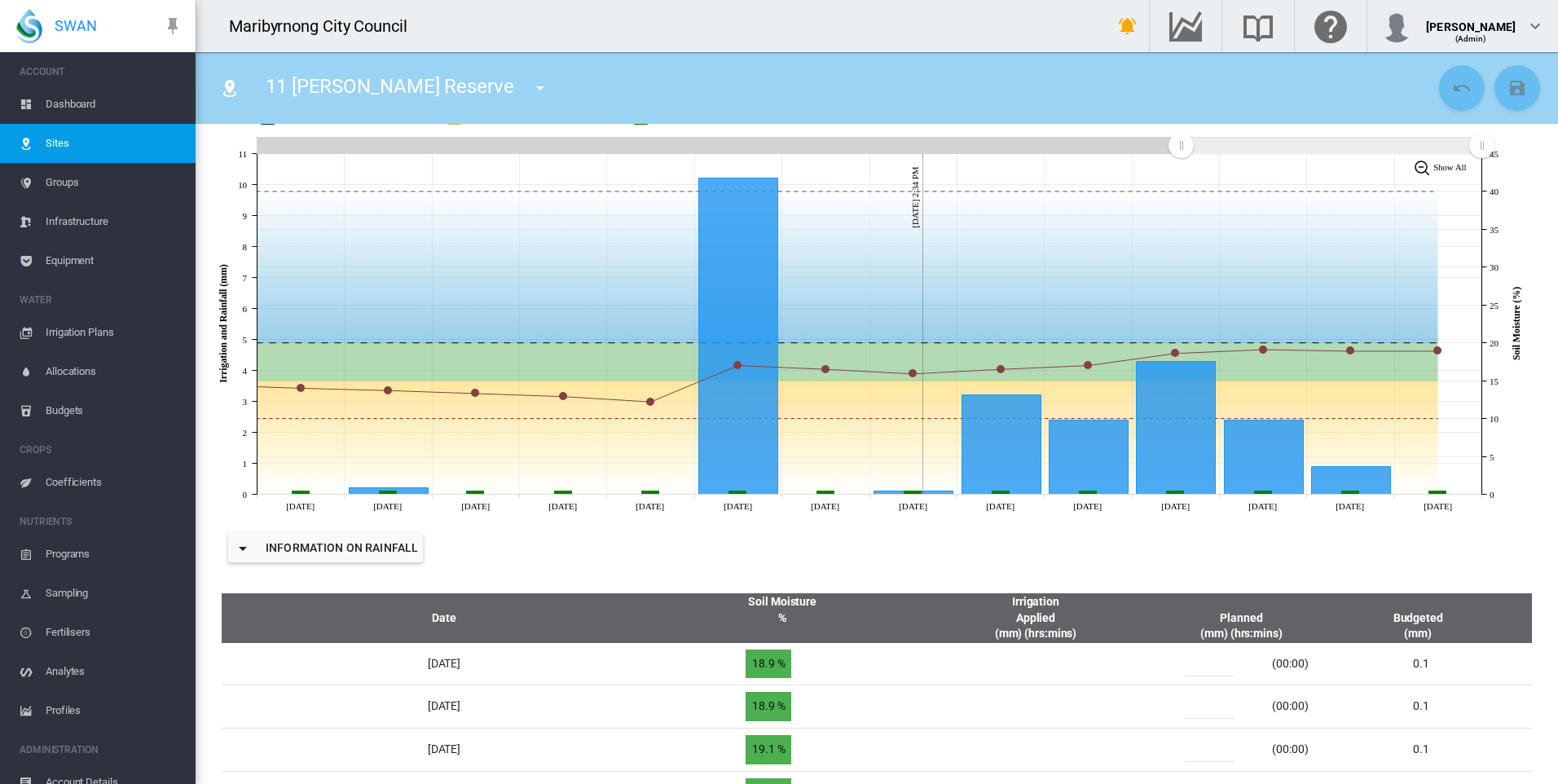
scroll to position [0, 0]
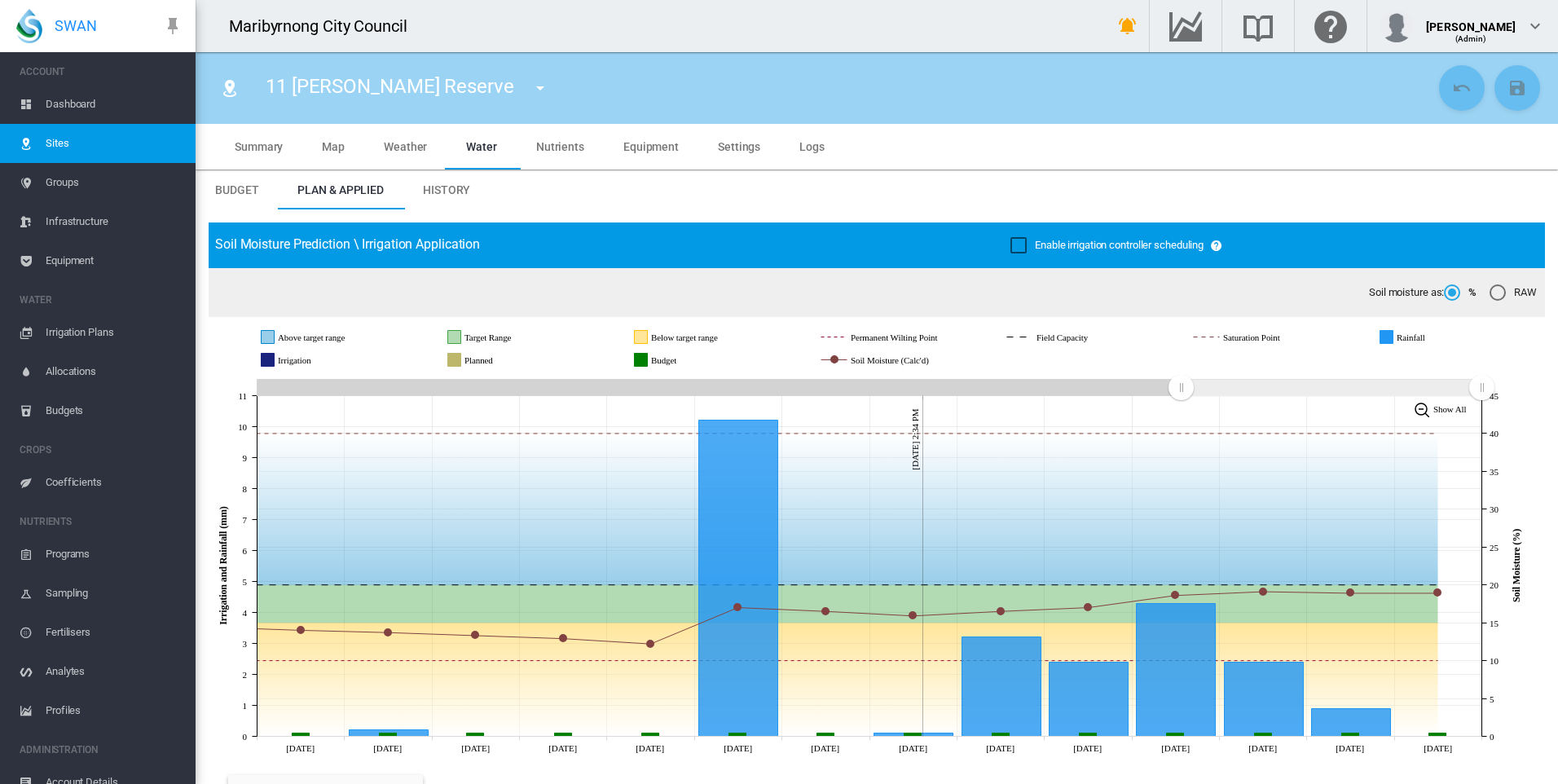
click at [647, 145] on span "Equipment" at bounding box center [651, 146] width 55 height 13
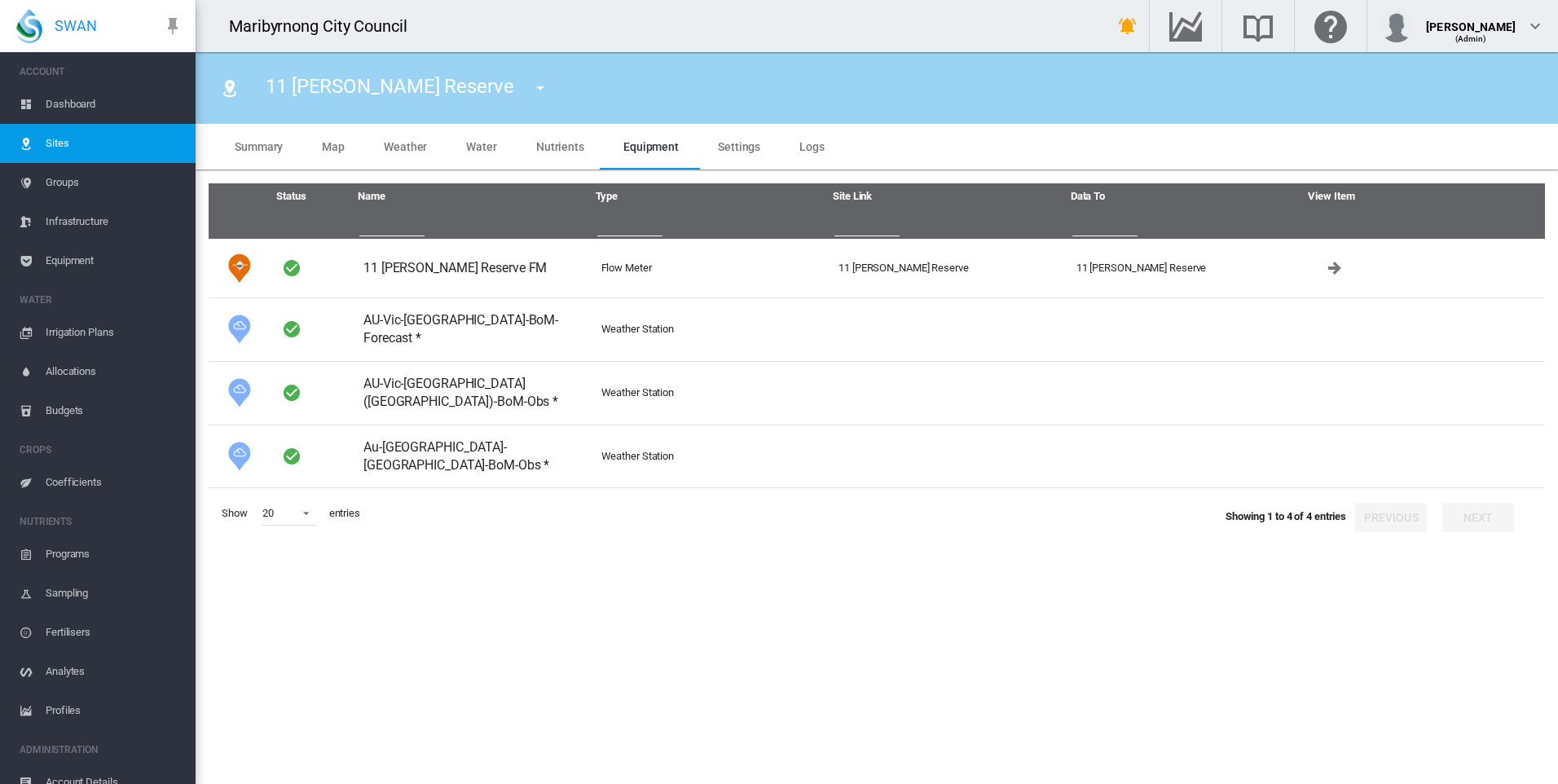
click at [259, 145] on span "Summary" at bounding box center [259, 146] width 48 height 13
